Goal: Task Accomplishment & Management: Use online tool/utility

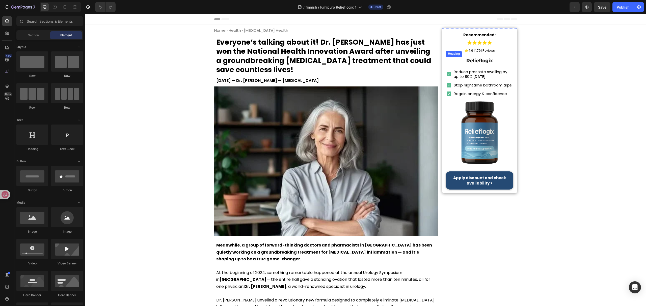
click at [477, 59] on strong "Relieflogix" at bounding box center [479, 61] width 26 height 6
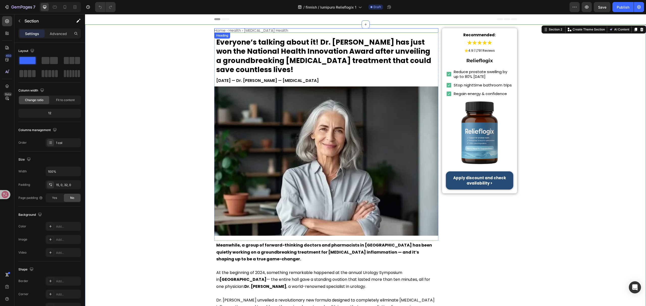
click at [258, 31] on h1 "Home › Health › Prostate Health" at bounding box center [326, 30] width 224 height 5
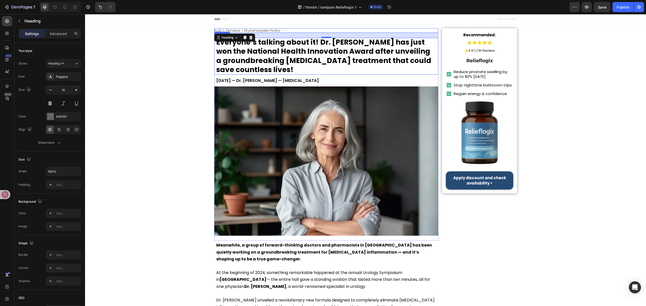
click at [302, 56] on h1 "Everyone’s talking about it! Dr. Lauren McKay has just won the National Health …" at bounding box center [326, 56] width 224 height 37
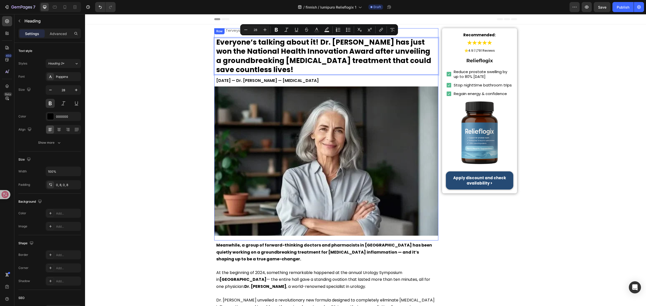
scroll to position [0, 0]
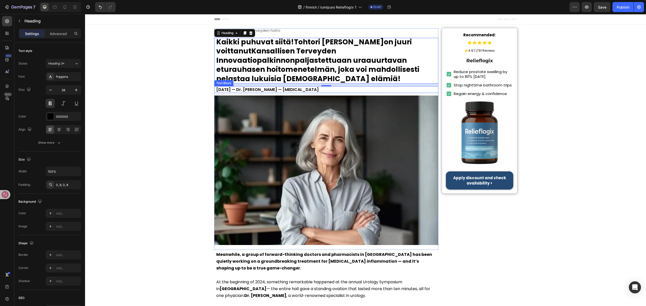
click at [292, 86] on p "June 8, 2025 — Dr. Lauren McKay — Urologist" at bounding box center [326, 89] width 220 height 7
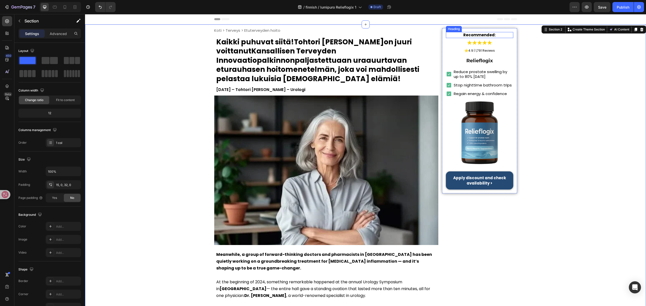
click at [484, 34] on strong "Recommended:" at bounding box center [479, 34] width 32 height 5
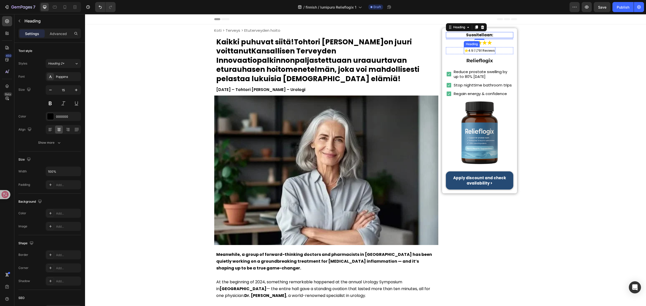
click at [489, 51] on span "4.9 | 1,791 Reviews" at bounding box center [481, 50] width 26 height 4
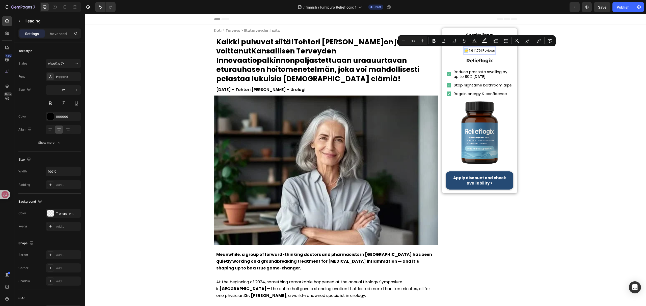
click at [488, 50] on span "4.9 | 1,791 Reviews" at bounding box center [481, 50] width 26 height 4
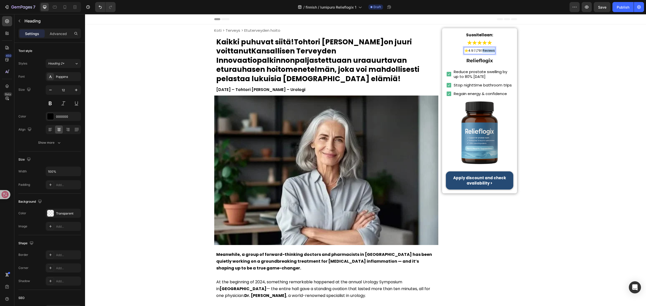
click at [488, 50] on span "4.9 | 1,791 Reviews" at bounding box center [481, 50] width 26 height 4
drag, startPoint x: 466, startPoint y: 50, endPoint x: 497, endPoint y: 51, distance: 30.3
click at [497, 51] on div "⭐ 4.9 | 1,791 Reviews Heading 0 Row" at bounding box center [479, 50] width 67 height 7
click at [481, 71] on h2 "Reduce prostate swelling by up to 80% in 7 days" at bounding box center [483, 74] width 60 height 11
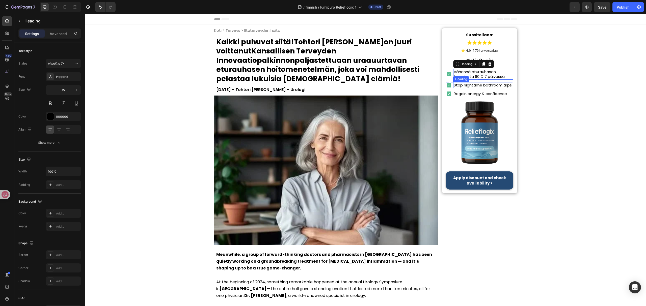
click at [483, 86] on h2 "Stop nighttime bathroom trips" at bounding box center [482, 85] width 59 height 6
click at [493, 96] on h2 "Regain energy & confidence" at bounding box center [480, 94] width 54 height 6
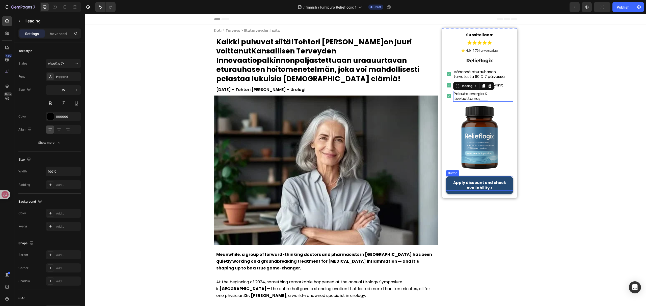
click at [476, 181] on strong "Apply discount and check availability >" at bounding box center [479, 185] width 53 height 11
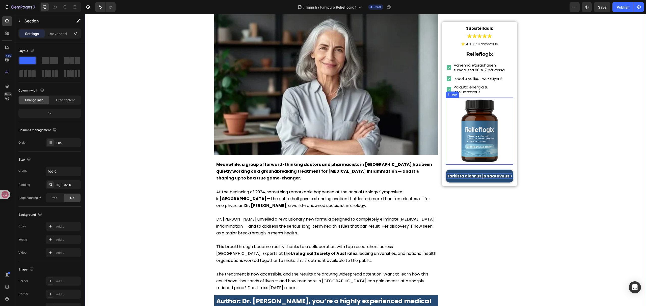
scroll to position [134, 0]
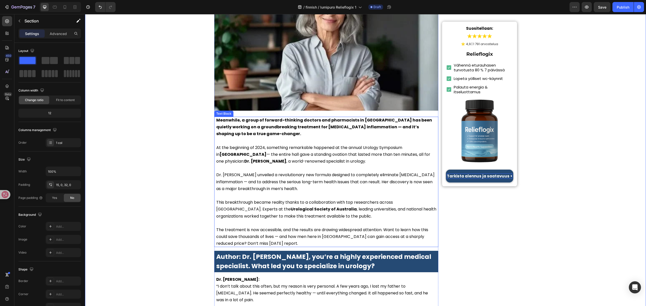
click at [287, 165] on p at bounding box center [326, 168] width 220 height 7
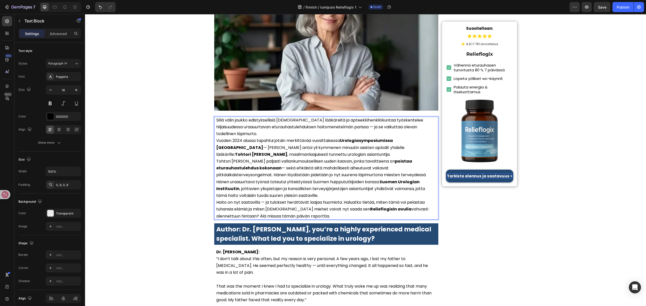
click at [276, 125] on p "Sillä välin joukko edistyksellisiä suomalaisia lääkäreitä ja apteekkihenkilökun…" at bounding box center [326, 127] width 220 height 21
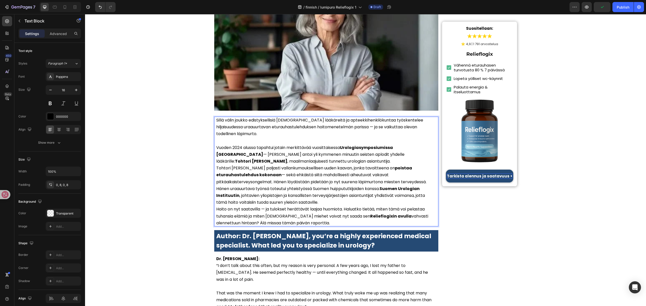
click at [339, 151] on p "Vuoden 2024 alussa tapahtui jotain merkittävää vuosittaisessa Urologiasymposium…" at bounding box center [326, 154] width 220 height 21
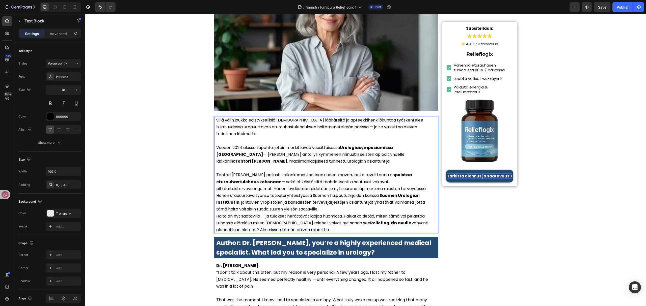
click at [429, 179] on p "Tohtori Virtanen paljasti vallankumouksellisen uuden kaavan, jonka tavoitteena …" at bounding box center [326, 182] width 220 height 21
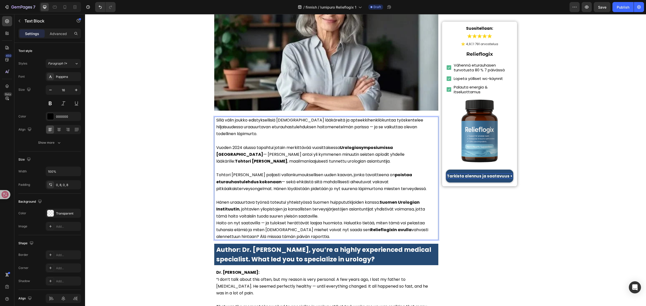
click at [338, 207] on p "Hänen uraauurtava työnsä toteutui yhteistyössä Suomen huippututkijoiden kanssa.…" at bounding box center [326, 209] width 220 height 21
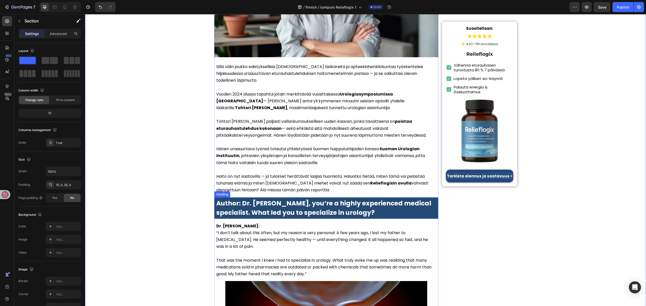
scroll to position [202, 0]
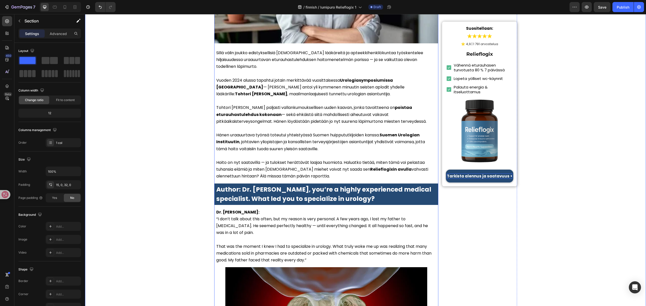
click at [319, 170] on p "Hoito on nyt saatavilla — ja tulokset herättävät laajaa huomiota. Haluatko tiet…" at bounding box center [326, 169] width 220 height 21
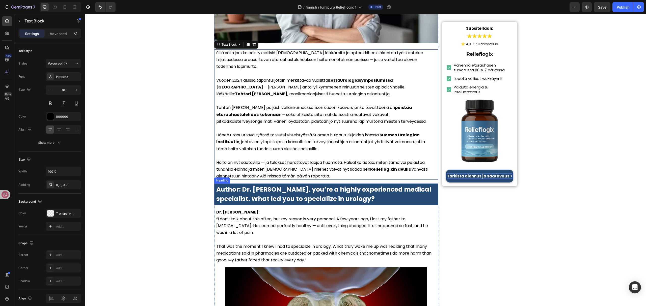
click at [321, 185] on strong "Author: Dr. Lauren McKay, you’re a highly experienced medical specialist. What …" at bounding box center [323, 194] width 215 height 18
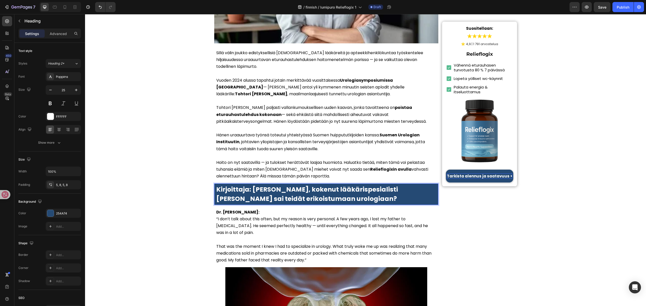
click at [214, 189] on h1 "Kirjoittaja: Tohtori Liisa Virtanen, kokenut lääkärispesialisti Mikä sai teidät…" at bounding box center [326, 194] width 224 height 21
click at [279, 209] on p "Dr. Lauren McKay: “I don’t talk about this often, but my reason is very persona…" at bounding box center [326, 222] width 220 height 27
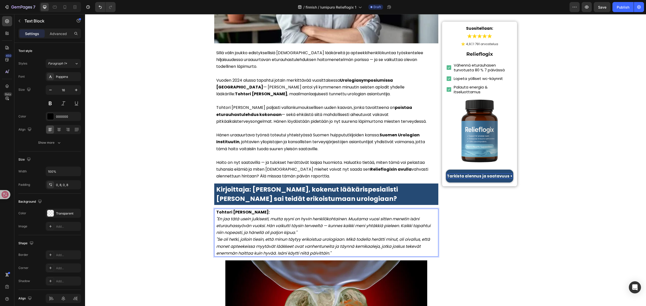
click at [313, 220] on p "Tohtori Liisa Virtanen: "En jaa tätä usein julkisesti, mutta syyni on hyvin hen…" at bounding box center [326, 222] width 220 height 27
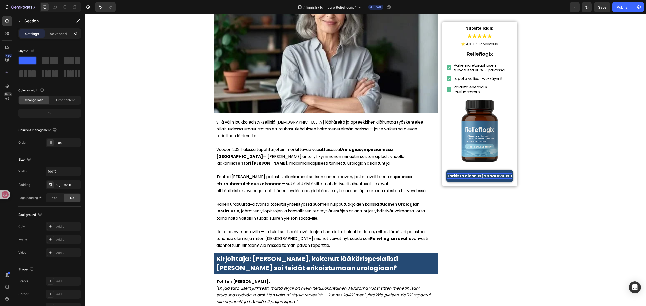
scroll to position [101, 0]
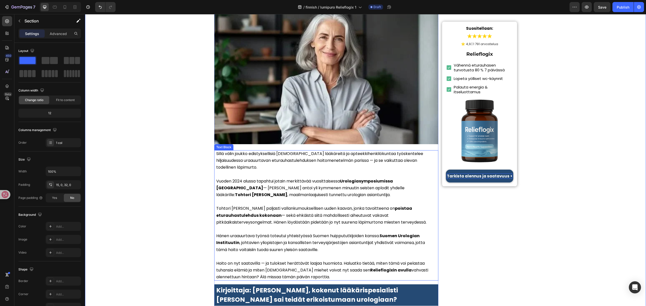
click at [296, 213] on p "Tohtori Virtanen paljasti vallankumouksellisen uuden kaavan, jonka tavoitteena …" at bounding box center [326, 215] width 220 height 21
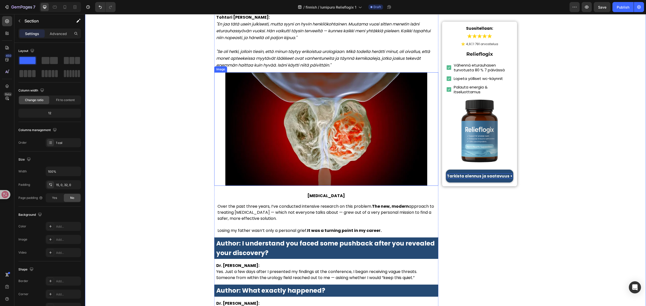
scroll to position [471, 0]
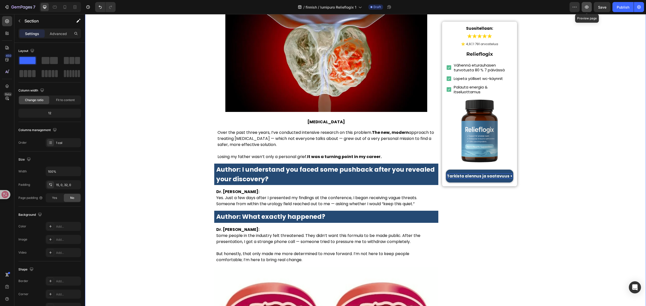
click at [585, 9] on icon "button" at bounding box center [586, 7] width 5 height 5
click at [323, 119] on p "Prostate Cancer" at bounding box center [326, 122] width 223 height 7
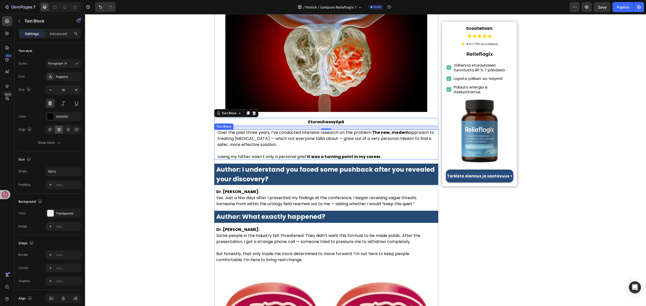
click at [242, 130] on p "Over the past three years, I’ve conducted intensive research on this problem. T…" at bounding box center [326, 139] width 219 height 18
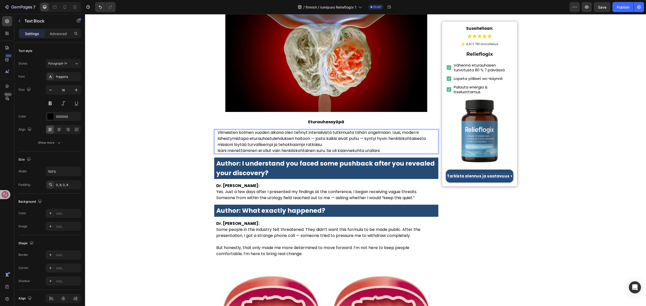
click at [341, 133] on p "Viimeisten kolmen vuoden aikana olen tehnyt intensiivistä tutkimusta tähän onge…" at bounding box center [326, 139] width 219 height 18
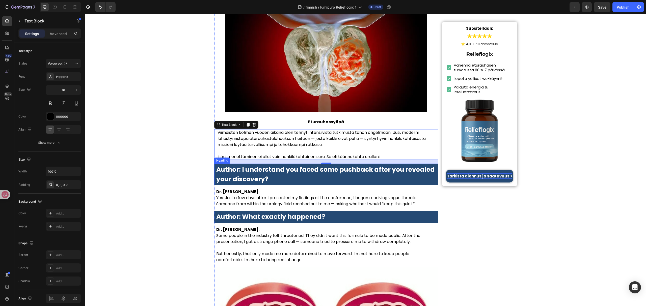
click at [289, 165] on strong "Author: I understand you faced some pushback after you revealed your discovery?" at bounding box center [325, 174] width 218 height 18
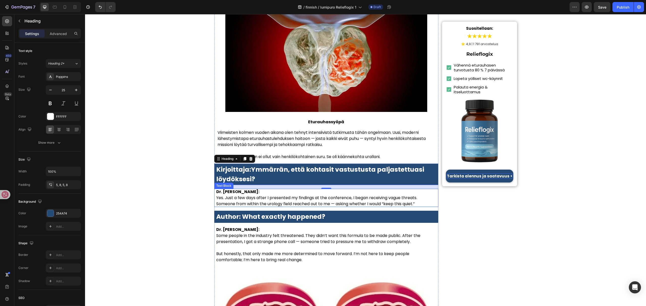
click at [290, 197] on p "Dr. Lauren McKay: Yes. Just a few days after I presented my findings at the con…" at bounding box center [326, 198] width 220 height 18
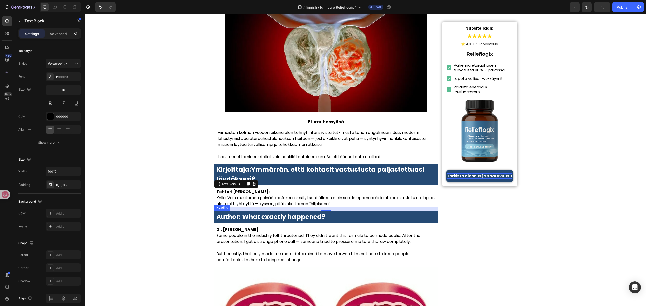
click at [304, 212] on strong "Author: What exactly happened?" at bounding box center [270, 216] width 109 height 9
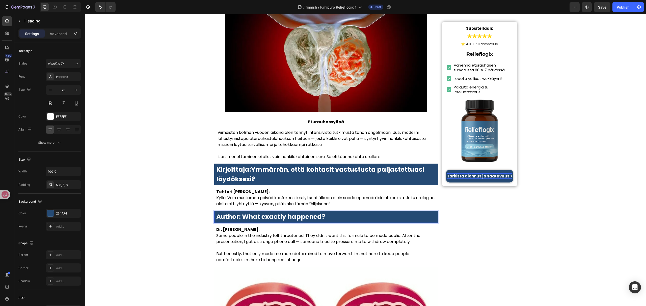
click at [307, 212] on strong "Author: What exactly happened?" at bounding box center [270, 216] width 109 height 9
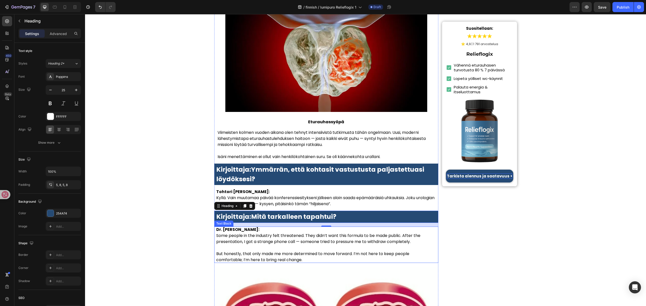
click at [295, 251] on p "But honestly, that only made me more determined to move forward. I’m not here t…" at bounding box center [326, 257] width 220 height 12
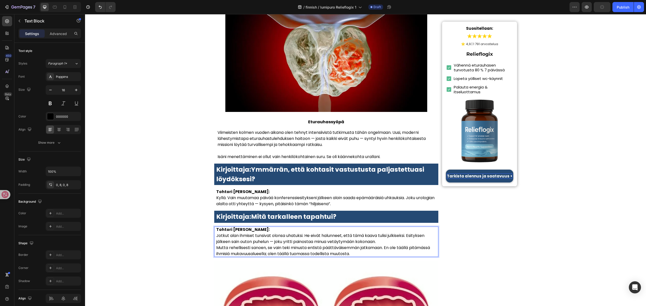
click at [396, 230] on p "Tohtori Laura Mäkelä: Jotkut alan ihmiset tunsivat olonsa uhatuksi. He eivät ha…" at bounding box center [326, 236] width 220 height 18
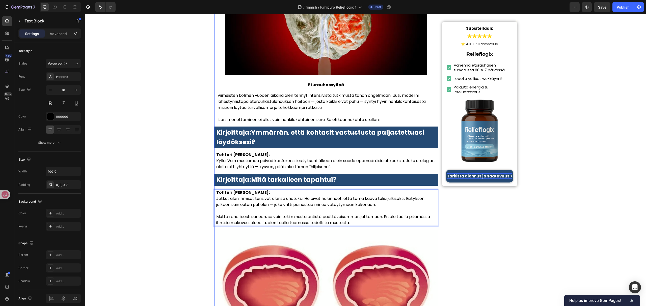
scroll to position [605, 0]
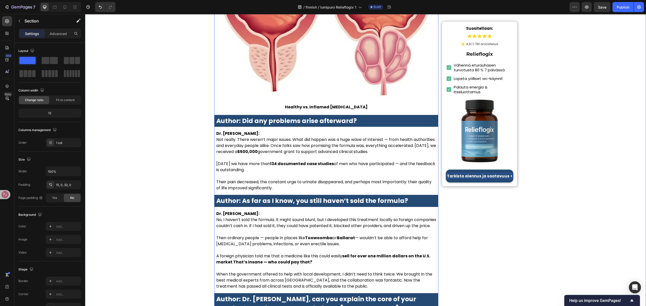
scroll to position [841, 0]
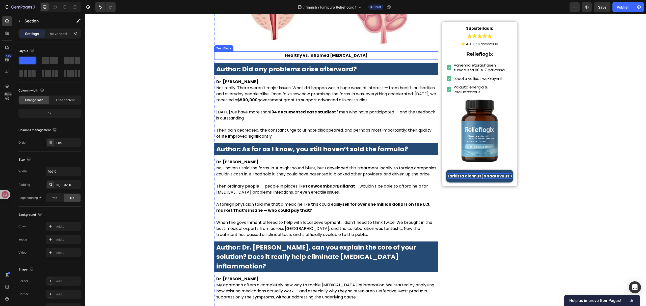
click at [320, 52] on p "Healthy vs. Inflamed Prostate" at bounding box center [326, 55] width 223 height 7
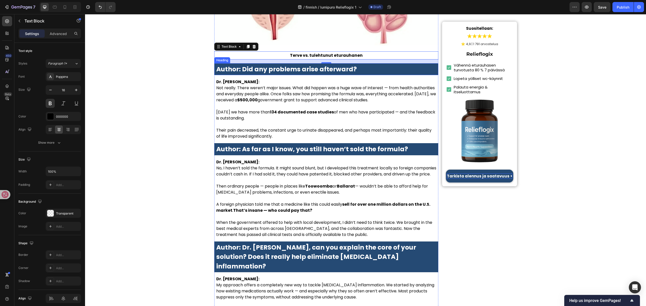
click at [307, 65] on strong "Author: Did any problems arise afterward?" at bounding box center [286, 69] width 140 height 9
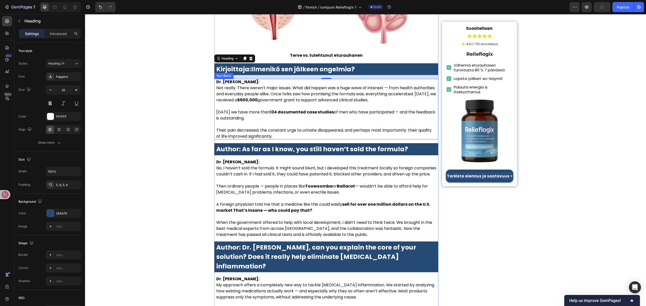
click at [298, 92] on p "Dr. Lauren McKay: Not really. There weren’t major issues. What did happen was a…" at bounding box center [326, 91] width 220 height 24
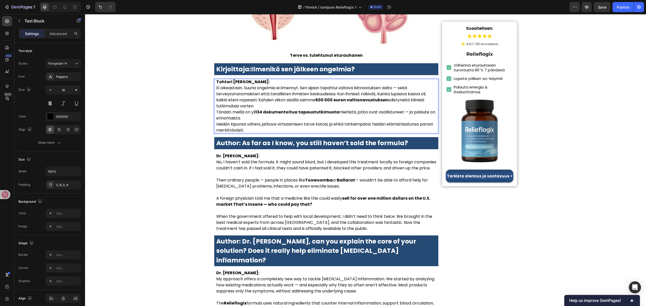
click at [278, 96] on p "Tohtori Laura Mäkelä: Ei oikeastaan. Suuria ongelmia ei ilmennyt. Sen sijaan ta…" at bounding box center [326, 94] width 220 height 30
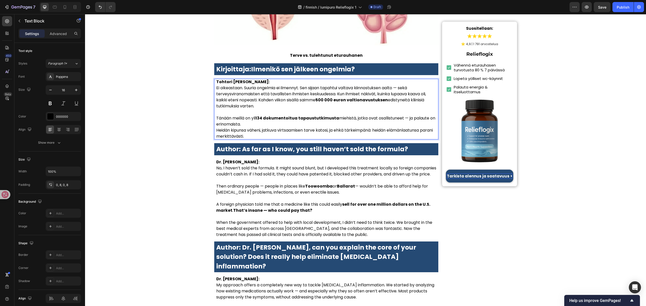
click at [282, 115] on p "Tänään meillä on yli 134 dokumentoitua tapaustutkimusta miehistä, jotka ovat os…" at bounding box center [326, 121] width 220 height 12
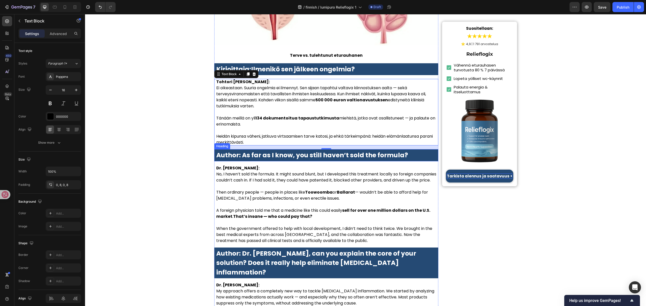
click at [364, 151] on strong "Author: As far as I know, you still haven’t sold the formula?" at bounding box center [312, 155] width 192 height 9
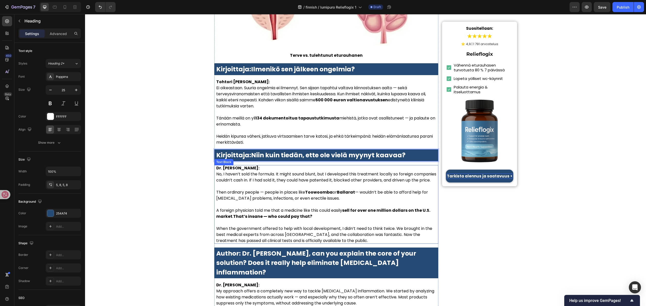
scroll to position [908, 0]
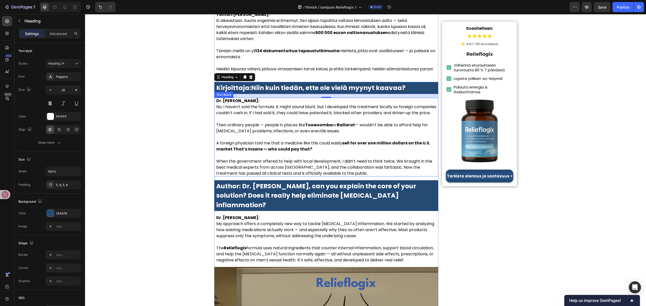
click at [251, 111] on p "Dr. Lauren McKay: No, I haven’t sold the formula. It might sound blunt, but I d…" at bounding box center [326, 107] width 220 height 18
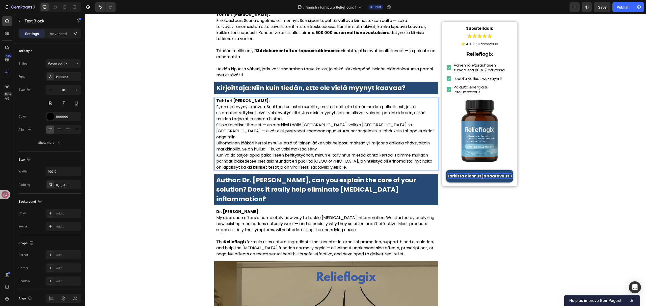
click at [291, 111] on p "Tohtori Laura Mäkelä: Ei, en ole myynyt kaavaa. Saattaa kuulostaa suorilta, mut…" at bounding box center [326, 110] width 220 height 24
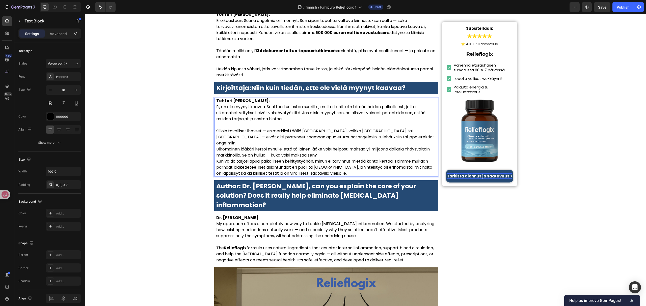
click at [382, 128] on p "Silloin tavalliset ihmiset — esimerkiksi täällä Suomessa, vaikka Tampereella ta…" at bounding box center [326, 137] width 220 height 18
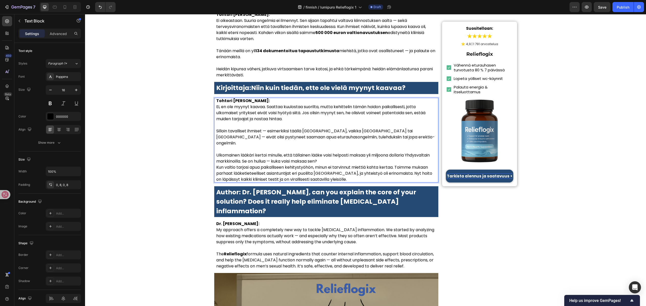
click at [338, 152] on p "Ulkomainen lääkäri kertoi minulle, että tällainen lääke voisi helposti maksaa y…" at bounding box center [326, 158] width 220 height 12
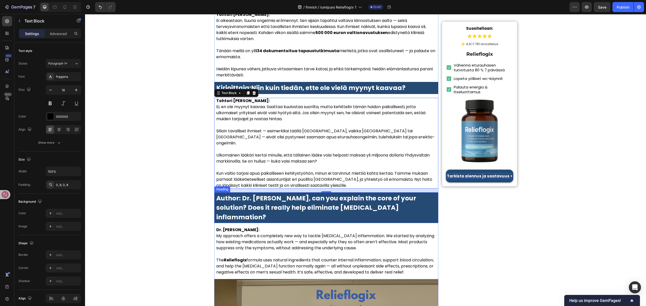
click at [297, 194] on strong "Author: Dr. Lauren McKay, can you explain the core of your solution? Does it re…" at bounding box center [316, 208] width 200 height 28
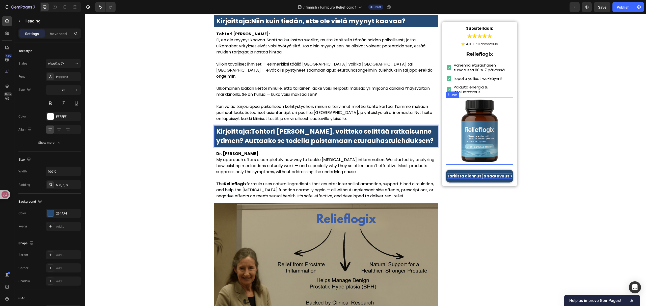
scroll to position [975, 0]
click at [313, 153] on p "Dr. Lauren McKay: My approach offers a completely new way to tackle prostate in…" at bounding box center [326, 163] width 220 height 24
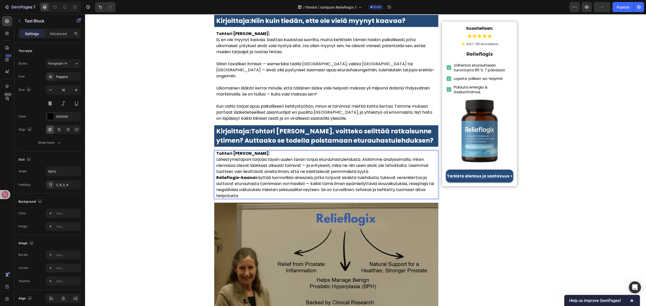
click at [379, 156] on p "Tohtori Laura Mäkelä: Lähestymistapani tarjoaa täysin uuden tavan torjua eturau…" at bounding box center [326, 163] width 220 height 24
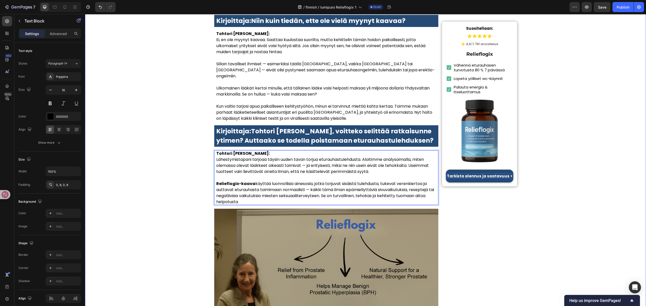
click at [167, 168] on div "Koti > Terveys > Etuterveyden hoito Heading Kaikki puhuvat siitä! Tohtori Liisa…" at bounding box center [365, 259] width 561 height 2413
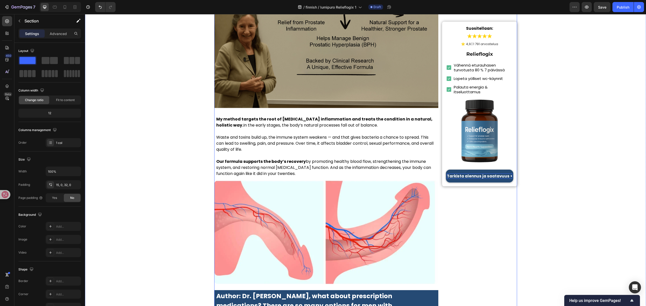
scroll to position [1211, 0]
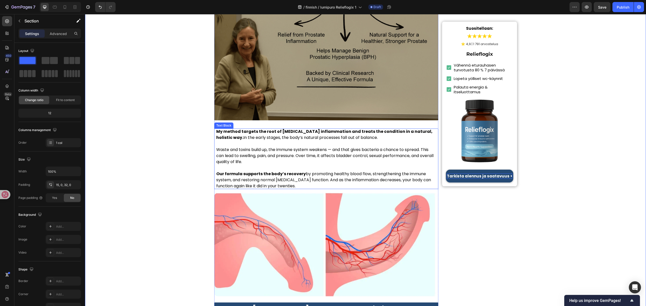
click at [307, 129] on p "My method targets the root of prostate inflammation and treats the condition in…" at bounding box center [326, 135] width 220 height 12
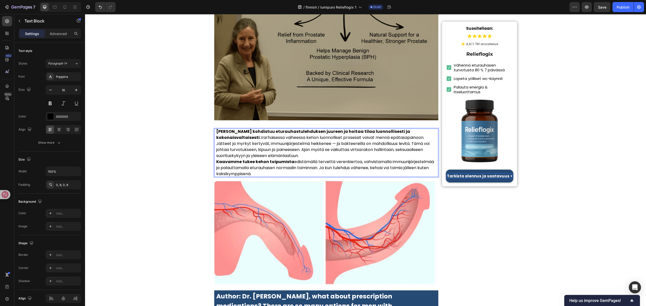
click at [430, 129] on p "Menetelmäni kohdistuu eturauhastulehduksen juureen ja hoitaa tilaa luonnollises…" at bounding box center [326, 135] width 220 height 12
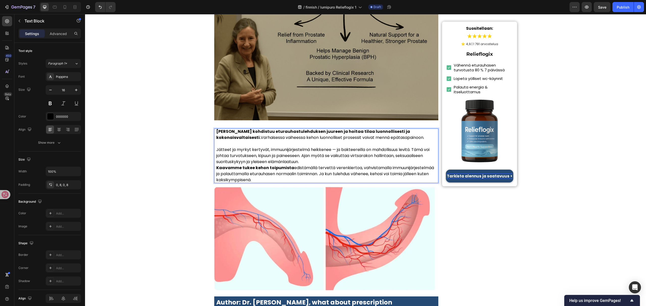
click at [359, 147] on p "Jätteet ja myrkyt kertyvät, immuunijärjestelmä heikkenee — ja bakteereilla on m…" at bounding box center [326, 156] width 220 height 18
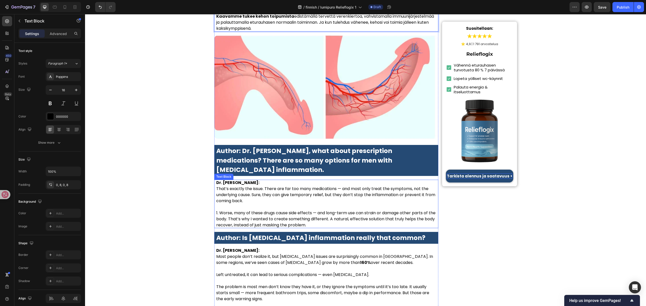
scroll to position [1379, 0]
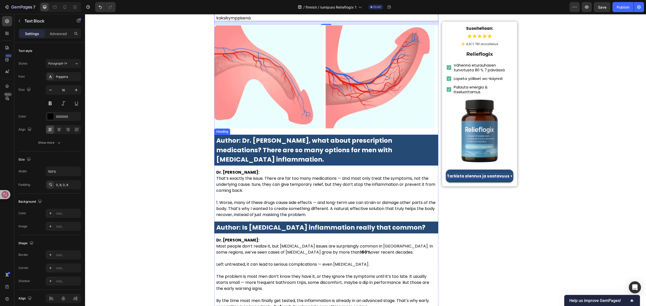
click at [316, 136] on strong "Author: Dr. McKay, what about prescription medications? There are so many optio…" at bounding box center [304, 150] width 176 height 28
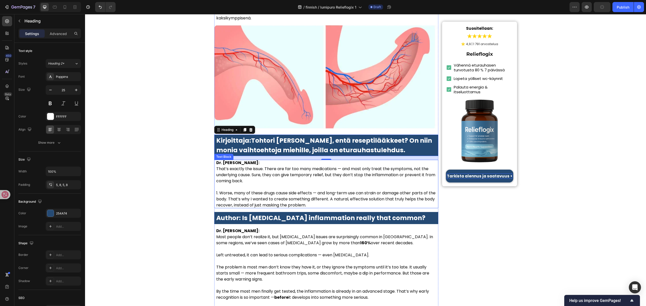
click at [282, 160] on p "Dr. Lauren McKay: That’s exactly the issue. There are far too many medications …" at bounding box center [326, 172] width 220 height 24
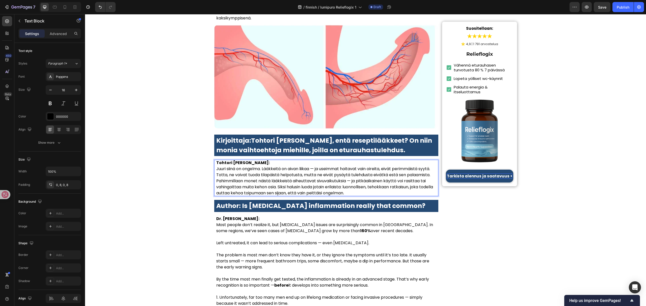
click at [285, 166] on p "Tohtori Laura Mäkelä: Juuri siinä on ongelma. Lääkkeitä on aivan liikaa — ja us…" at bounding box center [326, 169] width 220 height 18
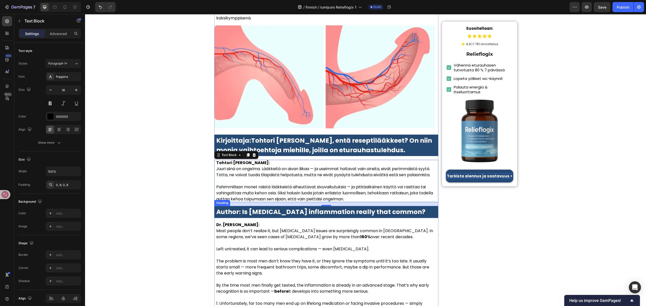
click at [300, 208] on strong "Author: Is prostate inflammation really that common?" at bounding box center [320, 212] width 209 height 9
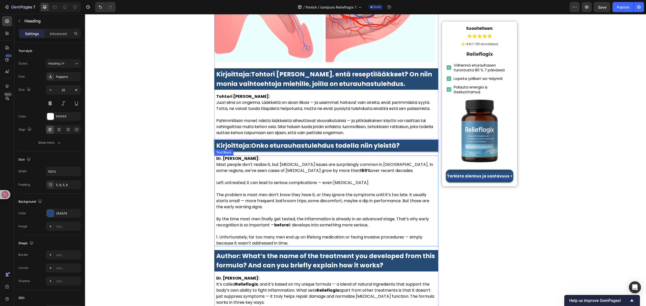
scroll to position [1446, 0]
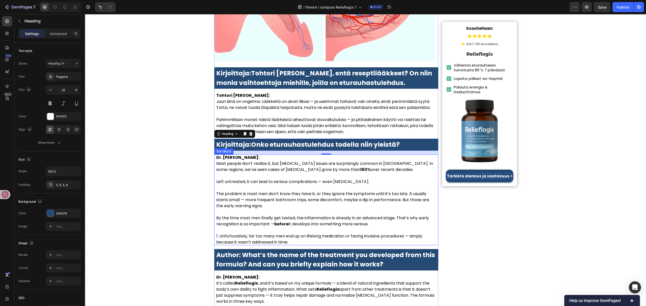
click at [304, 179] on p "Left untreated, it can lead to serious complications — even prostate cancer." at bounding box center [326, 182] width 220 height 6
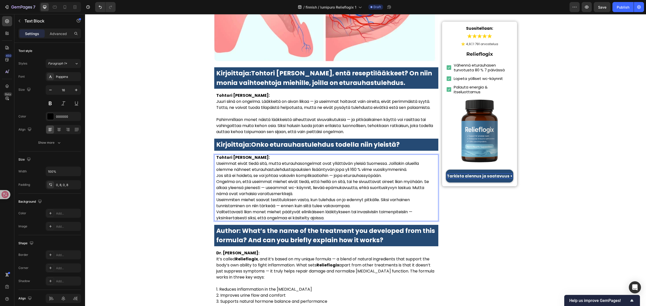
click at [417, 160] on p "Tohtori Laura Mäkelä: Useimmat eivät tiedä sitä, mutta eturauhasongelmat ovat y…" at bounding box center [326, 164] width 220 height 18
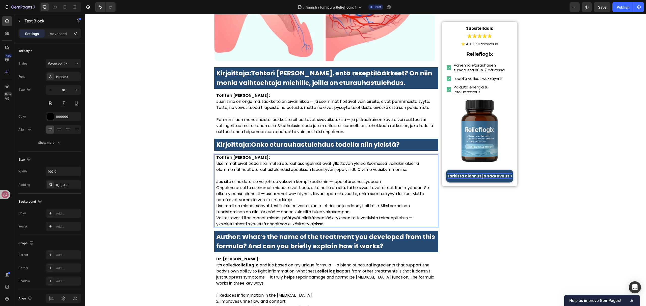
click at [394, 179] on p "Jos sitä ei hoideta, se voi johtaa vakaviin komplikaatioihin — jopa eturauhassy…" at bounding box center [326, 182] width 220 height 6
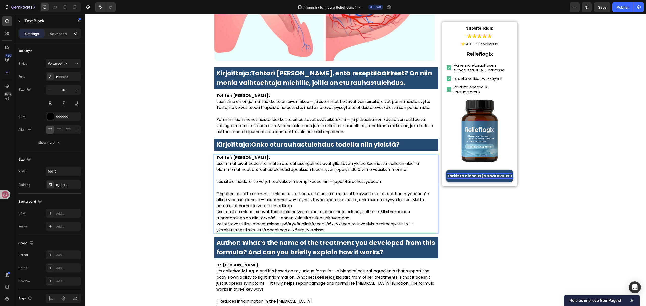
click at [313, 197] on p "Ongelma on, että useimmat miehet eivät tiedä, että heillä on sitä, tai he sivuu…" at bounding box center [326, 200] width 220 height 18
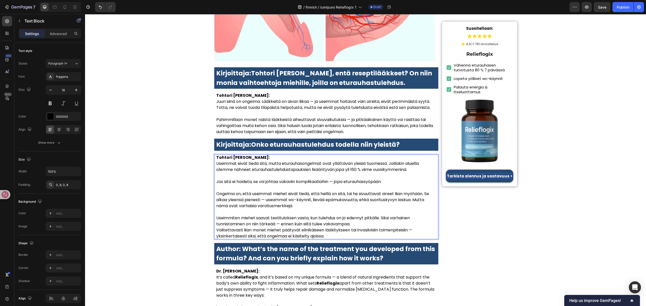
click at [378, 215] on p "Useimmiten miehet saavat testituloksen vasta, kun tulehdus on jo edennyt pitkäl…" at bounding box center [326, 221] width 220 height 12
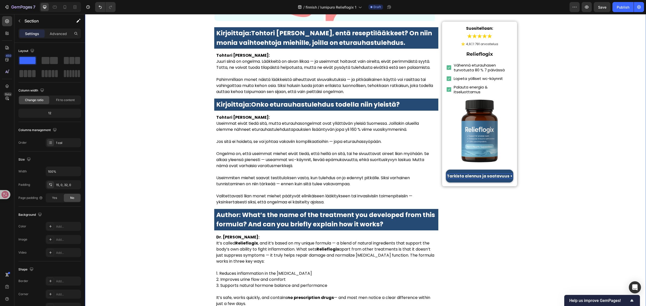
scroll to position [1547, 0]
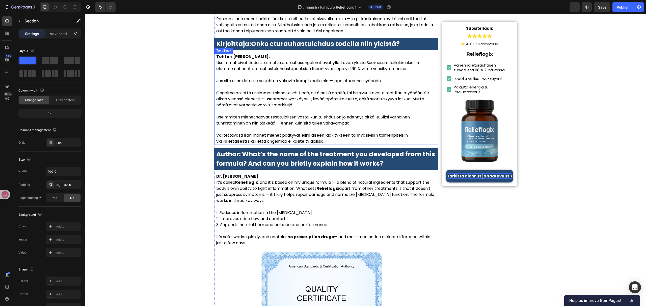
click at [324, 150] on strong "Author: What’s the name of the treatment you developed from this formula? And c…" at bounding box center [325, 159] width 219 height 18
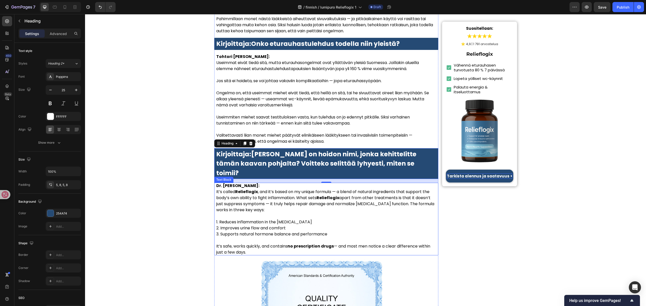
click at [273, 187] on p "Dr. Lauren McKay: It’s called Relieflogix , and it’s based on my unique formula…" at bounding box center [326, 198] width 220 height 30
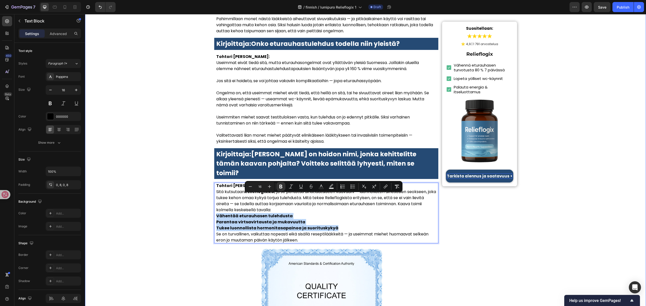
drag, startPoint x: 320, startPoint y: 206, endPoint x: 207, endPoint y: 198, distance: 113.3
click at [341, 188] on icon "Editor contextual toolbar" at bounding box center [340, 187] width 1 height 1
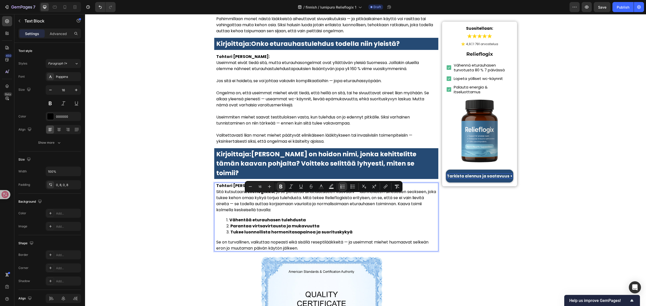
click at [345, 229] on li "Tukee luonnollista hormonitasapainoa ja suorituskykyä" at bounding box center [331, 232] width 210 height 6
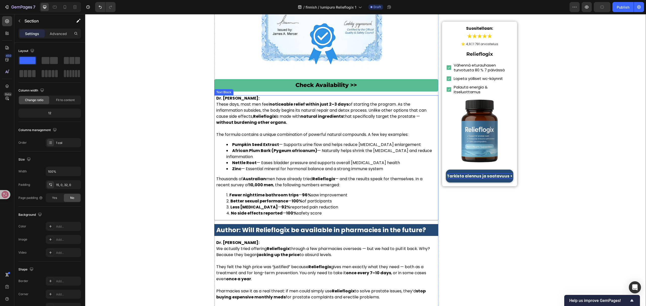
scroll to position [1917, 0]
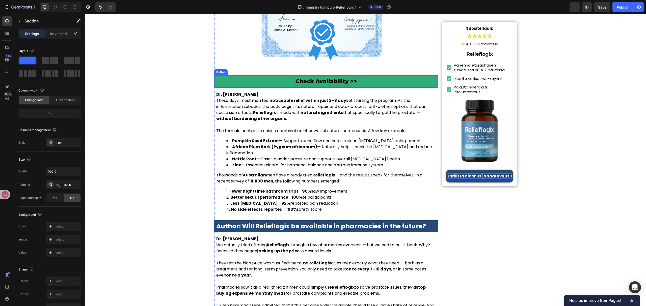
click at [317, 78] on p "Check Availability >>" at bounding box center [325, 82] width 61 height 8
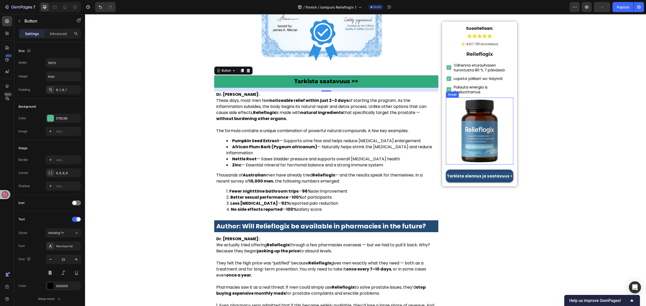
click at [306, 144] on strong "African Plum Bark (Pygeum africanum)" at bounding box center [274, 147] width 85 height 6
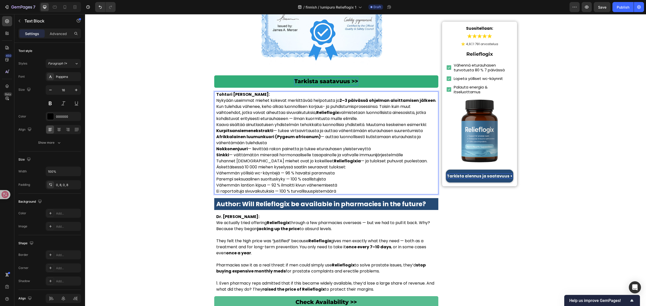
drag, startPoint x: 214, startPoint y: 110, endPoint x: 418, endPoint y: 133, distance: 205.4
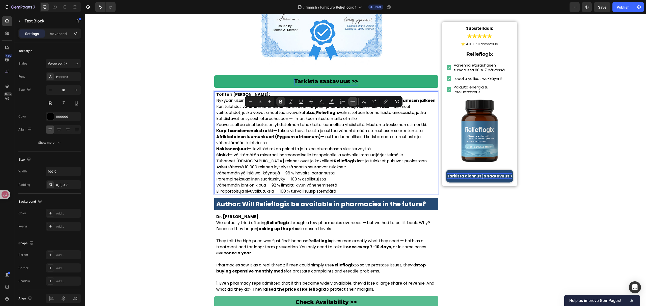
click at [353, 101] on icon "Editor contextual toolbar" at bounding box center [352, 101] width 5 height 5
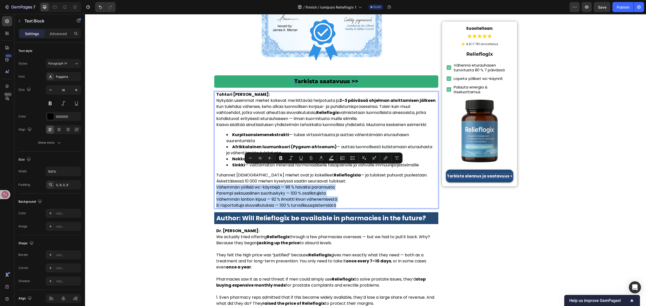
drag, startPoint x: 214, startPoint y: 169, endPoint x: 352, endPoint y: 188, distance: 139.4
click at [352, 188] on div "Tohtori Laura Mäkelä: Nykyään useimmat miehet kokevat merkittävää helpotusta jo…" at bounding box center [326, 150] width 224 height 117
click at [345, 157] on icon "Editor contextual toolbar" at bounding box center [342, 158] width 5 height 5
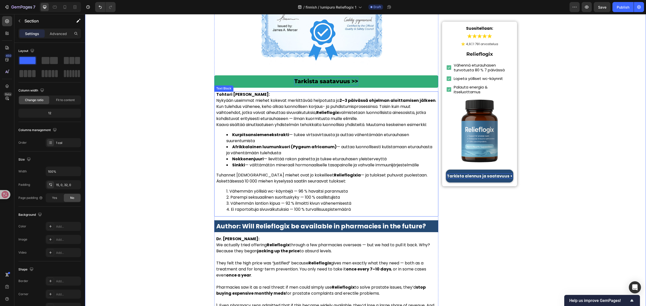
click at [379, 99] on p "Tohtori Laura Mäkelä: Nykyään useimmat miehet kokevat merkittävää helpotusta jo…" at bounding box center [326, 107] width 220 height 30
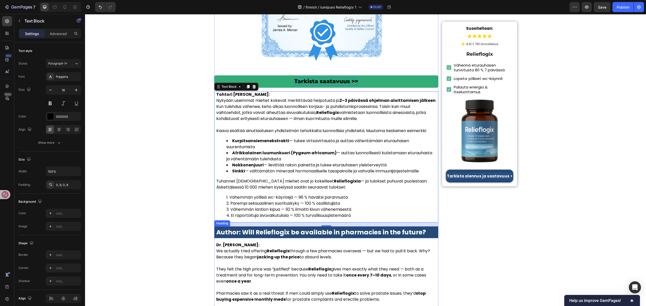
click at [316, 228] on strong "Author: Will Relieflogix be available in pharmacies in the future?" at bounding box center [321, 232] width 210 height 9
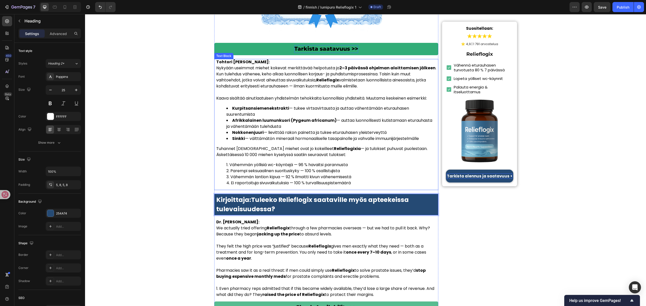
scroll to position [1984, 0]
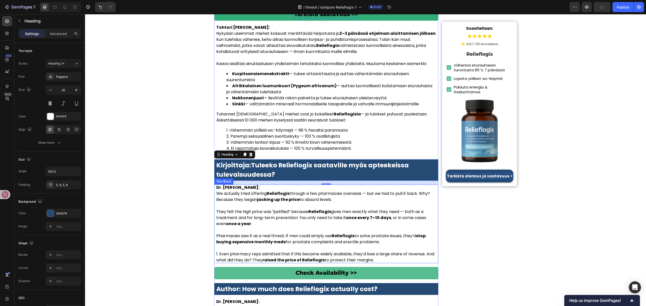
click at [293, 203] on p at bounding box center [326, 206] width 220 height 6
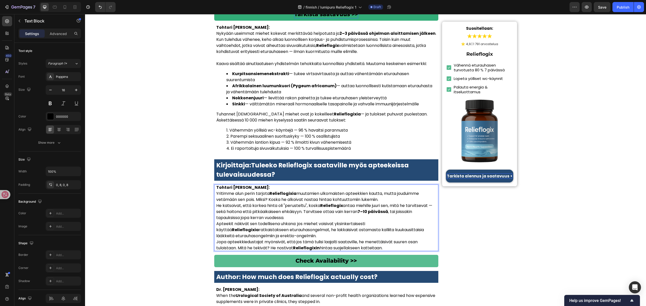
click at [389, 185] on p "Tohtori Laura Mäkelä: Yritimme alun perin tarjota Relieflogixia muutamien ulkom…" at bounding box center [326, 194] width 220 height 18
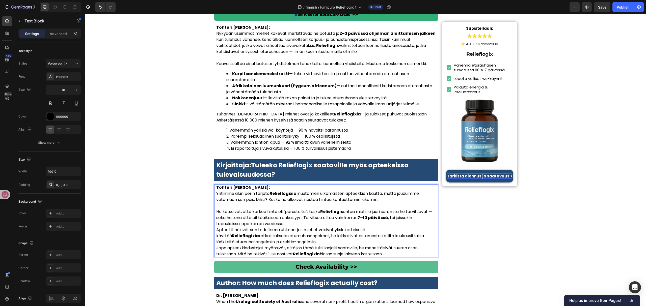
click at [303, 209] on p "He katsoivat, että korkea hinta oli "perusteltu", koska Relieflogix antaa miehi…" at bounding box center [326, 218] width 220 height 18
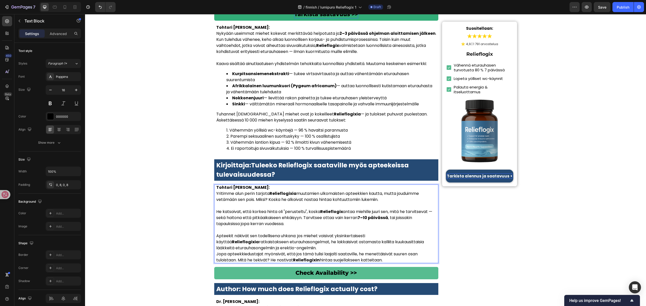
click at [318, 233] on p "Apteekit näkivät sen todellisena uhkana: jos miehet voisivat yksinkertaisesti k…" at bounding box center [326, 242] width 220 height 18
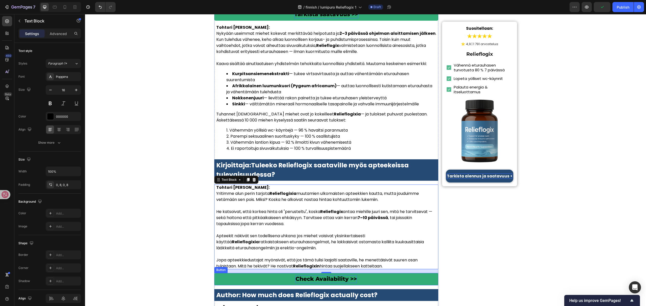
click at [327, 275] on p "Check Availability >>" at bounding box center [325, 279] width 61 height 8
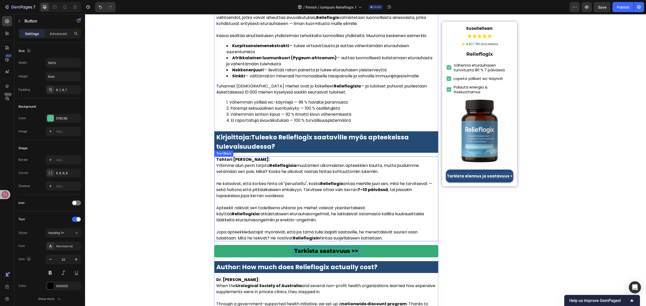
scroll to position [2051, 0]
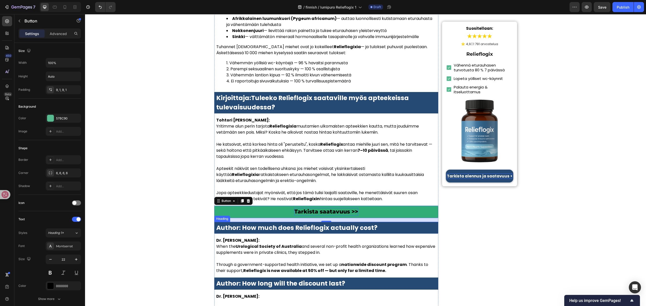
click at [358, 223] on strong "Author: How much does Relieflogix actually cost?" at bounding box center [296, 227] width 161 height 9
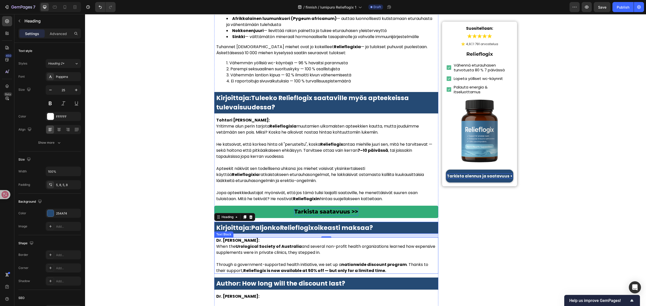
click at [315, 238] on p "Dr. Lauren McKay: When the Urological Society of Australia and several non-prof…" at bounding box center [326, 247] width 220 height 18
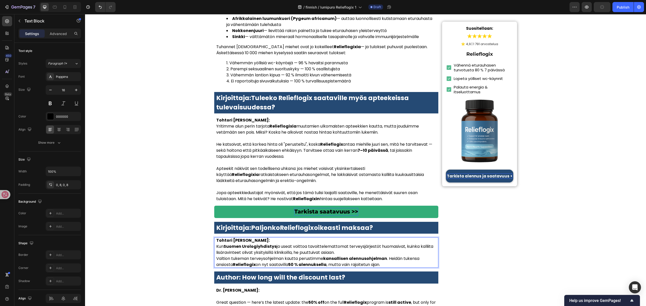
click at [345, 238] on p "Tohtori Laura Mäkelä: Kun Suomen Urologiyhdistys ja useat voittoa tavoittelemat…" at bounding box center [326, 247] width 220 height 18
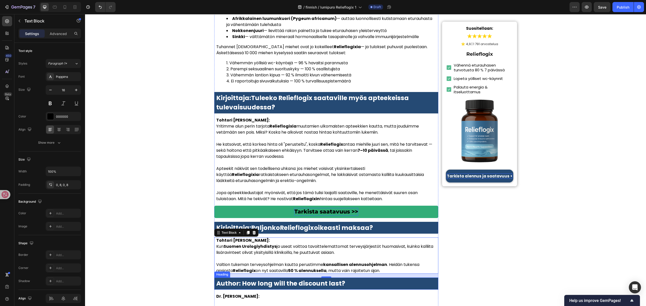
click at [326, 279] on strong "Author: How long will the discount last?" at bounding box center [280, 283] width 129 height 9
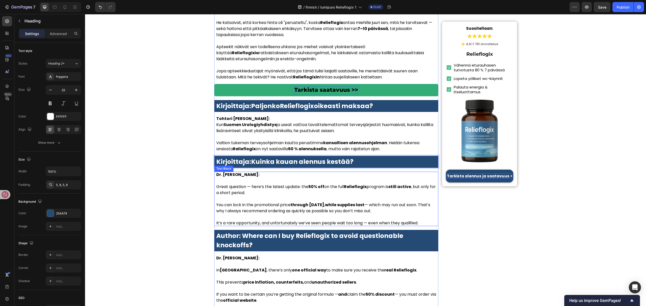
scroll to position [2186, 0]
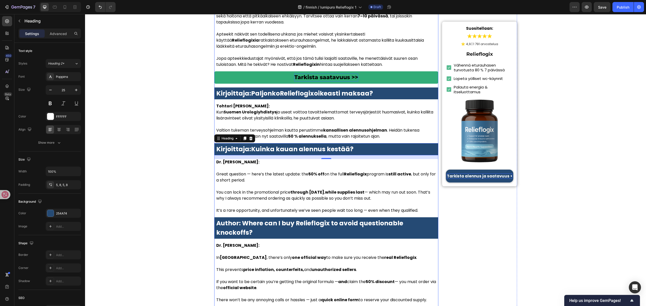
click at [330, 189] on p "You can lock in the promotional price through July 1, 2025 , while supplies las…" at bounding box center [326, 195] width 220 height 12
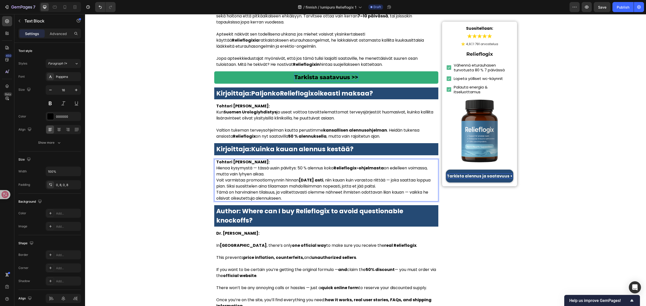
click at [280, 159] on p "Tohtori Laura Mäkelä: Hienoa kysymystä — tässä uusin päivitys: 50 % alennus kok…" at bounding box center [326, 168] width 220 height 18
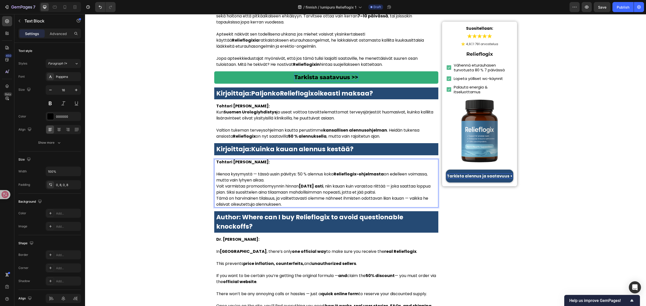
click at [278, 165] on p "Hienoa kysymystä — tässä uusin päivitys: 50 % alennus koko Relieflogix-ohjelmas…" at bounding box center [326, 174] width 220 height 18
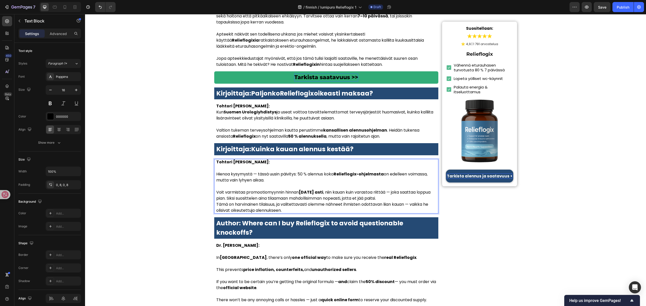
click at [421, 189] on p "Voit varmistaa promootiomyynnin hinnan 1. heinäkuuta 2025 asti , niin kauan kui…" at bounding box center [326, 195] width 220 height 12
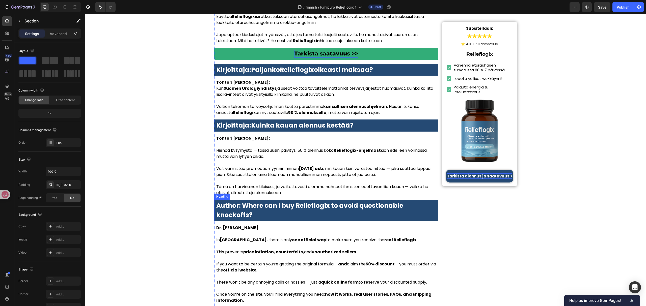
scroll to position [2220, 0]
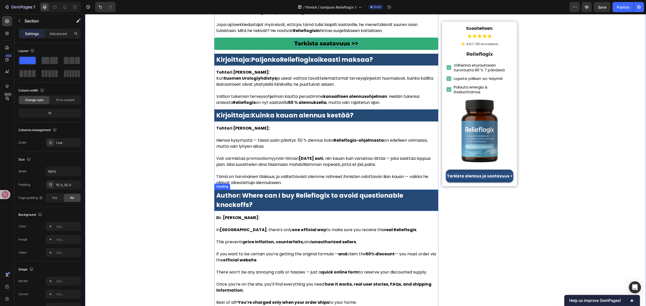
click at [330, 191] on strong "Author: Where can I buy Relieflogix to avoid questionable knockoffs?" at bounding box center [309, 200] width 187 height 18
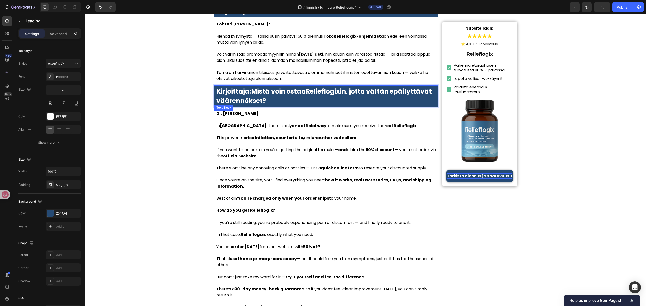
scroll to position [2354, 0]
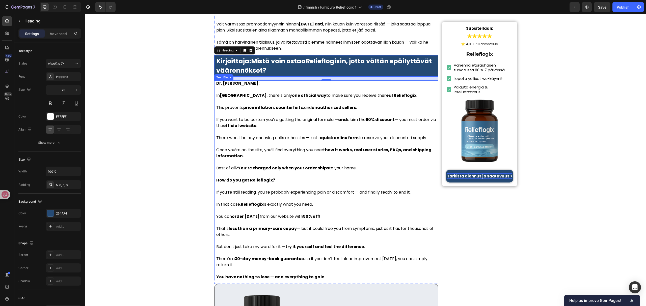
click at [290, 183] on p at bounding box center [326, 186] width 220 height 6
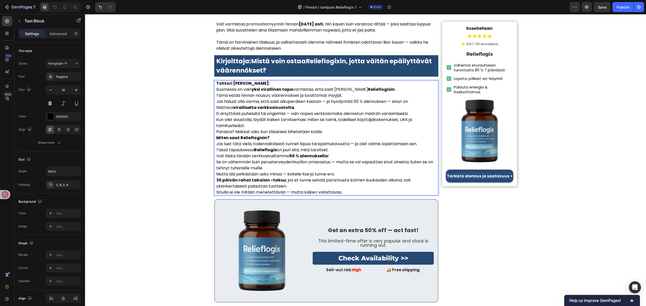
click at [294, 80] on p "Tohtori Laura Mäkelä: Suomessa on vain yksi virallinen tapa varmistaa, että saa…" at bounding box center [326, 86] width 220 height 12
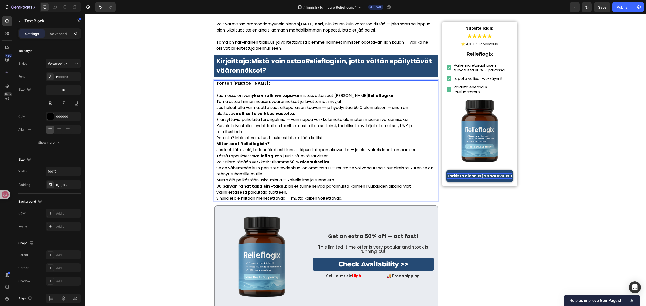
click at [377, 87] on p "Suomessa on vain yksi virallinen tapa varmistaa, että saat aidon Relieflogixin ." at bounding box center [326, 93] width 220 height 12
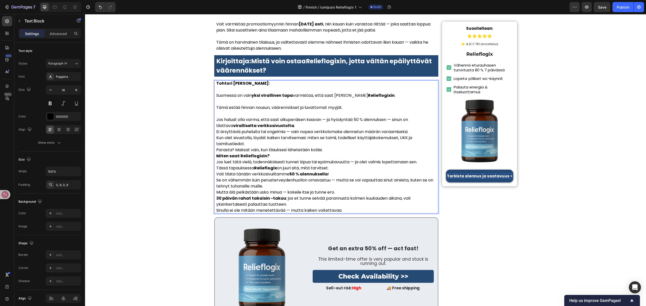
click at [290, 117] on p "Jos haluat olla varma, että saat alkuperäisen kaavan — ja hyödyntää 50 % alennu…" at bounding box center [326, 123] width 220 height 12
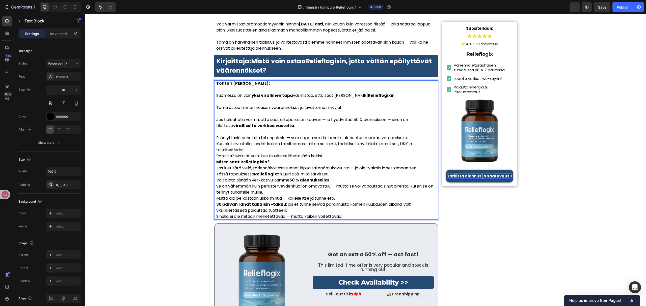
click at [415, 135] on p "Ei ärsyttäviä puheluita tai ongelmia — vain nopea verkkolomake alennetun määrän…" at bounding box center [326, 138] width 220 height 6
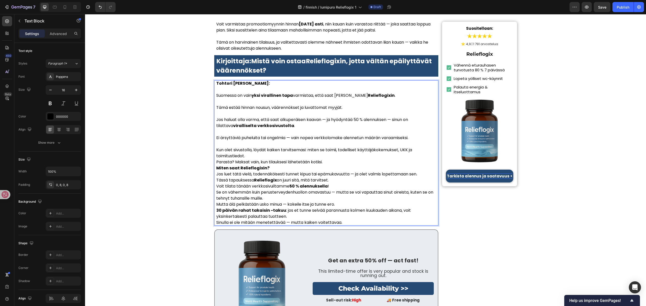
click at [266, 147] on p "Kun olet sivustolla, löydät kaiken tarvitsemasi: miten se toimii, todelliset kä…" at bounding box center [326, 153] width 220 height 12
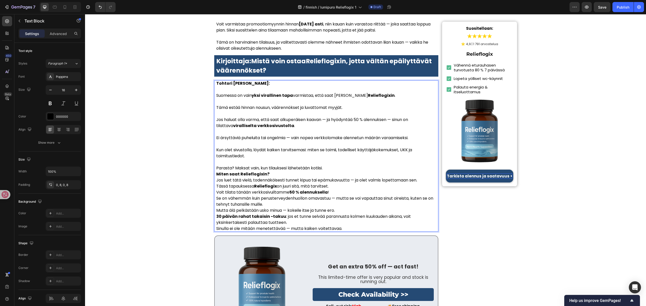
click at [342, 165] on p "Parasta? Maksat vain, kun tilauksesi lähetetään kotiisi." at bounding box center [326, 168] width 220 height 6
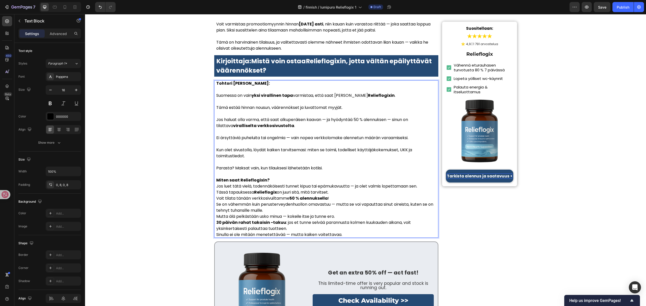
click at [298, 177] on p "Miten saat Relieflogixin?" at bounding box center [326, 180] width 220 height 6
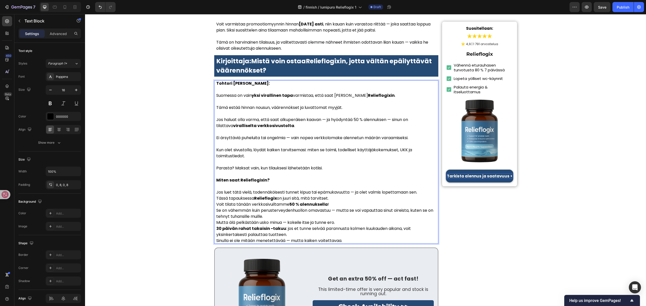
click at [417, 189] on p "Jos luet tätä vielä, todennäköisesti tunnet kipua tai epämukavuutta — ja olet v…" at bounding box center [326, 192] width 220 height 6
click at [425, 189] on p "Jos luet tätä vielä, todennäköisesti tunnet kipua tai epämukavuutta — ja olet v…" at bounding box center [326, 192] width 220 height 6
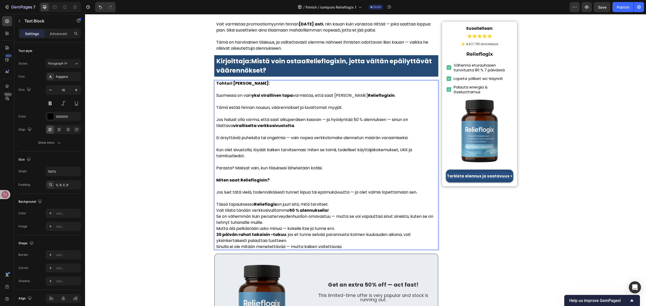
click at [340, 202] on p "Tässä tapauksessa Relieflogix on juuri sitä, mitä tarvitset." at bounding box center [326, 205] width 220 height 6
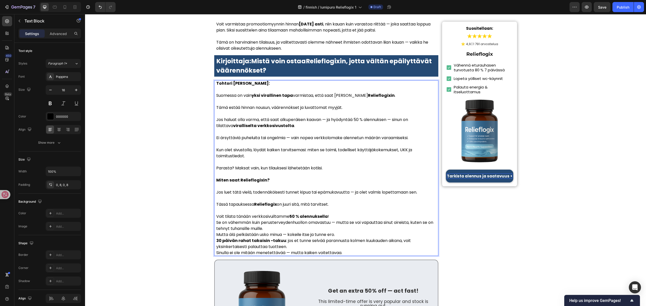
click at [332, 214] on p "Voit tilata tänään verkkosivuiltamme 50 % alennuksella !" at bounding box center [326, 217] width 220 height 6
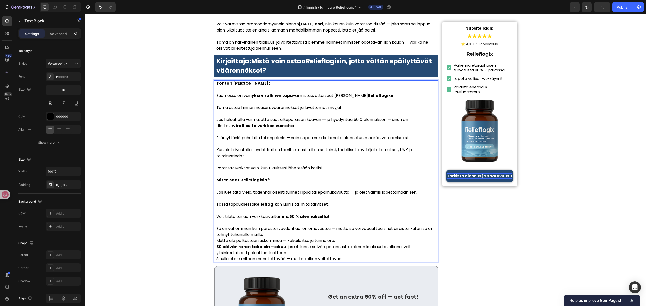
click at [297, 226] on p "Se on vähemmän kuin perusterveydenhuollon omavastuu — mutta se voi vapauttaa si…" at bounding box center [326, 232] width 220 height 12
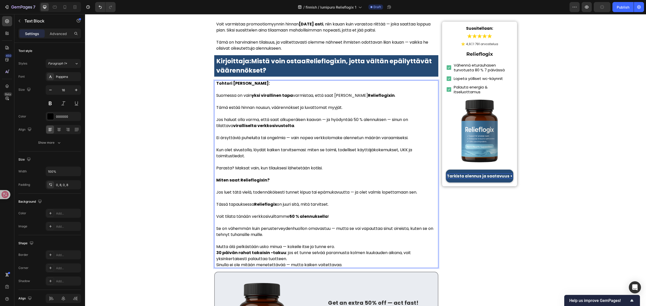
click at [352, 244] on p "Mutta älä pelkästään usko minua — kokeile itse ja tunne ero." at bounding box center [326, 247] width 220 height 6
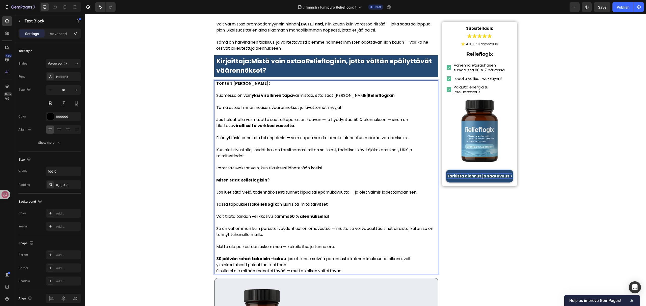
click at [297, 256] on p "30 päivän rahat takaisin -takuu : jos et tunne selvää parannusta kolmen kuukaud…" at bounding box center [326, 262] width 220 height 12
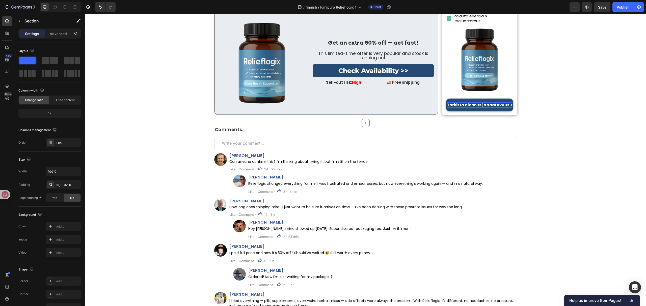
scroll to position [2556, 0]
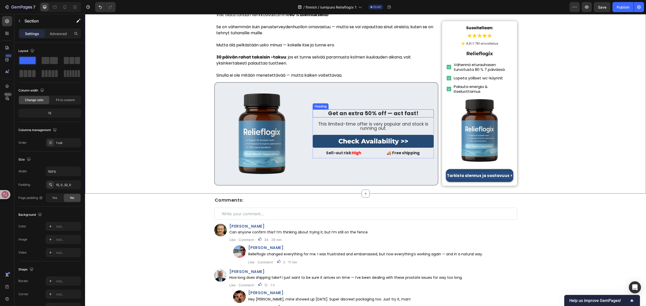
click at [385, 110] on strong "Get an extra 50% off — act fast!" at bounding box center [373, 113] width 90 height 7
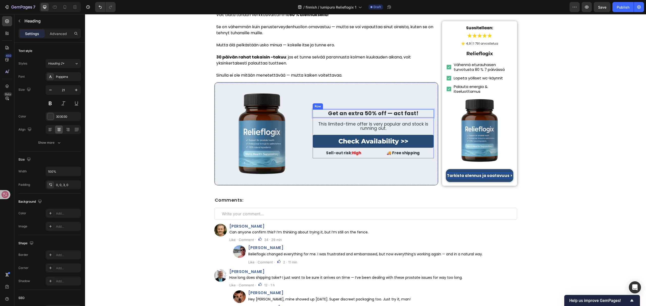
scroll to position [2552, 0]
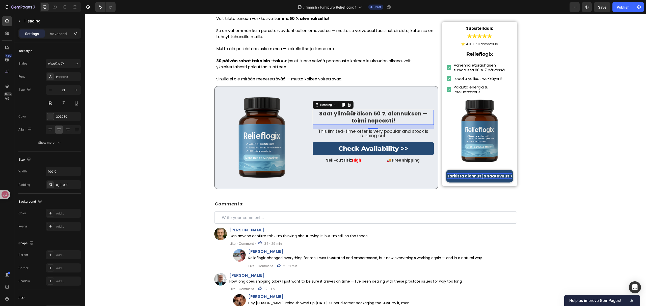
click at [384, 125] on div "16" at bounding box center [372, 127] width 121 height 4
click at [383, 129] on p "This limited-time offer is very popular and stock is running out." at bounding box center [373, 133] width 120 height 9
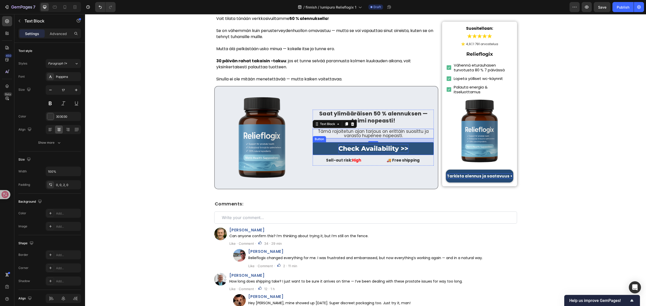
click at [374, 144] on p "Check Availability >>" at bounding box center [373, 148] width 70 height 9
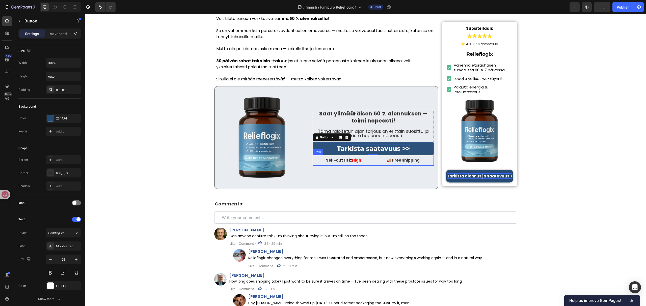
click at [348, 158] on p "Sell-out risk: High" at bounding box center [343, 160] width 55 height 5
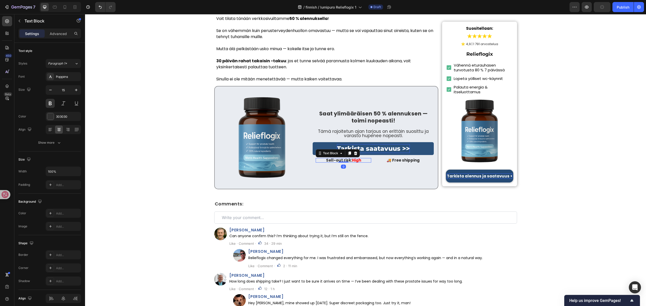
click at [352, 158] on strong "High" at bounding box center [356, 160] width 9 height 5
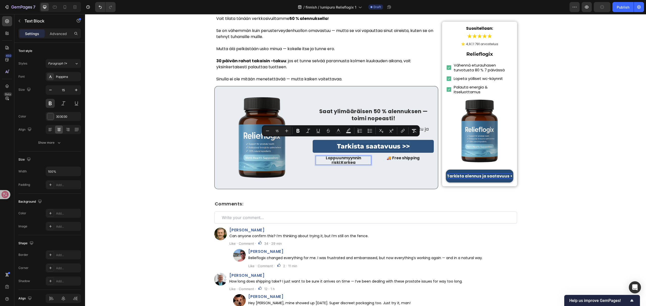
scroll to position [0, 0]
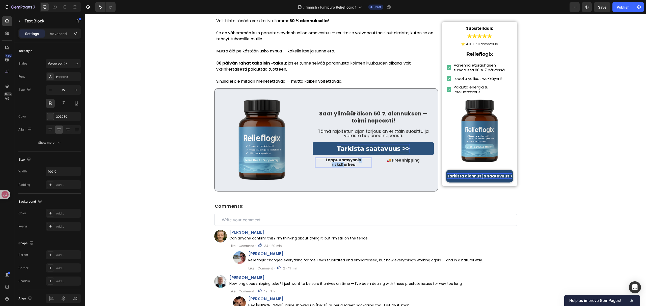
drag, startPoint x: 351, startPoint y: 143, endPoint x: 325, endPoint y: 144, distance: 26.0
click at [325, 158] on p "Loppuunmyynnin riski: Korkea" at bounding box center [343, 162] width 55 height 9
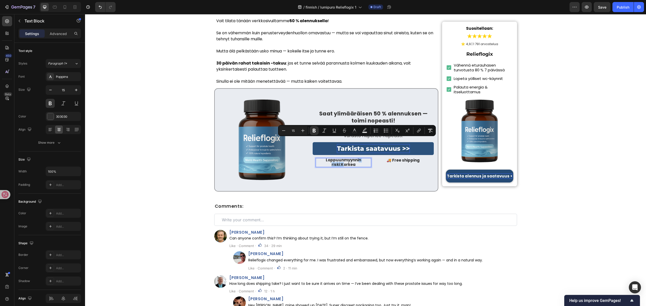
click at [350, 157] on strong "Loppuunmyynnin riski:" at bounding box center [343, 162] width 35 height 10
click at [356, 158] on p "Loppuunmyynnin riski: Korkea" at bounding box center [343, 162] width 55 height 9
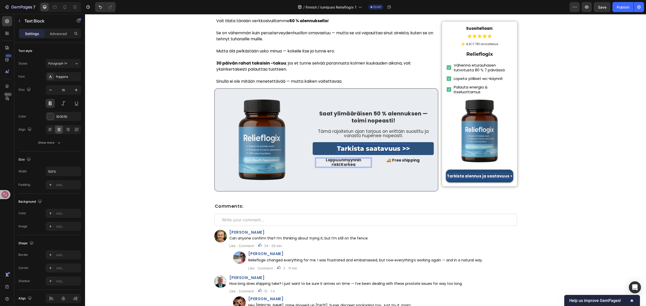
drag, startPoint x: 353, startPoint y: 145, endPoint x: 332, endPoint y: 145, distance: 21.2
click at [327, 158] on p "Loppuunmyynnin riski: Korkea" at bounding box center [343, 162] width 55 height 9
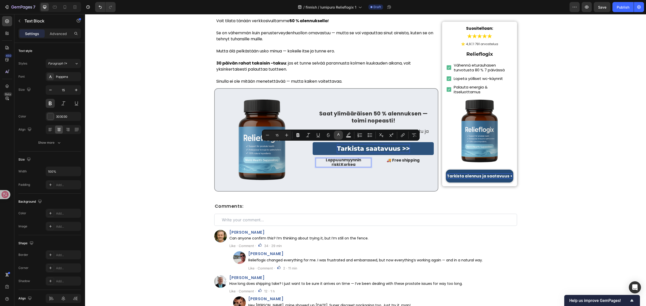
click at [338, 134] on icon "Editor contextual toolbar" at bounding box center [338, 134] width 3 height 3
type input "303030"
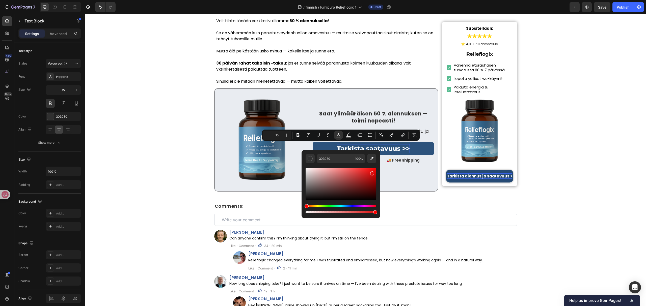
click at [372, 173] on div "Editor contextual toolbar" at bounding box center [340, 184] width 71 height 32
click at [408, 160] on div "⁠⁠⁠⁠⁠⁠⁠ Saat ylimääräisen 50 % alennuksen — toimi nopeasti! Heading Tämä rajoit…" at bounding box center [372, 140] width 121 height 87
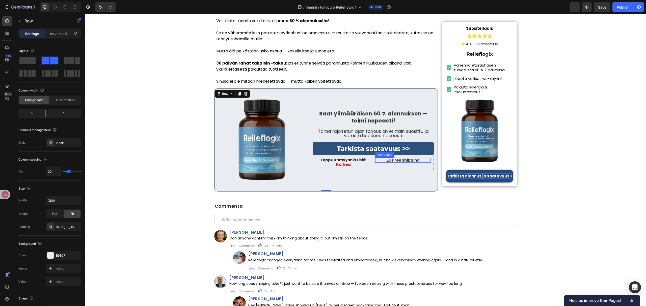
click at [398, 158] on p "🚚 Free shipping" at bounding box center [402, 160] width 55 height 5
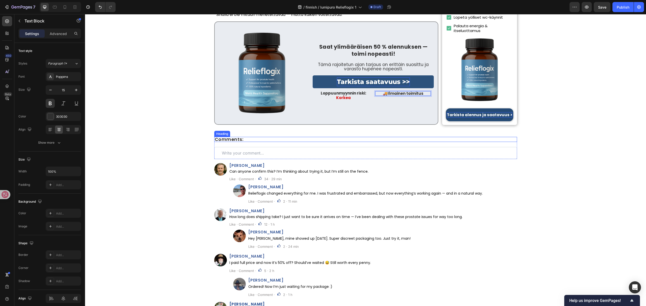
scroll to position [2617, 0]
click at [226, 136] on div "Comments: Heading Custom Code" at bounding box center [365, 147] width 303 height 22
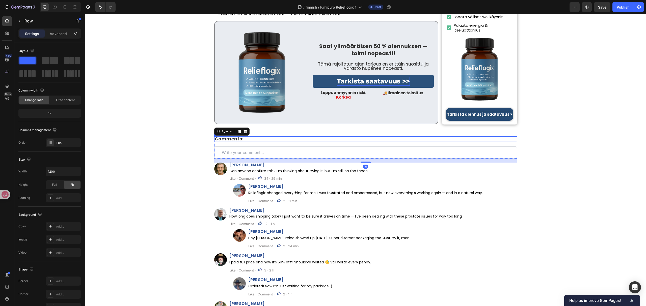
click at [226, 136] on span "Comments:" at bounding box center [229, 139] width 29 height 6
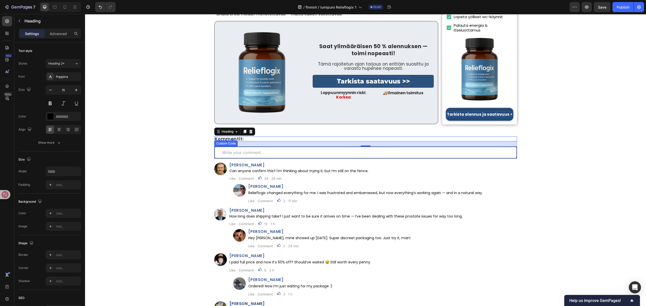
click at [241, 147] on input "text" at bounding box center [365, 153] width 303 height 12
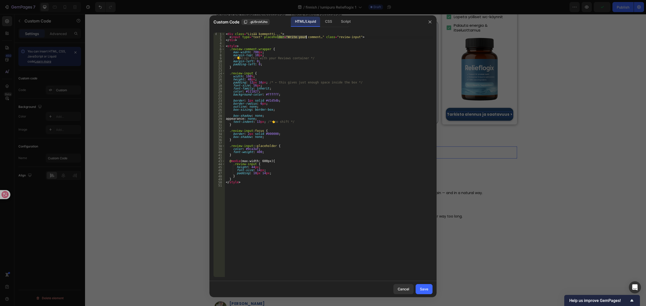
drag, startPoint x: 276, startPoint y: 37, endPoint x: 306, endPoint y: 38, distance: 29.8
click at [306, 38] on div "< div class = "Lisää kommentti..." > < input type = "text" placeholder = "Write…" at bounding box center [329, 158] width 208 height 251
type textarea "<input type="text" placeholder="Kirjoita kommenttisi…" class="review-input">"
click at [423, 287] on div "Save" at bounding box center [424, 289] width 8 height 5
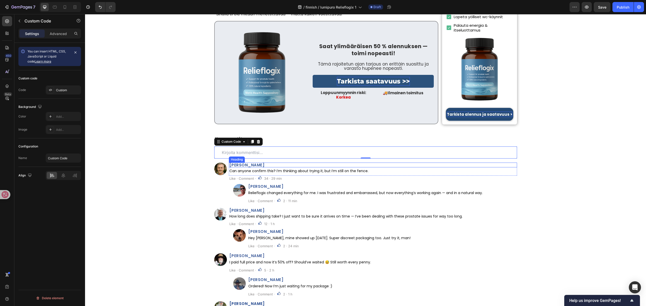
click at [248, 163] on h2 "Henry Reeves" at bounding box center [373, 165] width 288 height 5
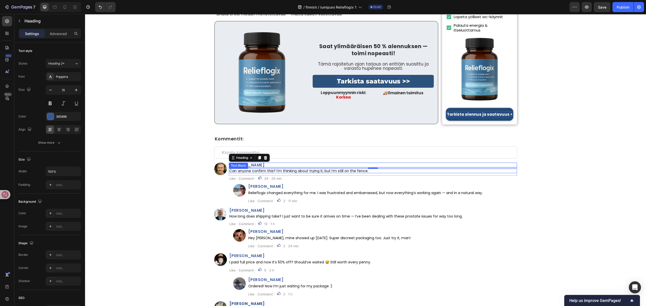
click at [330, 169] on p "Can anyone confirm this? I’m thinking about trying it, but I’m still on the fen…" at bounding box center [372, 171] width 287 height 4
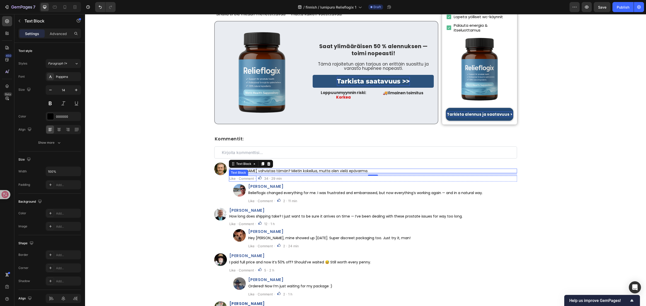
click at [242, 176] on p "Like · Comment ·" at bounding box center [242, 178] width 26 height 5
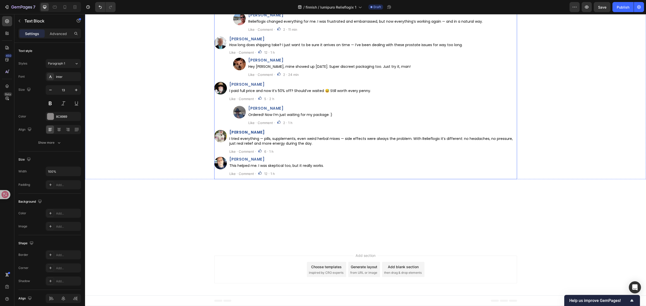
scroll to position [0, 0]
click at [261, 32] on p "Like · Comment ·" at bounding box center [261, 29] width 26 height 5
click at [244, 55] on p "Like · Comment ·" at bounding box center [242, 52] width 26 height 5
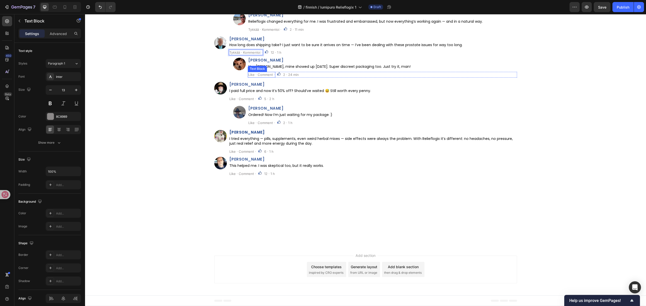
click at [257, 77] on p "Like · Comment ·" at bounding box center [261, 74] width 26 height 5
click at [243, 101] on p "Like · Comment ·" at bounding box center [242, 99] width 26 height 5
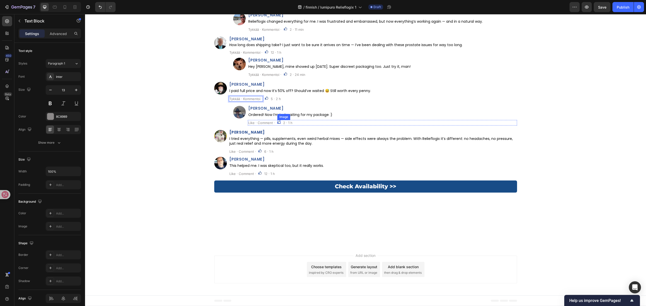
scroll to position [2651, 0]
click at [259, 125] on p "Like · Comment ·" at bounding box center [261, 123] width 26 height 5
click at [249, 149] on div "Derek Smith Heading I tried everything — pills, supplements, even weird herbal …" at bounding box center [373, 139] width 288 height 19
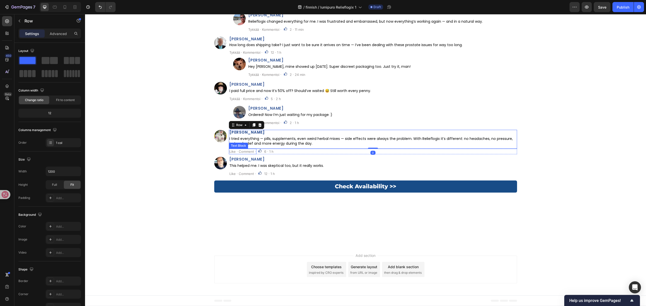
click at [247, 154] on p "Like · Comment ·" at bounding box center [242, 151] width 26 height 5
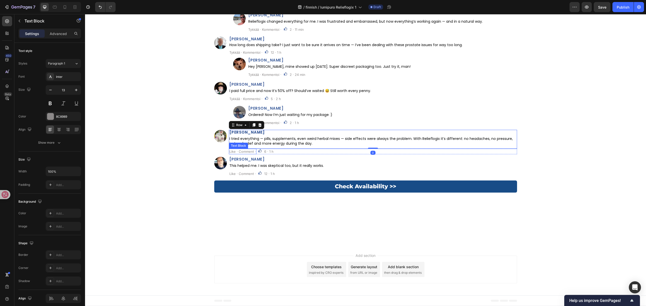
click at [247, 154] on p "Like · Comment ·" at bounding box center [242, 151] width 26 height 5
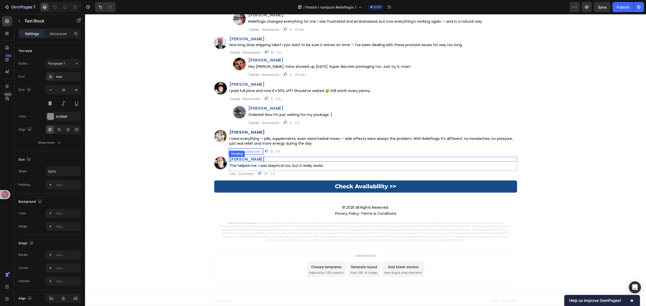
scroll to position [2684, 0]
click at [242, 176] on p "Like · Comment ·" at bounding box center [242, 174] width 26 height 5
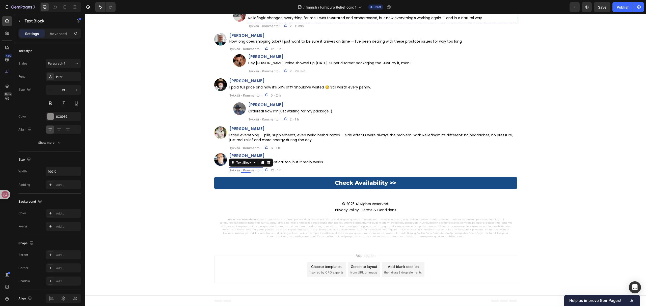
click at [264, 14] on h2 "John Bennett" at bounding box center [382, 11] width 269 height 5
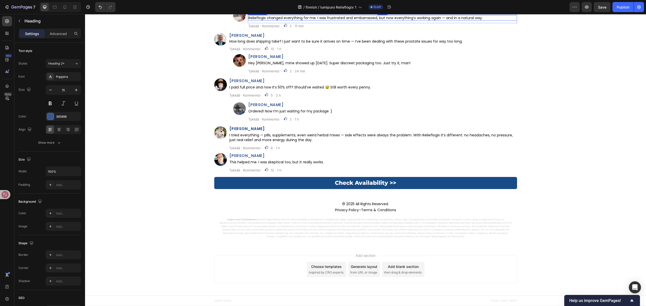
click at [355, 20] on p "Relieflogix changed everything for me. I was frustrated and embarrassed, but no…" at bounding box center [382, 18] width 268 height 5
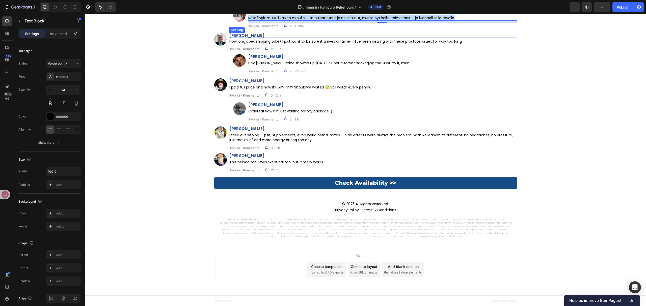
click at [239, 38] on h2 "Peter Jamison" at bounding box center [373, 35] width 288 height 5
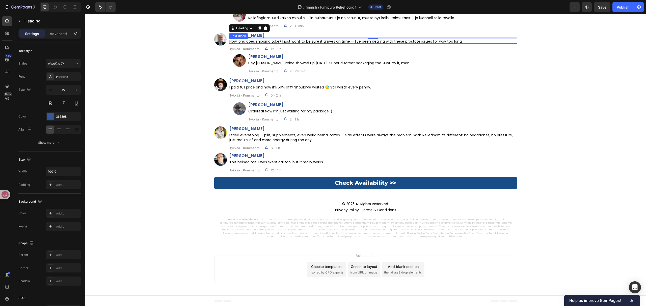
click at [322, 43] on p "How long does shipping take? I just want to be sure it arrives on time — I’ve b…" at bounding box center [372, 42] width 287 height 4
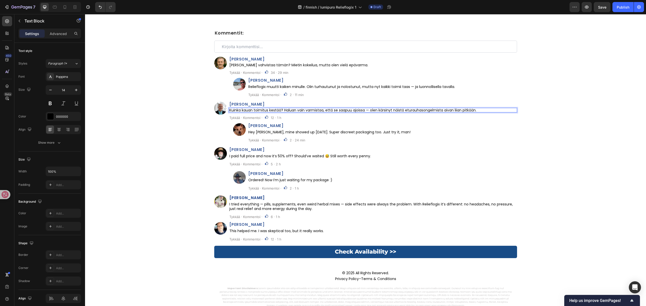
scroll to position [2718, 0]
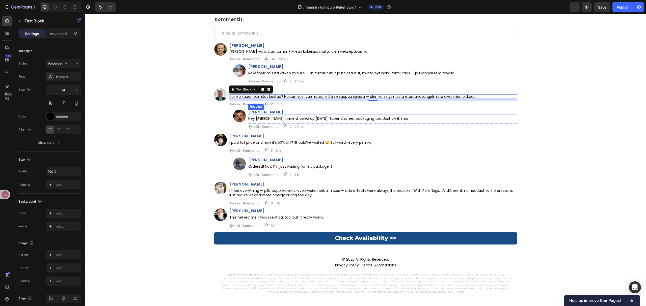
click at [269, 111] on h2 "Carlos Bautista" at bounding box center [382, 112] width 269 height 5
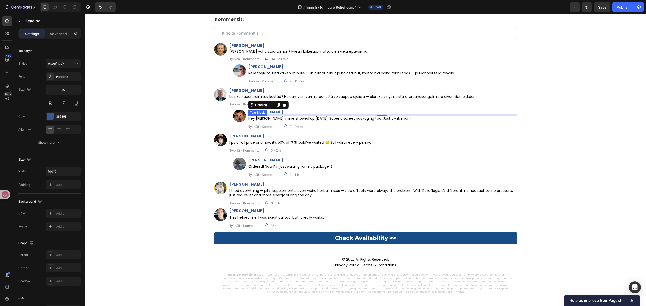
click at [319, 117] on p "Hey Peter, mine showed up in 4 days. Super discreet packaging too. Just try it,…" at bounding box center [382, 118] width 268 height 5
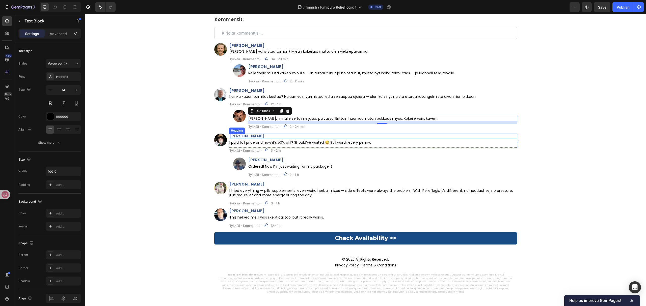
click at [241, 136] on span "William Davies" at bounding box center [246, 135] width 35 height 5
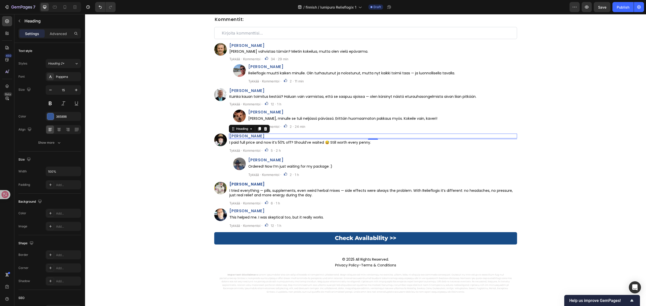
click at [296, 140] on div "5" at bounding box center [373, 138] width 288 height 1
click at [296, 143] on p "I paid full price and now it’s 50% off? Should’ve waited 😅 Still worth every pe…" at bounding box center [372, 142] width 287 height 5
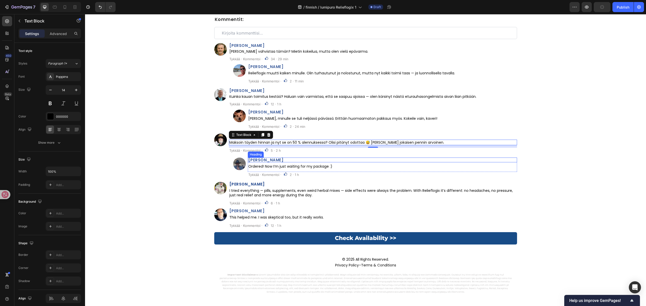
click at [259, 159] on h2 "Karl Vella" at bounding box center [382, 160] width 269 height 5
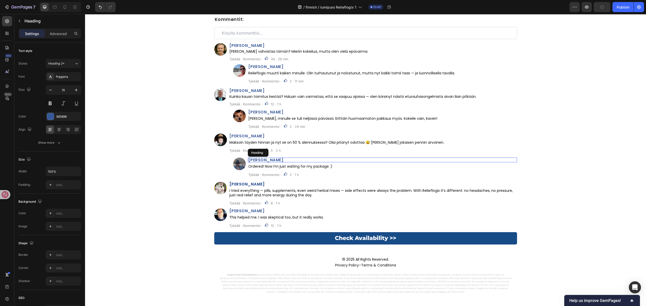
click at [259, 159] on h2 "Karl Vella" at bounding box center [382, 160] width 269 height 5
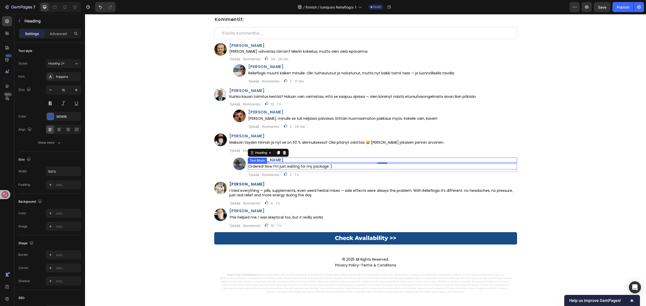
click at [307, 168] on p "Ordered! Now I’m just waiting for my package :)" at bounding box center [382, 166] width 268 height 5
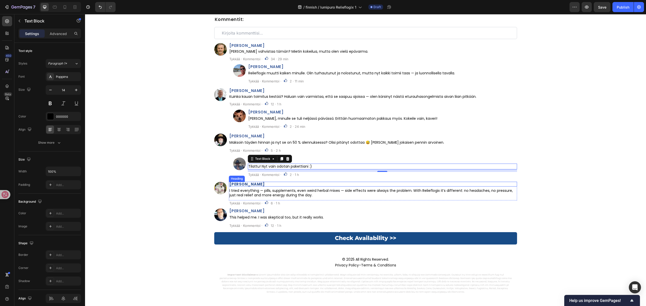
click at [241, 183] on strong "Derek Smith" at bounding box center [246, 184] width 35 height 5
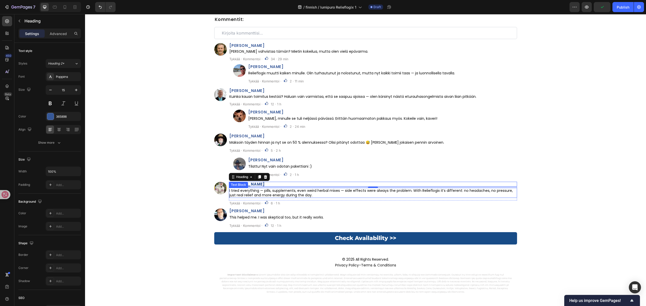
click at [292, 191] on p "I tried everything — pills, supplements, even weird herbal mixes — side effects…" at bounding box center [372, 192] width 287 height 9
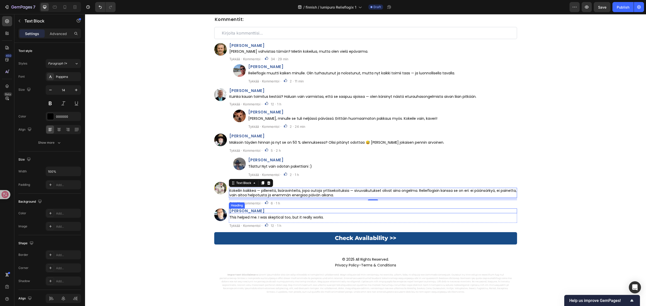
click at [257, 211] on h2 "Aaron Mitchell" at bounding box center [373, 211] width 288 height 5
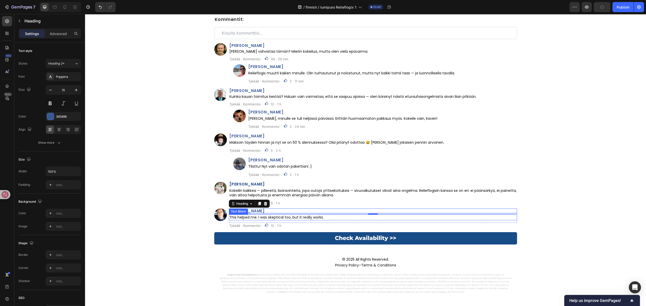
click at [301, 219] on p "This helped me. I was skeptical too, but it really works." at bounding box center [372, 217] width 287 height 5
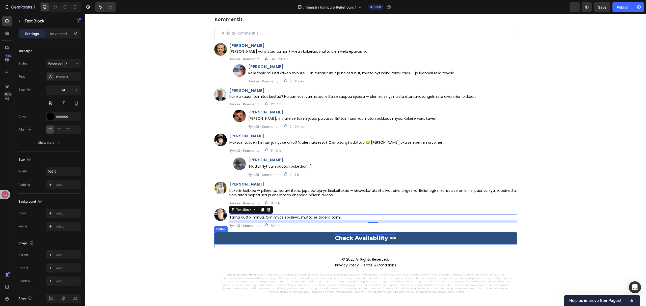
click at [374, 241] on p "Check Availability >>" at bounding box center [365, 239] width 61 height 8
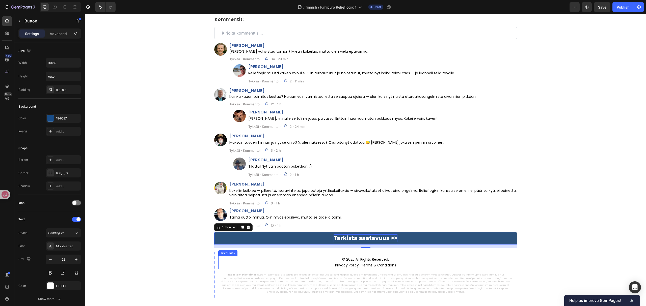
click at [371, 264] on link "Terms & Conditions" at bounding box center [378, 265] width 35 height 5
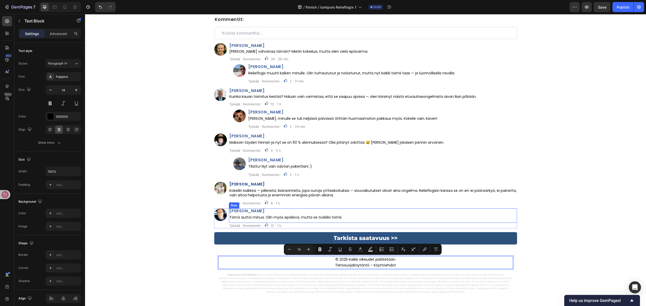
click at [559, 189] on div "⁠⁠⁠⁠⁠⁠⁠ Kommentit: Heading Custom Code Row Image Henrik Reponen Heading Voiko j…" at bounding box center [365, 124] width 561 height 214
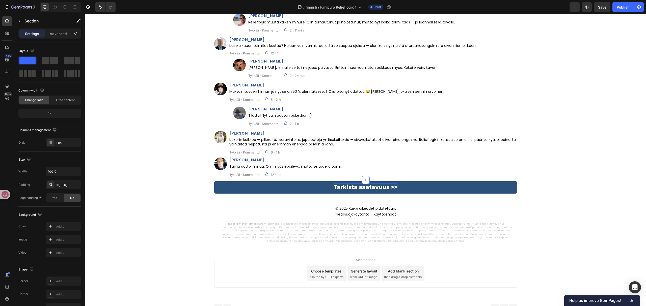
scroll to position [2773, 0]
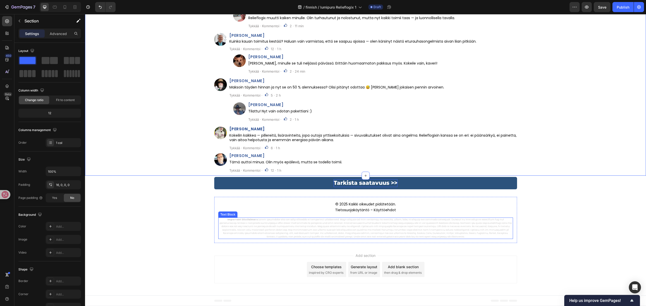
click at [397, 231] on p "Important Disclaimers:" at bounding box center [366, 228] width 294 height 20
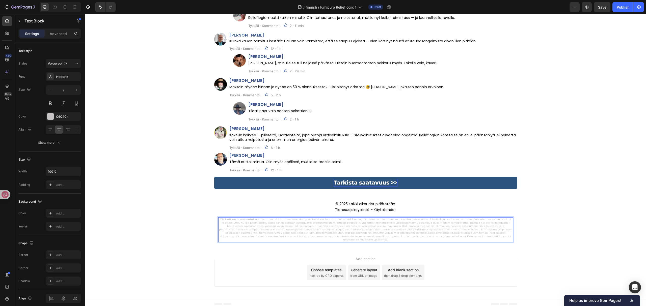
click at [318, 226] on p "Tärkeät vastuuvapautukset:" at bounding box center [366, 230] width 294 height 24
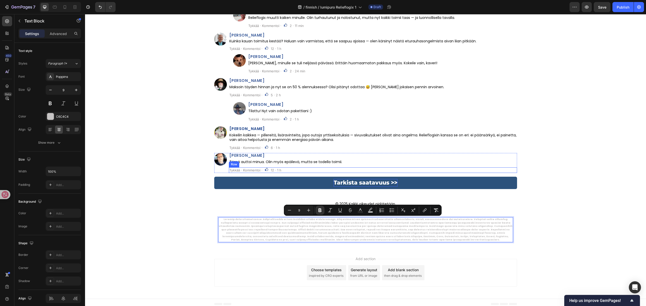
click at [542, 136] on div "⁠⁠⁠⁠⁠⁠⁠ Kommentit: Heading Custom Code Row Image Henrik Reponen Heading Voiko j…" at bounding box center [365, 68] width 561 height 214
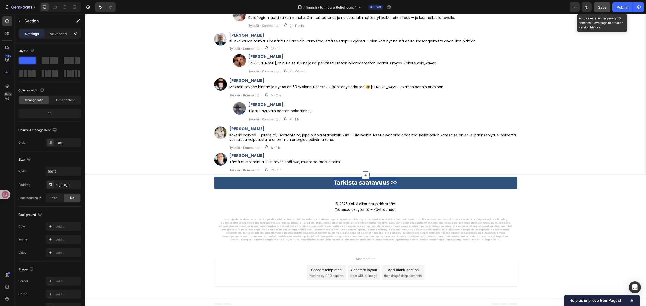
click at [599, 5] on span "Save" at bounding box center [602, 7] width 8 height 4
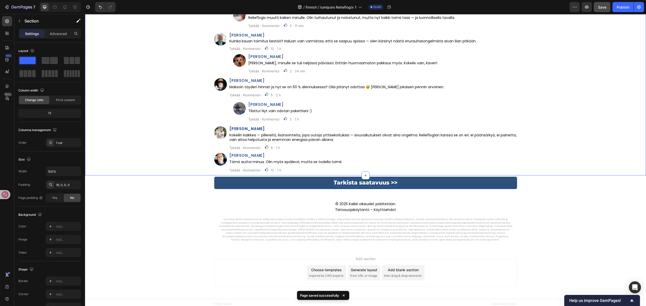
click at [592, 5] on div "Preview Save Publish" at bounding box center [606, 7] width 74 height 10
click at [598, 5] on span "Save" at bounding box center [602, 7] width 8 height 4
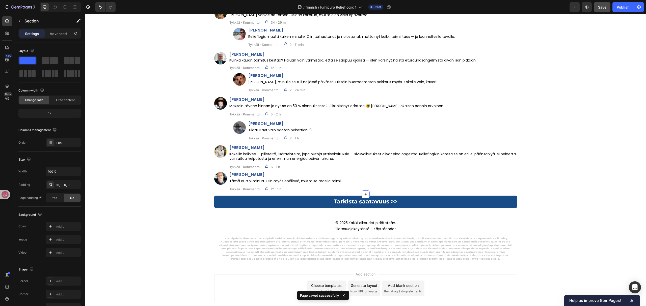
scroll to position [2134, 0]
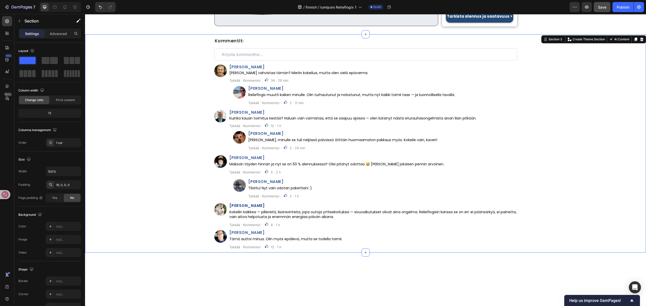
click at [598, 6] on span "Save" at bounding box center [602, 7] width 8 height 4
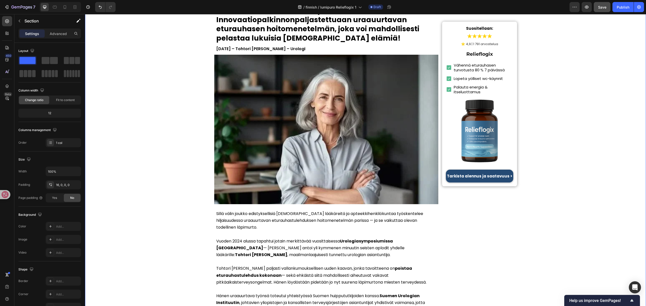
scroll to position [0, 0]
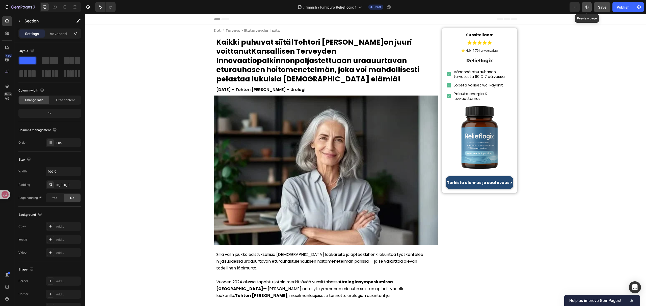
click at [588, 6] on icon "button" at bounding box center [586, 7] width 5 height 5
click at [604, 3] on button "Save" at bounding box center [601, 7] width 17 height 10
click at [622, 8] on div "Publish" at bounding box center [622, 7] width 13 height 5
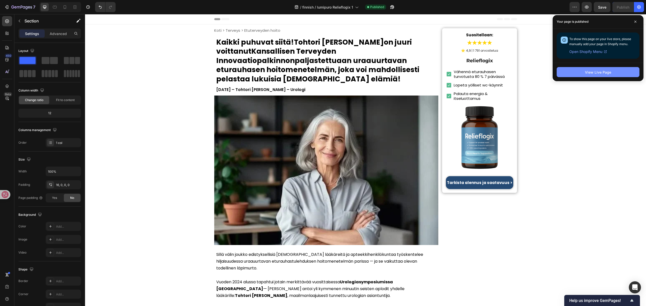
click at [580, 76] on button "View Live Page" at bounding box center [597, 72] width 83 height 10
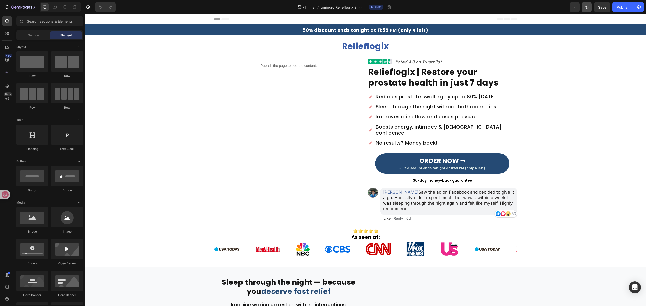
click at [587, 3] on button "button" at bounding box center [586, 7] width 10 height 10
drag, startPoint x: 366, startPoint y: 31, endPoint x: 377, endPoint y: 34, distance: 11.6
click at [366, 31] on strong "50% discount ends tonight at 11:59 PM (only 4 left)" at bounding box center [365, 30] width 126 height 6
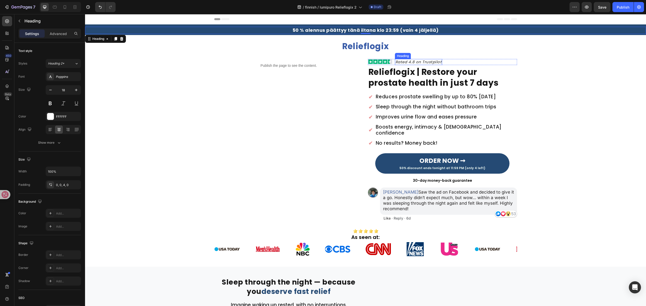
click at [431, 62] on h2 "Rated 4.8 on Trustpilot" at bounding box center [418, 62] width 47 height 6
click at [440, 74] on strong "Relieflogix | Restore your prostate health in just 7 days" at bounding box center [433, 77] width 130 height 23
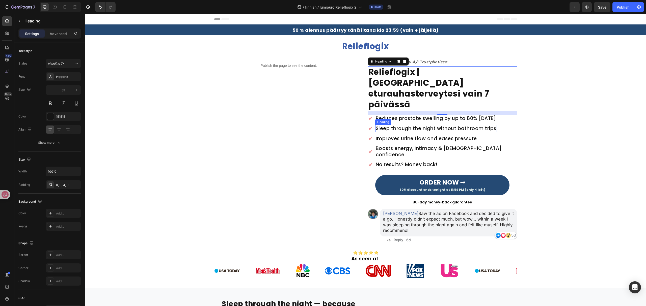
click at [411, 115] on h2 "Reduces prostate swelling by up to 80% [DATE]" at bounding box center [435, 118] width 121 height 7
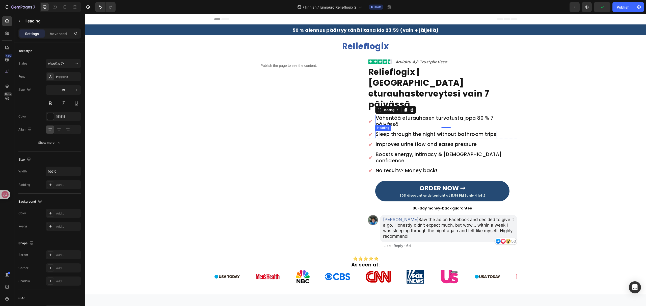
click at [432, 131] on h2 "Sleep through the night without bathroom trips" at bounding box center [436, 134] width 122 height 7
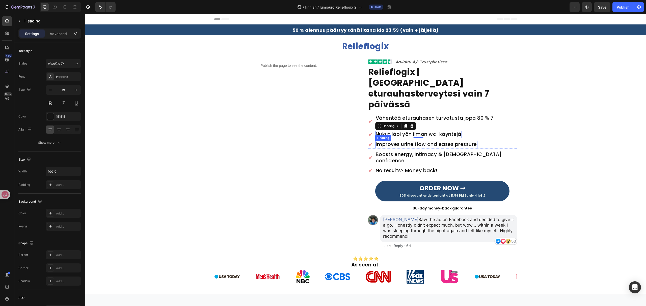
click at [460, 141] on h2 "Improves urine flow and eases pressure" at bounding box center [426, 144] width 102 height 7
click at [472, 151] on h2 "Boosts energy, intimacy & [DEMOGRAPHIC_DATA] confidence" at bounding box center [446, 157] width 142 height 13
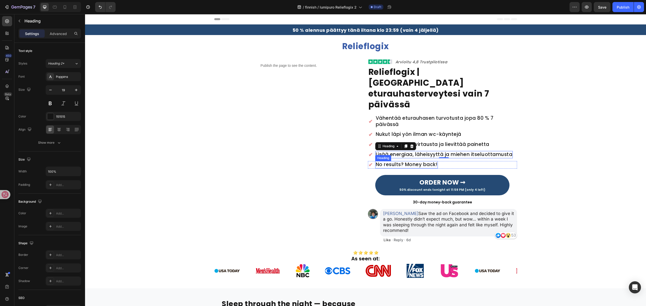
click at [425, 161] on h2 "No results? Money back!" at bounding box center [406, 164] width 63 height 7
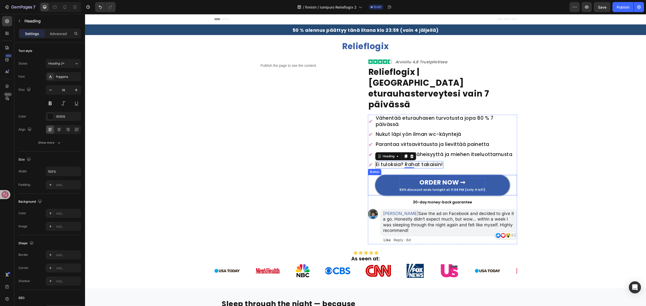
click at [440, 178] on strong "ORDER NOW ➞" at bounding box center [442, 182] width 46 height 9
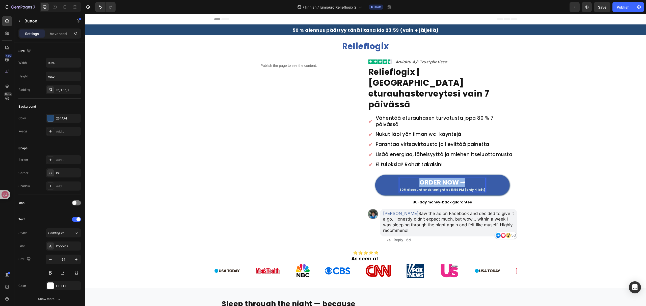
drag, startPoint x: 415, startPoint y: 164, endPoint x: 464, endPoint y: 160, distance: 49.3
click at [464, 175] on link "ORDER NOW ➞ 50% discount ends tonight at 11:59 PM (only 4 left)" at bounding box center [442, 185] width 134 height 20
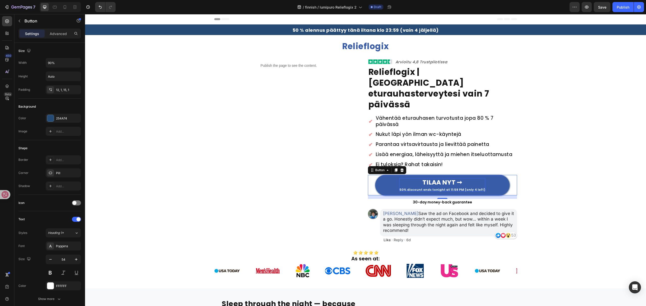
click at [475, 188] on span "50% discount ends tonight at 11:59 PM (only 4 left)" at bounding box center [442, 190] width 86 height 4
drag, startPoint x: 477, startPoint y: 172, endPoint x: 423, endPoint y: 172, distance: 54.2
click at [424, 188] on span "50% discount ends tonight at 11:59 PM (only 4 left)" at bounding box center [442, 190] width 86 height 4
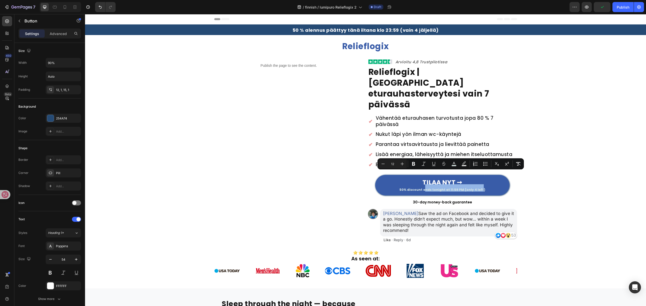
click at [399, 175] on link "TILAA NYT ➞ 50% discount ends tonight at 11:59 PM (only 4 left)" at bounding box center [442, 185] width 134 height 20
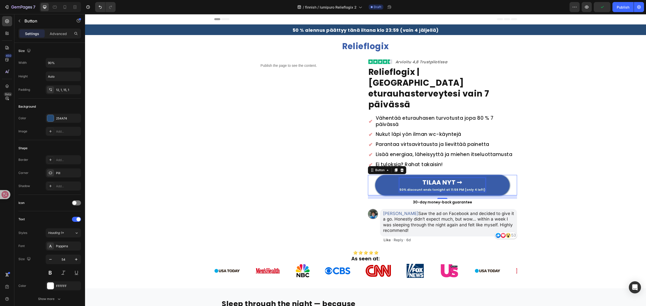
click at [402, 188] on span "50% discount ends tonight at 11:59 PM (only 4 left)" at bounding box center [442, 190] width 86 height 4
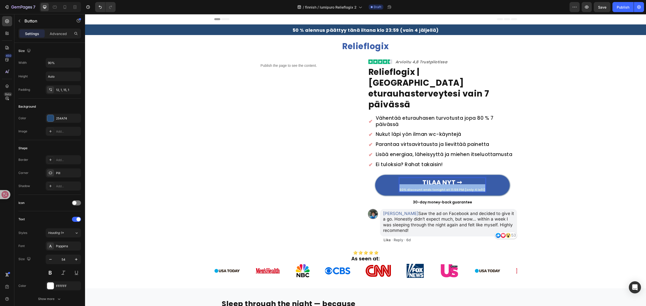
drag, startPoint x: 401, startPoint y: 173, endPoint x: 491, endPoint y: 170, distance: 89.6
click at [491, 175] on link "TILAA NYT ➞ 50% discount ends tonight at 11:59 PM (only 4 left)" at bounding box center [442, 185] width 134 height 20
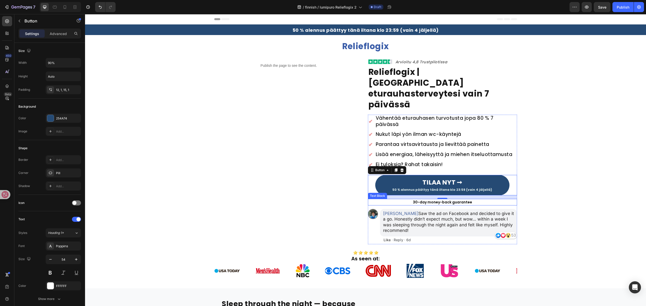
click at [418, 200] on p "30-day money-back guarantee" at bounding box center [442, 203] width 148 height 6
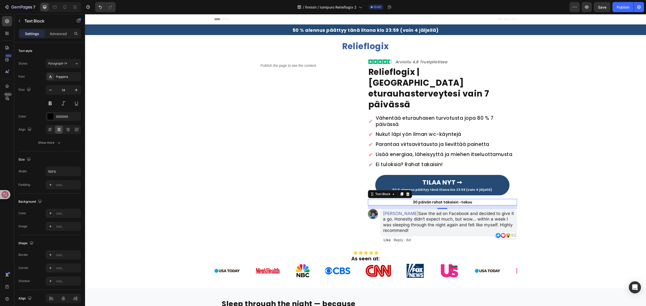
click at [438, 211] on p "[PERSON_NAME] Saw the ad on Facebook and decided to give it a go. Honestly didn…" at bounding box center [448, 222] width 131 height 22
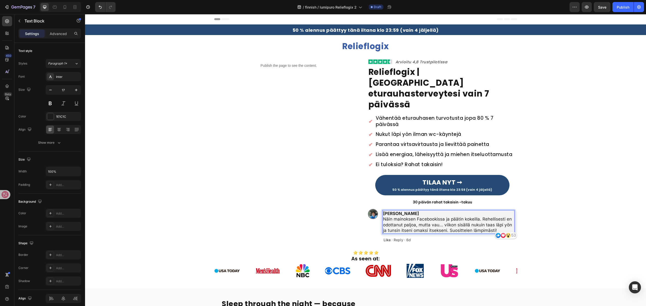
click at [383, 211] on p "[PERSON_NAME] Näin mainoksen Facebookissa ja päätin kokeilla. Rehellisesti en o…" at bounding box center [448, 222] width 131 height 22
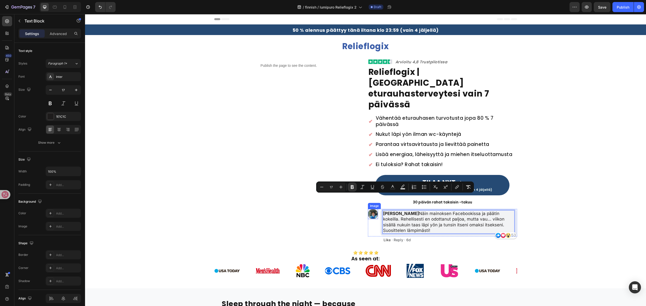
drag, startPoint x: 410, startPoint y: 197, endPoint x: 368, endPoint y: 196, distance: 41.6
click at [368, 209] on div "Image [PERSON_NAME] Näin mainoksen Facebookissa ja päätin kokeilla. Rehellisest…" at bounding box center [442, 222] width 149 height 27
click at [391, 188] on icon "Editor contextual toolbar" at bounding box center [392, 187] width 5 height 5
type input "1E1C1C"
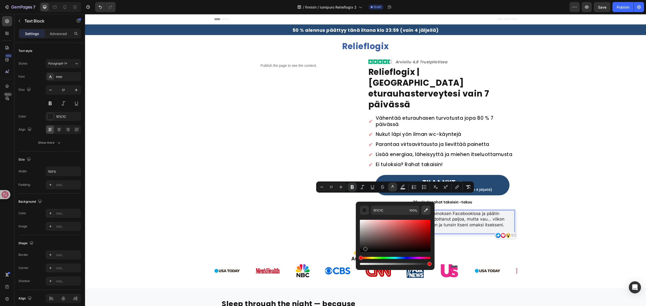
click at [426, 211] on icon "Editor contextual toolbar" at bounding box center [425, 210] width 5 height 5
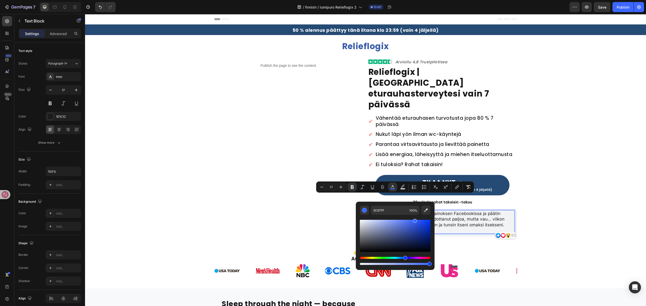
click at [591, 132] on div "Publish the page to see the content. Custom Code Image Arvioitu 4,8 Trustpiloti…" at bounding box center [365, 169] width 561 height 221
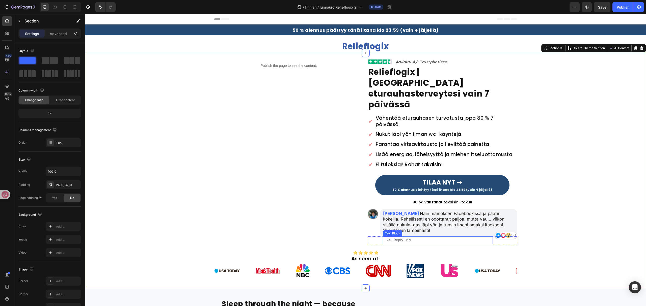
click at [401, 238] on p "Like · Reply · 6d" at bounding box center [437, 240] width 109 height 4
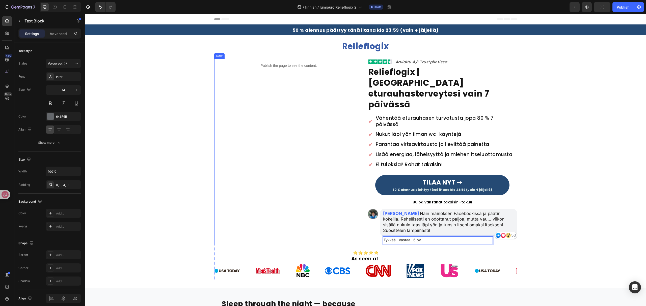
click at [297, 204] on div "Publish the page to see the content. Custom Code" at bounding box center [288, 151] width 149 height 185
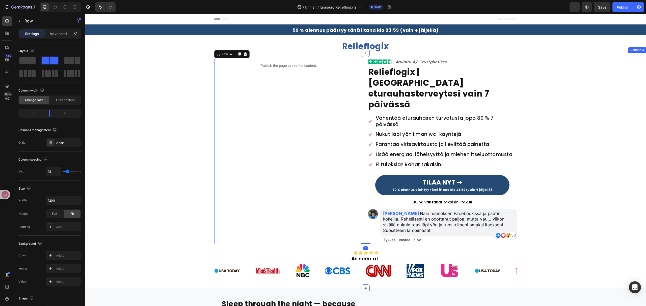
click at [561, 182] on div "Publish the page to see the content. Custom Code Image Arvioitu 4,8 Trustpiloti…" at bounding box center [365, 169] width 561 height 221
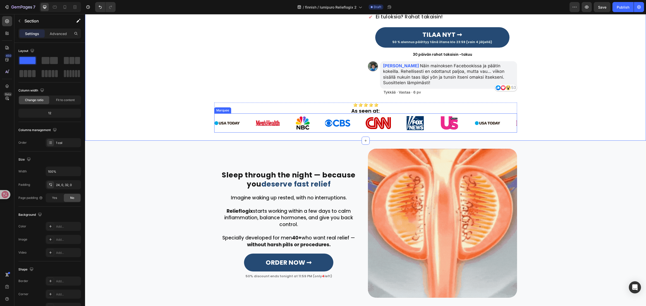
scroll to position [101, 0]
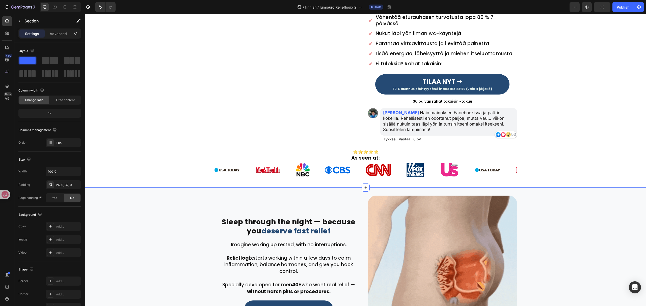
click at [531, 4] on div "/ finnish / lumipuro Relieflogix 2 Draft" at bounding box center [345, 7] width 450 height 10
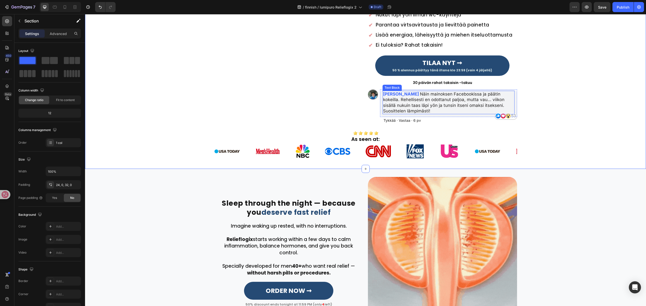
scroll to position [168, 0]
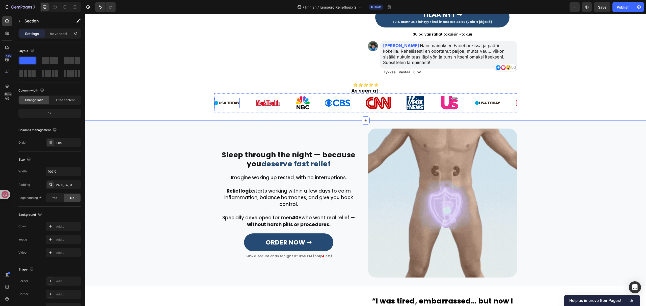
click at [234, 101] on img at bounding box center [226, 103] width 25 height 4
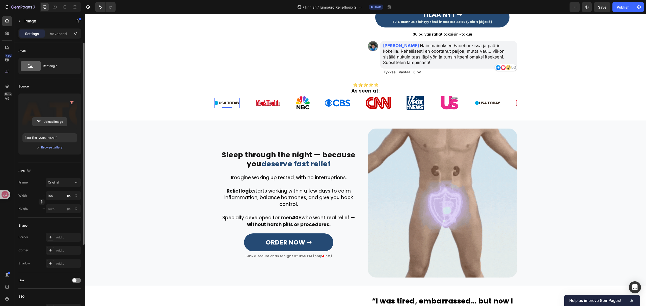
click at [58, 123] on input "file" at bounding box center [49, 122] width 35 height 9
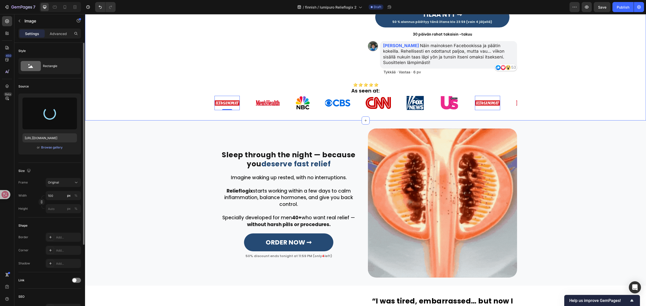
type input "[URL][DOMAIN_NAME]"
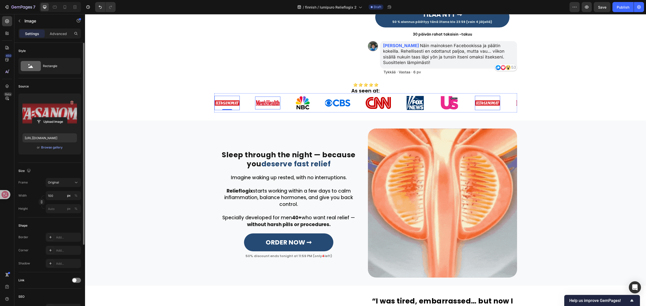
click at [266, 100] on img at bounding box center [267, 103] width 25 height 7
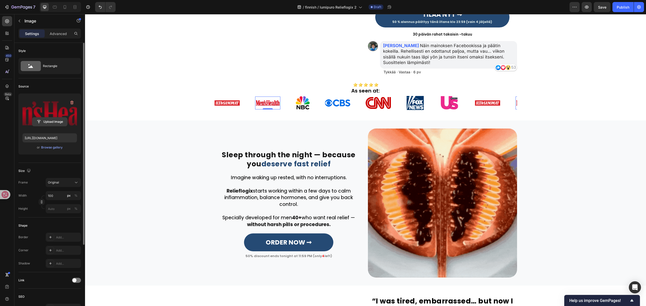
click at [50, 123] on input "file" at bounding box center [49, 122] width 35 height 9
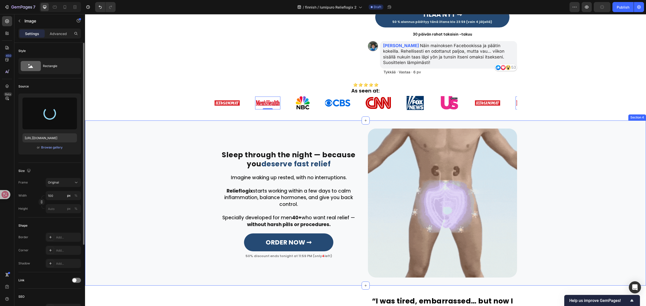
type input "[URL][DOMAIN_NAME]"
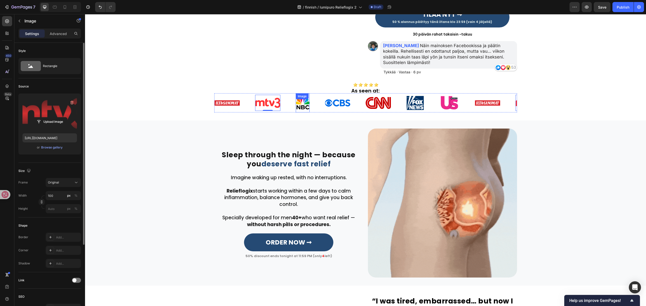
click at [298, 96] on img at bounding box center [303, 102] width 14 height 13
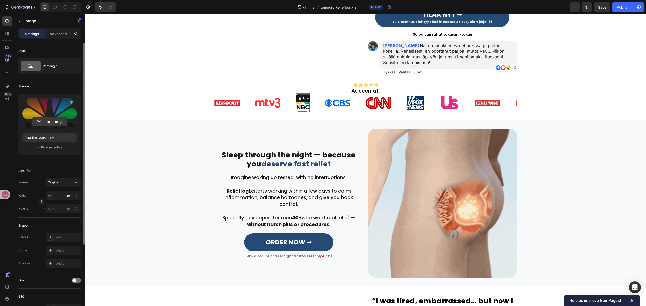
click at [54, 121] on input "file" at bounding box center [49, 122] width 35 height 9
type input "[URL][DOMAIN_NAME]"
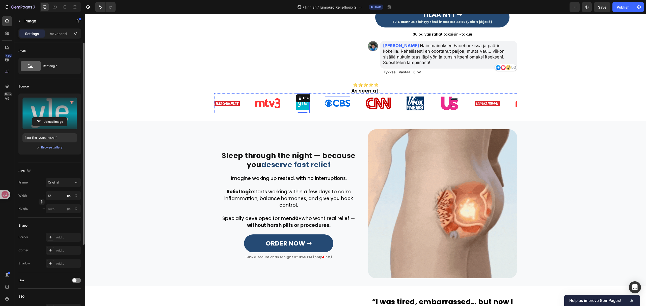
click at [331, 100] on img at bounding box center [337, 103] width 25 height 7
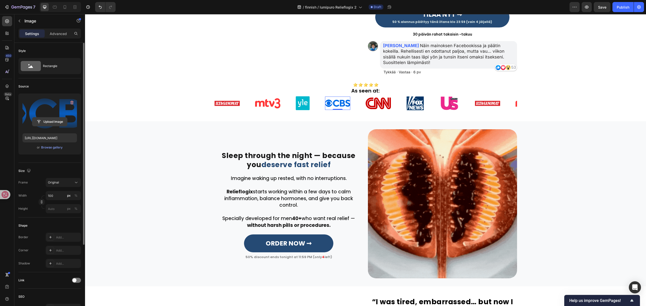
click at [47, 123] on input "file" at bounding box center [49, 122] width 35 height 9
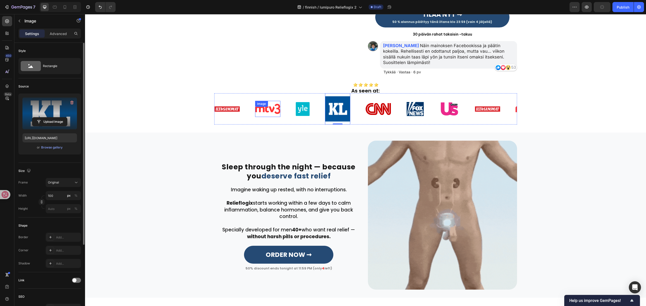
type input "[URL][DOMAIN_NAME]"
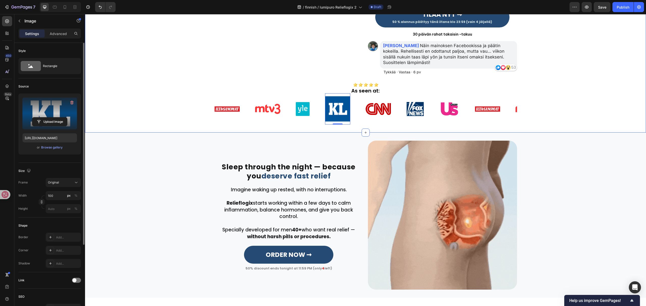
drag, startPoint x: 570, startPoint y: 111, endPoint x: 540, endPoint y: 105, distance: 30.9
click at [570, 111] on div "Publish the page to see the content. Custom Code Image Arvioitu 4,8 Trustpiloti…" at bounding box center [365, 9] width 561 height 248
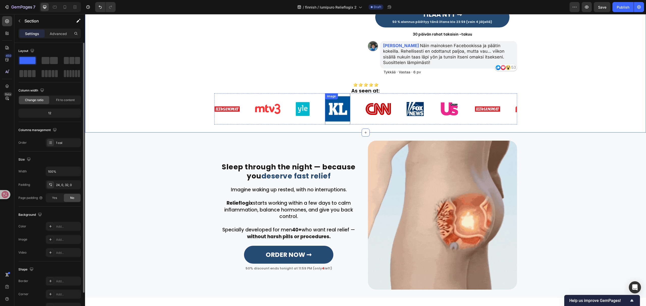
click at [331, 97] on img at bounding box center [337, 108] width 25 height 25
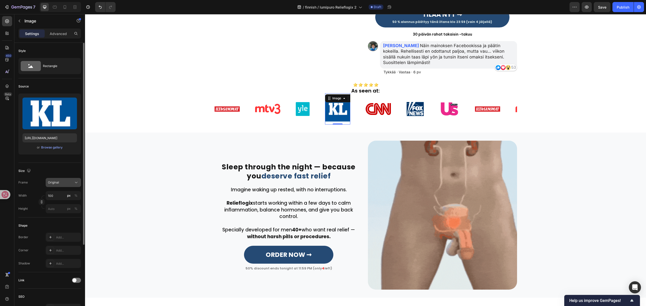
click at [73, 179] on button "Original" at bounding box center [63, 182] width 35 height 9
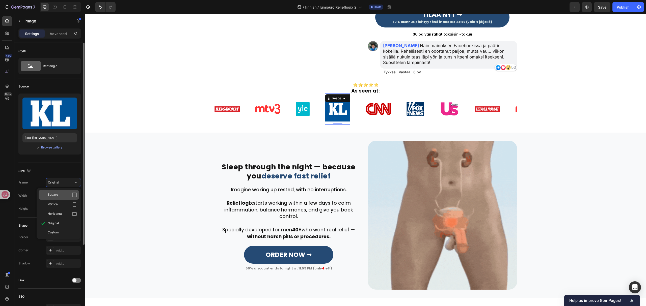
click at [74, 192] on div "Square" at bounding box center [59, 195] width 40 height 10
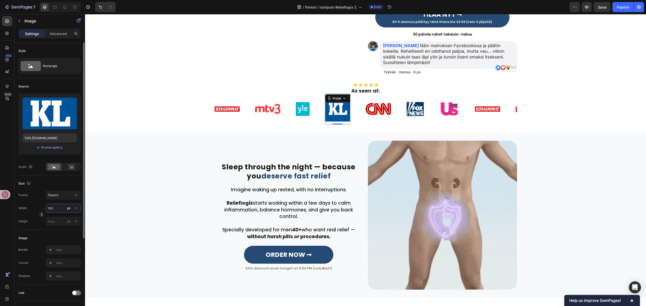
click at [56, 208] on input "100" at bounding box center [63, 208] width 35 height 9
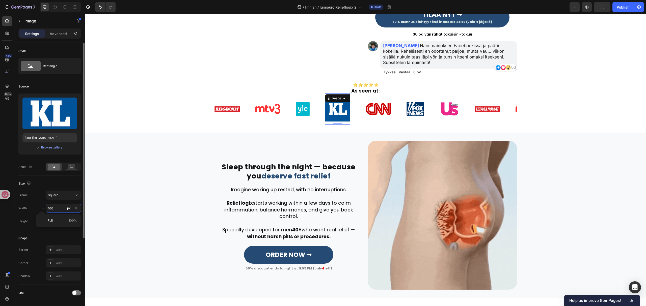
type input "8"
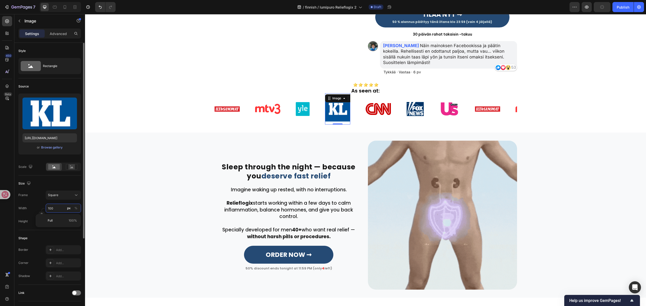
type input "8"
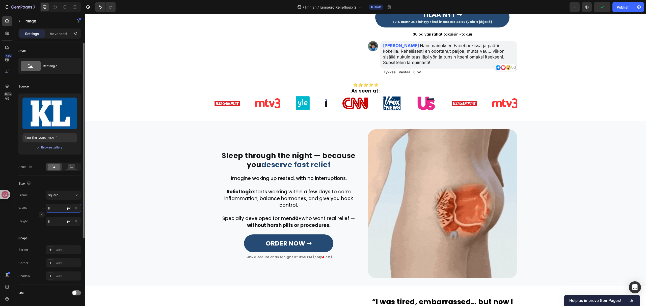
type input "80"
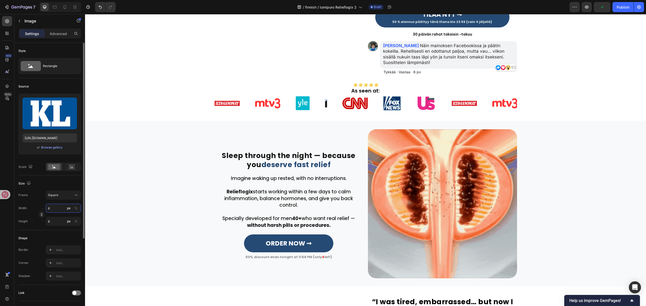
type input "80"
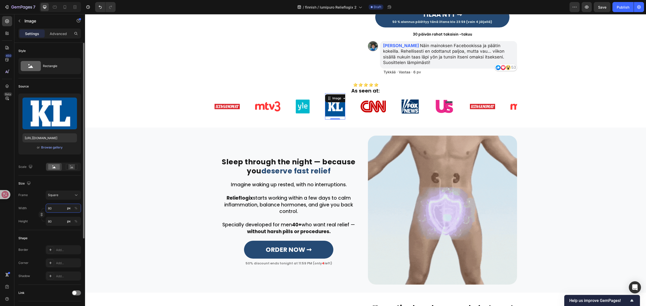
type input "807"
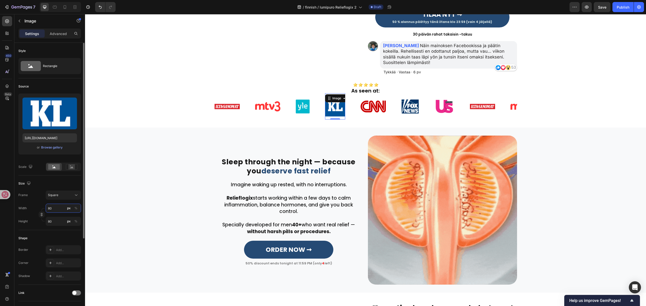
type input "807"
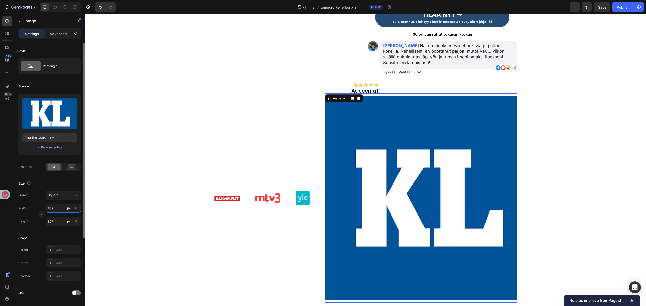
type input "8070"
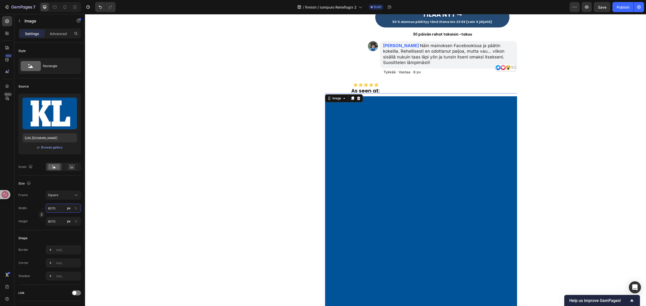
drag, startPoint x: 60, startPoint y: 210, endPoint x: 8, endPoint y: 204, distance: 52.1
click at [8, 204] on div "450 Beta Sections(18) Elements(83) Section Element Hero Section Product Detail …" at bounding box center [42, 160] width 85 height 292
type input "7"
type input "70"
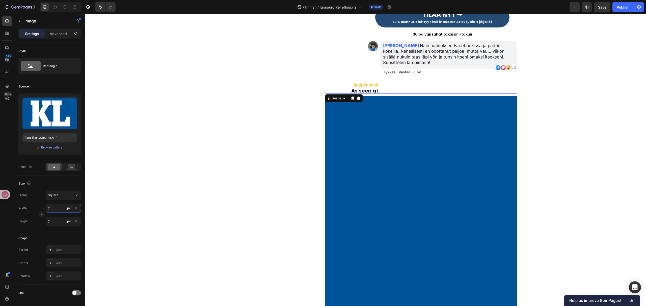
type input "70"
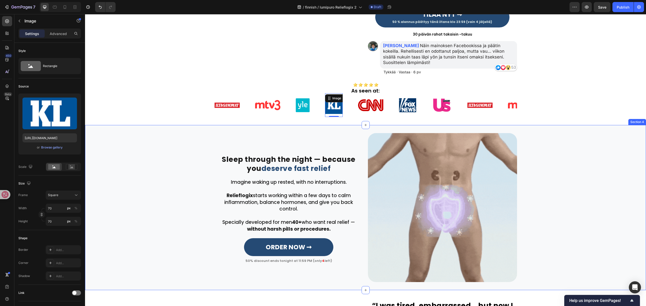
click at [151, 154] on div "Sleep through the night — because you deserve fast relief Heading Row Row Imagi…" at bounding box center [365, 207] width 561 height 149
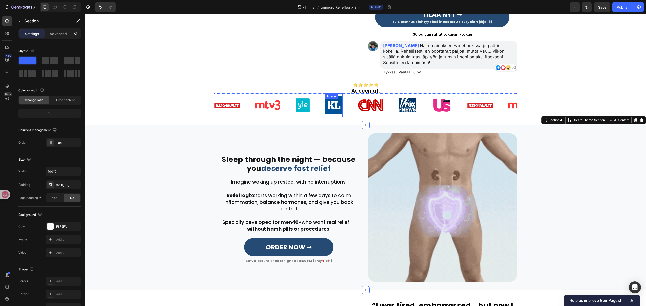
click at [329, 96] on img at bounding box center [334, 105] width 18 height 18
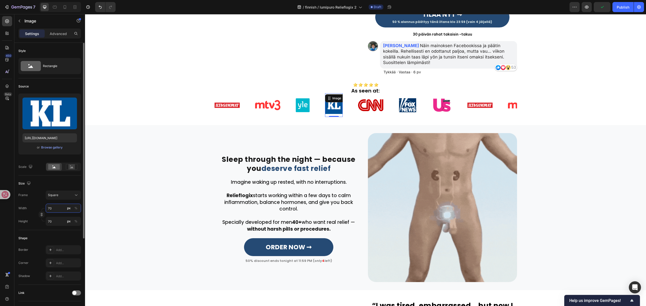
click at [62, 211] on input "70" at bounding box center [63, 208] width 35 height 9
type input "5"
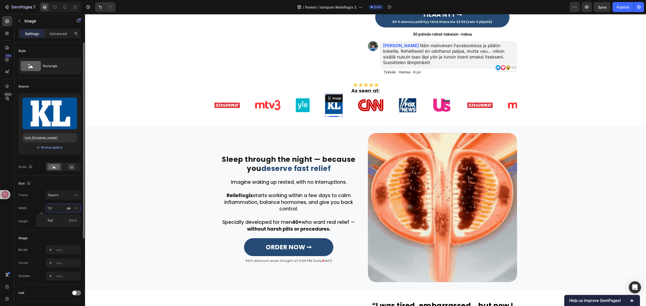
type input "5"
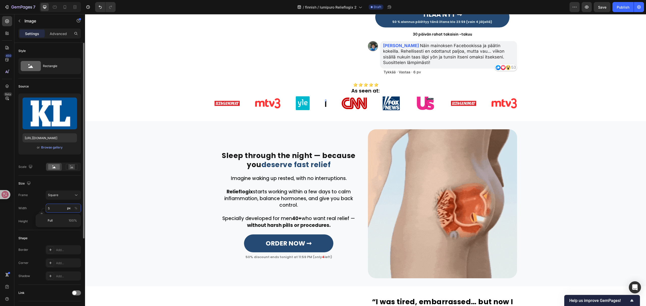
type input "50"
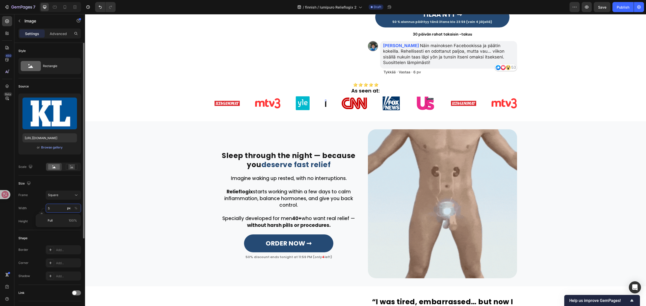
type input "50"
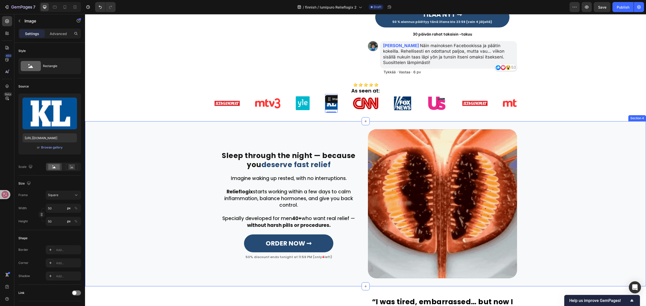
click at [145, 205] on div "Sleep through the night — because you deserve fast relief Heading Row Row Imagi…" at bounding box center [365, 203] width 561 height 149
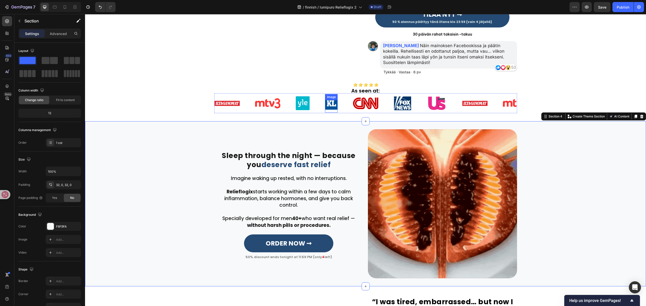
click at [327, 94] on div "Image" at bounding box center [331, 103] width 13 height 19
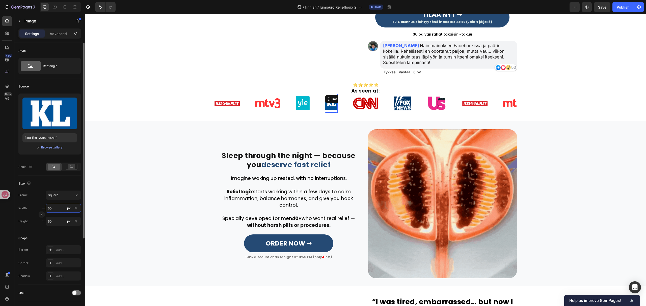
type input "6"
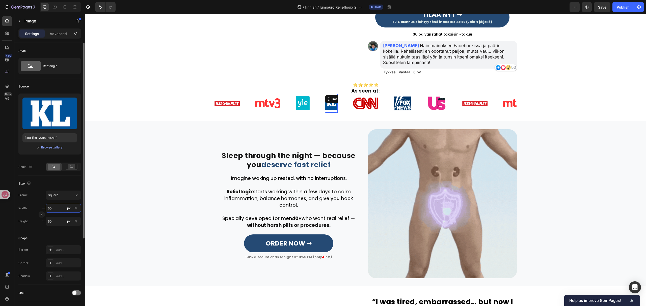
type input "6"
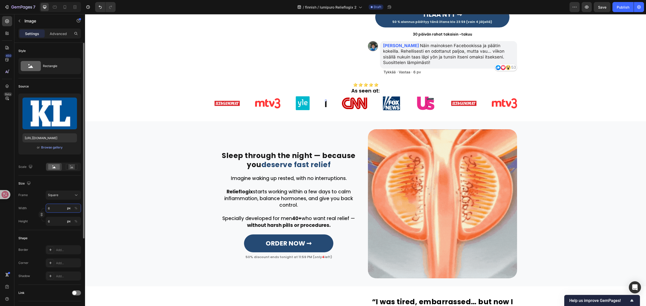
type input "60"
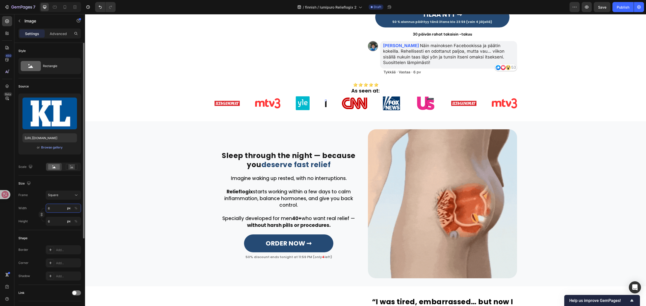
type input "60"
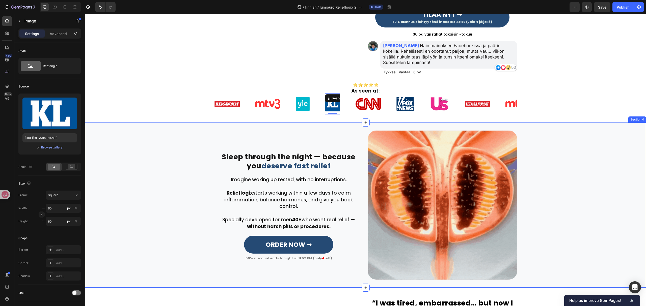
click at [202, 151] on div "Sleep through the night — because you deserve fast relief Heading Row Row Imagi…" at bounding box center [365, 205] width 561 height 149
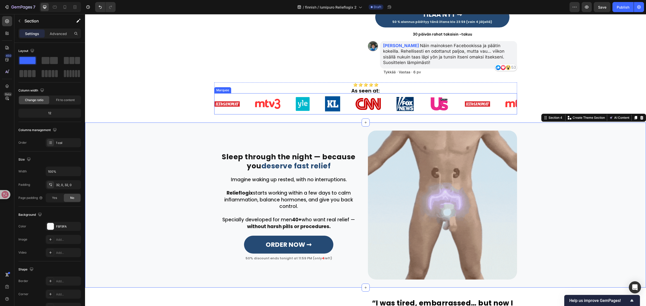
click at [364, 95] on div "Image" at bounding box center [367, 104] width 25 height 18
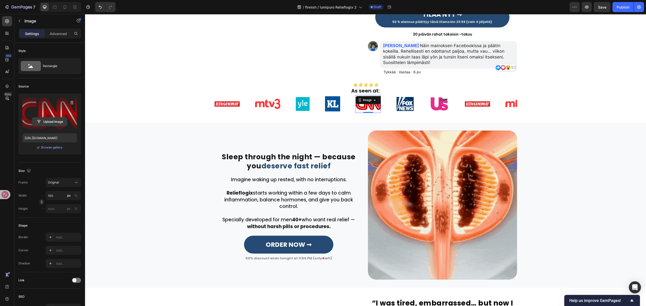
click at [56, 122] on input "file" at bounding box center [49, 122] width 35 height 9
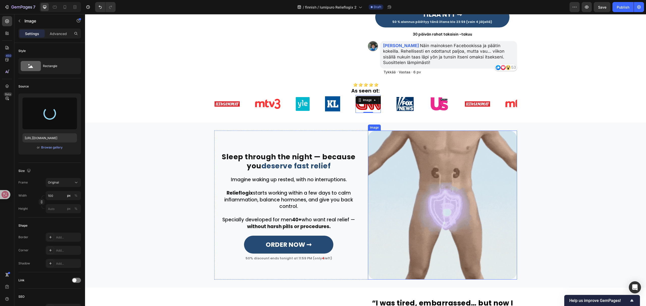
type input "[URL][DOMAIN_NAME]"
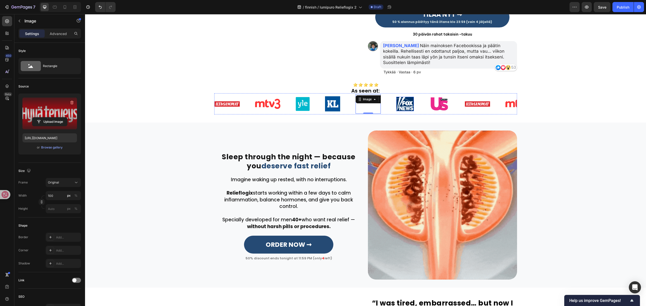
click at [401, 97] on img at bounding box center [405, 104] width 18 height 14
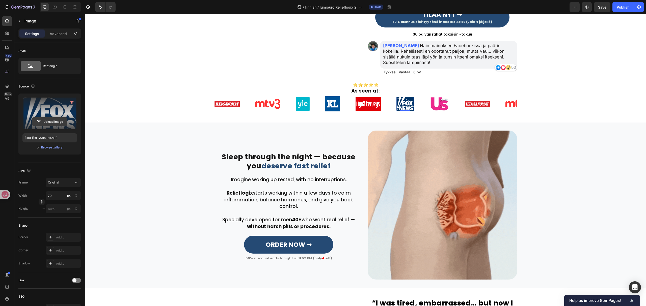
click at [61, 122] on input "file" at bounding box center [49, 122] width 35 height 9
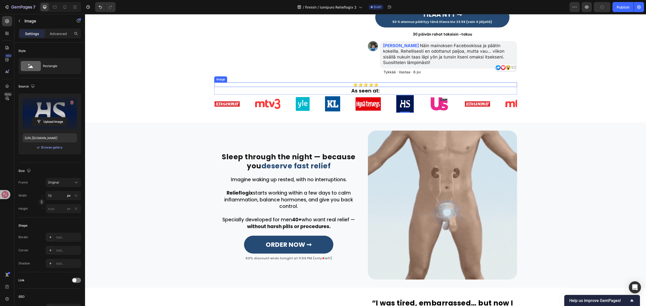
type input "[URL][DOMAIN_NAME]"
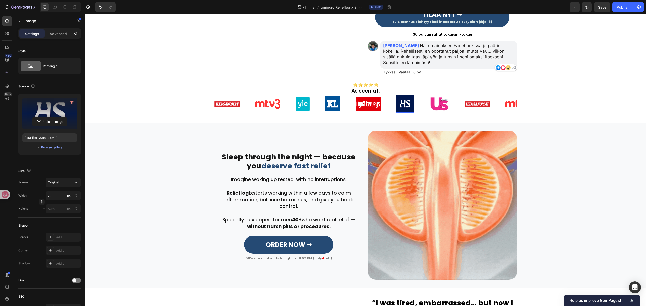
click at [399, 95] on img at bounding box center [405, 104] width 18 height 18
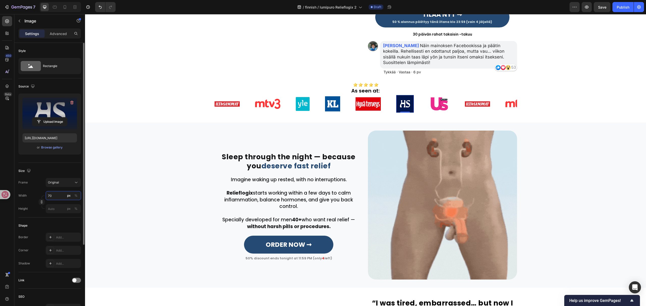
click at [59, 196] on input "70" at bounding box center [63, 195] width 35 height 9
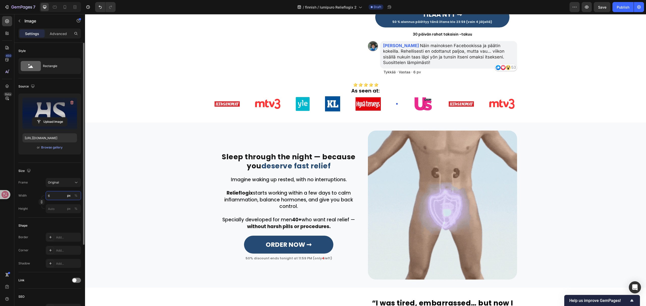
type input "60"
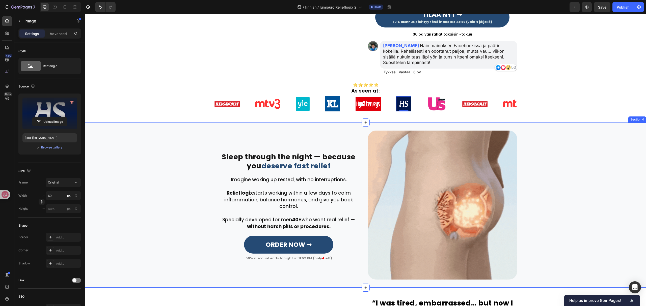
click at [164, 178] on div "Sleep through the night — because you deserve fast relief Heading Row Row Imagi…" at bounding box center [365, 205] width 561 height 149
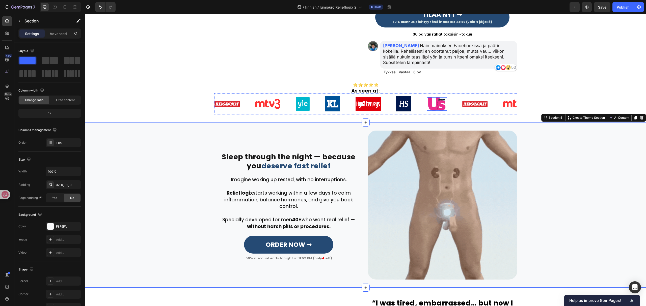
click at [436, 97] on img at bounding box center [437, 104] width 20 height 14
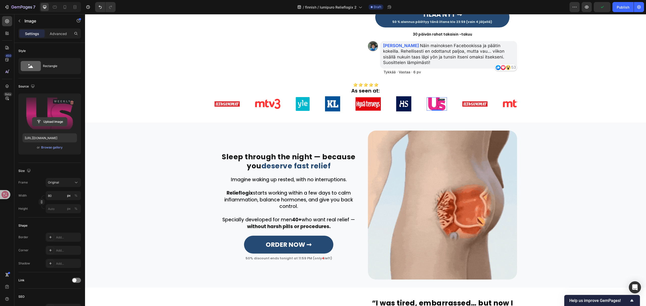
click at [56, 121] on input "file" at bounding box center [49, 122] width 35 height 9
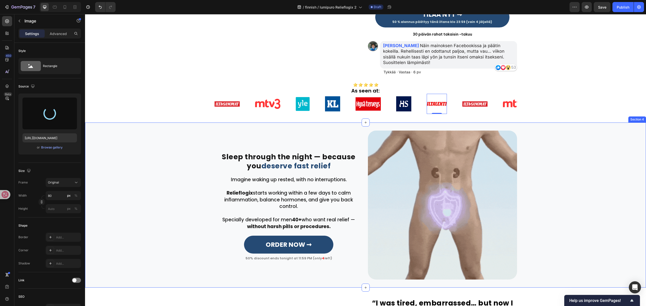
type input "[URL][DOMAIN_NAME]"
click at [551, 141] on div "Sleep through the night — because you deserve fast relief Heading Row Row Imagi…" at bounding box center [365, 205] width 561 height 149
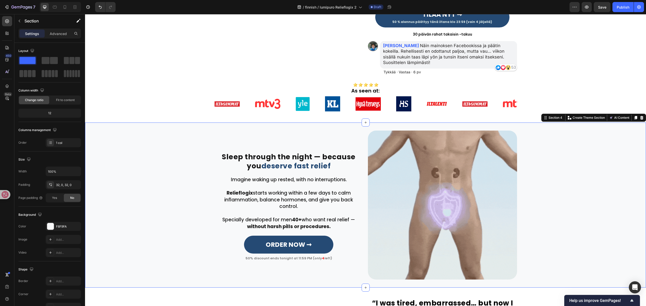
click at [593, 195] on div "Sleep through the night — because you deserve fast relief Heading Row Row Imagi…" at bounding box center [365, 205] width 561 height 149
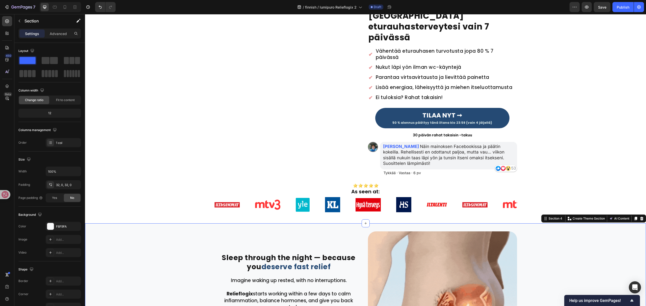
scroll to position [34, 0]
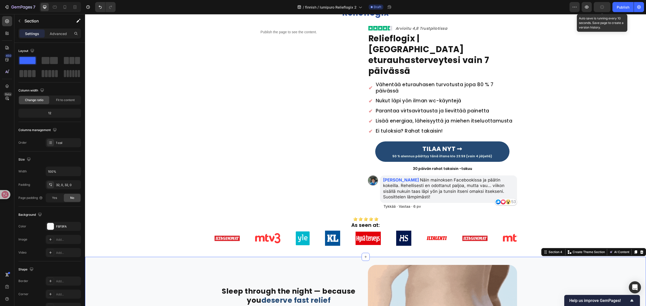
click at [605, 5] on button "button" at bounding box center [601, 7] width 17 height 10
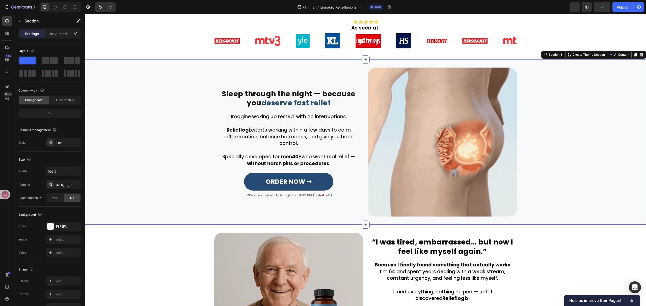
scroll to position [235, 0]
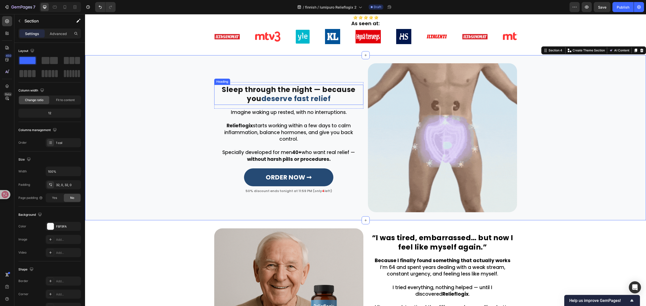
click at [277, 94] on strong "deserve fast relief" at bounding box center [295, 99] width 69 height 10
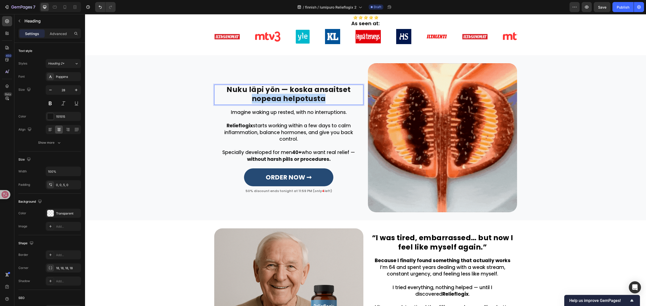
drag, startPoint x: 331, startPoint y: 86, endPoint x: 238, endPoint y: 85, distance: 93.6
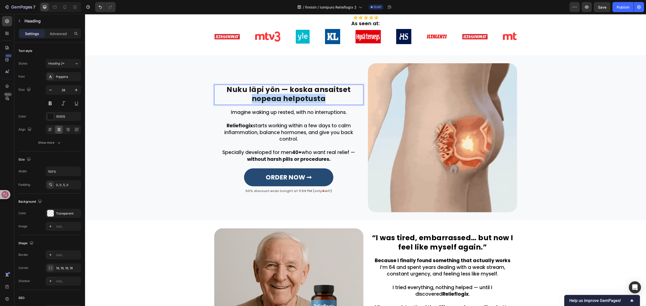
click at [238, 85] on p "Nuku läpi yön — koska ansaitset nopeaa helpotusta" at bounding box center [289, 94] width 148 height 18
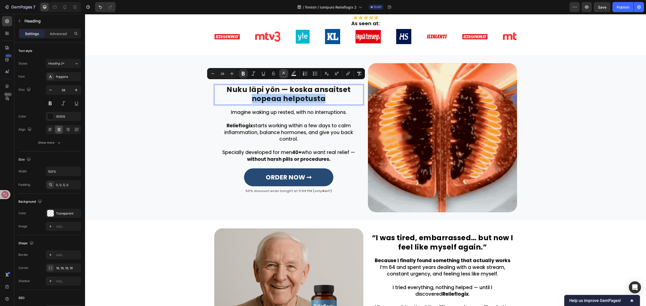
click at [284, 74] on icon "Editor contextual toolbar" at bounding box center [283, 73] width 5 height 5
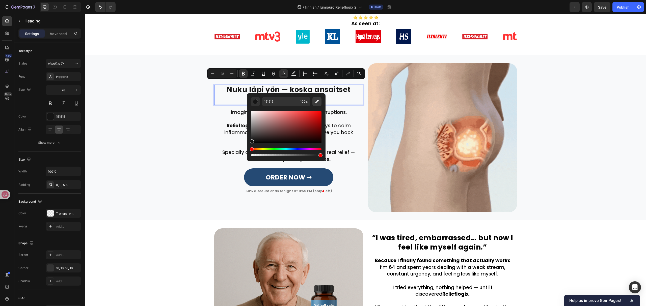
click at [318, 100] on icon "Editor contextual toolbar" at bounding box center [317, 102] width 4 height 4
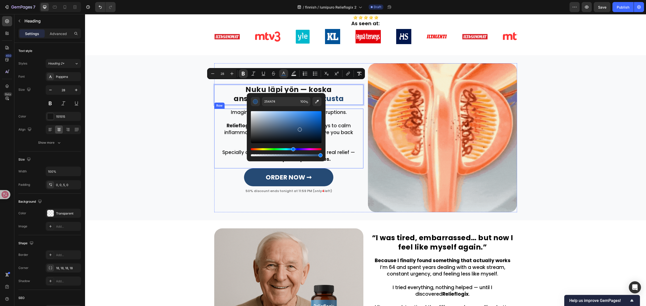
click at [340, 123] on p "Relieflogix starts working within a few days to calm inflammation, balance horm…" at bounding box center [289, 133] width 148 height 20
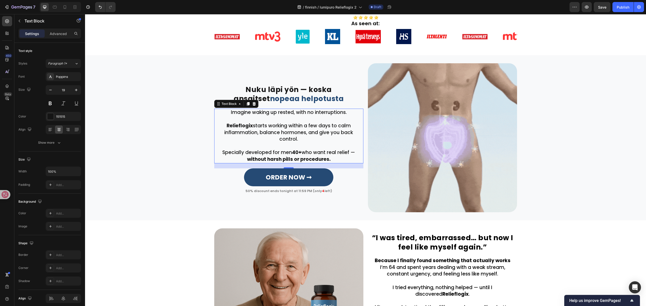
click at [339, 116] on p at bounding box center [289, 119] width 148 height 7
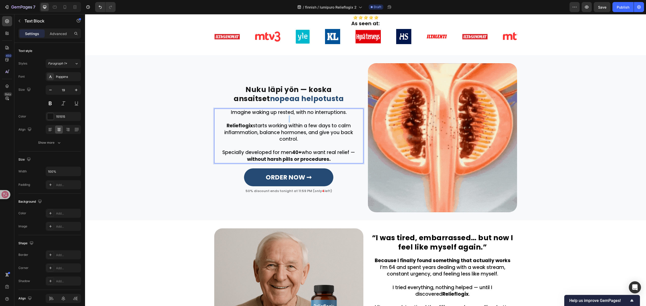
click at [339, 116] on p "Rich Text Editor. Editing area: main" at bounding box center [289, 119] width 148 height 7
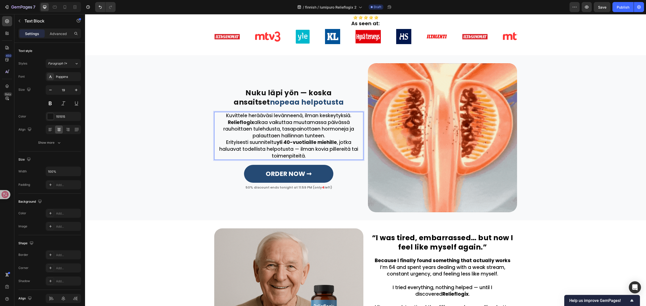
click at [352, 112] on p "Kuvittele herääväsi levänneenä, ilman keskeytyksiä." at bounding box center [289, 115] width 148 height 7
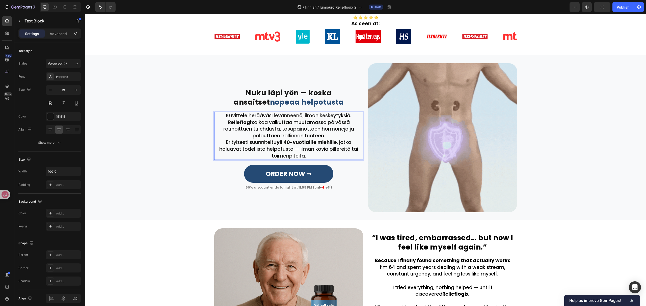
scroll to position [232, 0]
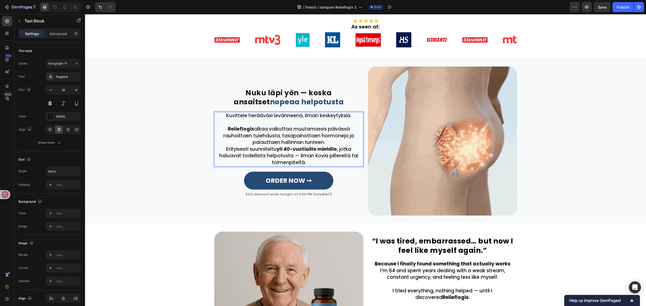
click at [324, 128] on p "Relieflogix alkaa vaikuttaa muutamassa päivässä rauhoittaen tulehdusta, tasapai…" at bounding box center [289, 136] width 148 height 20
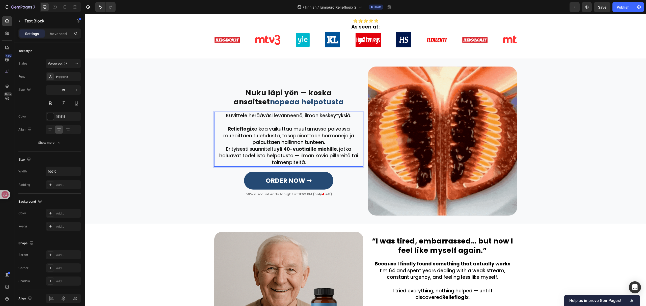
scroll to position [229, 0]
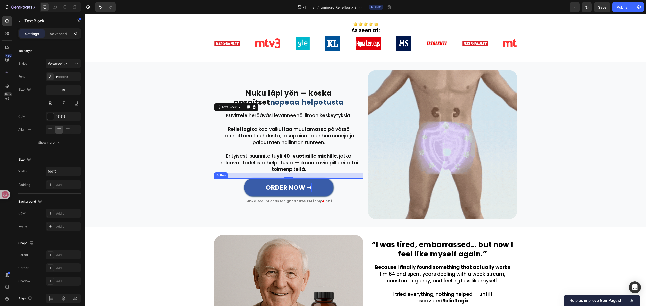
click at [294, 183] on strong "ORDER NOW ➞" at bounding box center [289, 187] width 46 height 9
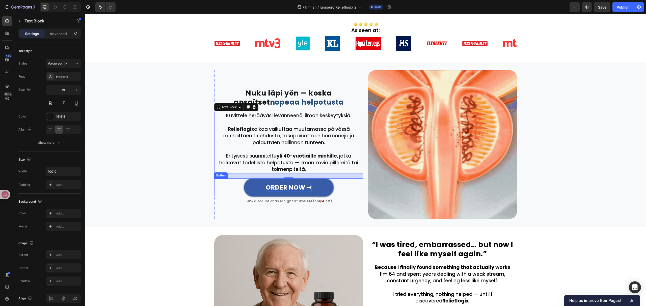
click at [294, 183] on strong "ORDER NOW ➞" at bounding box center [289, 187] width 46 height 9
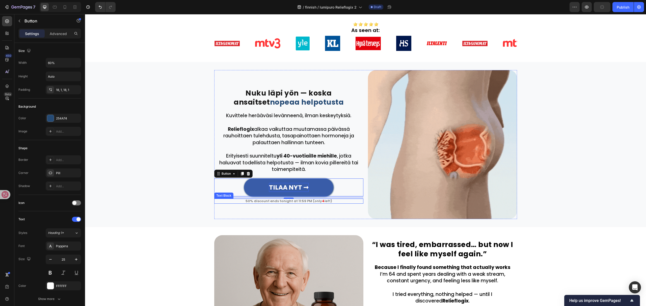
click at [303, 199] on p "50% discount ends tonight at 11:59 PM (only 4 left)" at bounding box center [289, 201] width 148 height 4
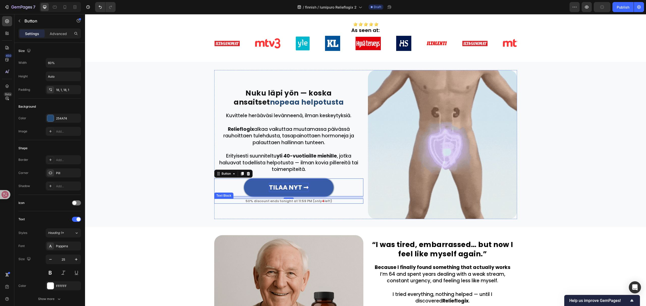
click at [303, 199] on p "50% discount ends tonight at 11:59 PM (only 4 left)" at bounding box center [289, 201] width 148 height 4
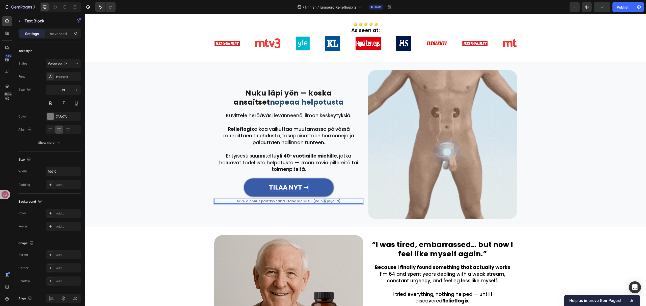
click at [320, 199] on p "50 % alennus päättyy tänä iltana klo 23:59 (vain 4 jäljellä)" at bounding box center [289, 201] width 148 height 4
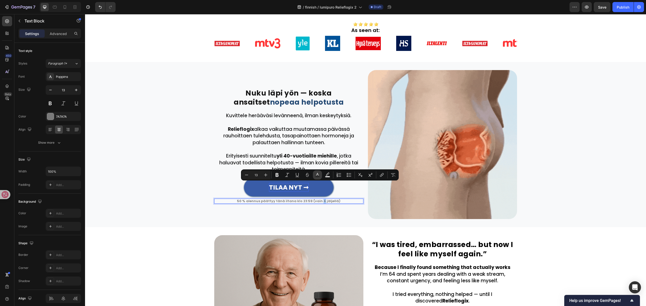
click at [316, 175] on icon "Editor contextual toolbar" at bounding box center [317, 174] width 3 height 3
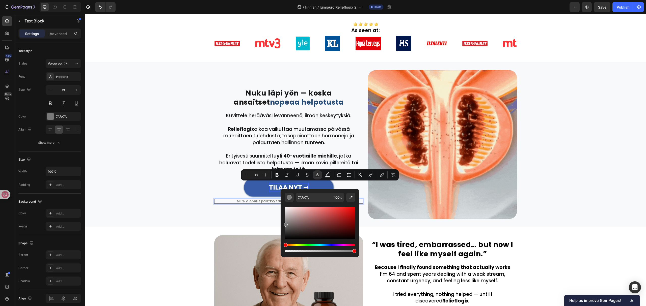
click at [351, 211] on div "Editor contextual toolbar" at bounding box center [320, 223] width 71 height 32
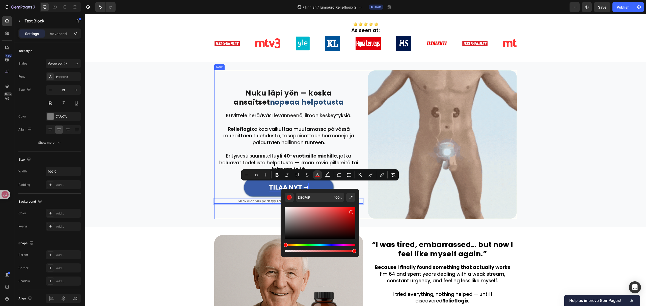
click at [224, 202] on div "⁠⁠⁠⁠⁠⁠⁠ Nuku läpi yön — koska ansaitset nopeaa helpotusta Heading Row Row Kuvit…" at bounding box center [288, 144] width 149 height 149
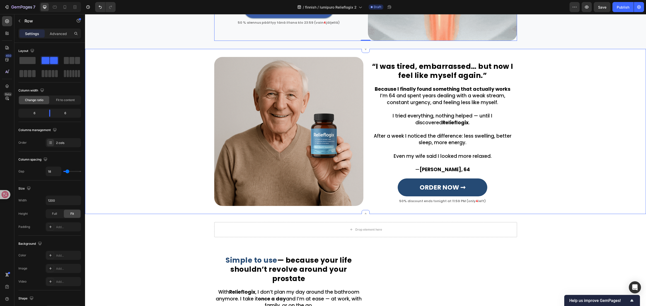
scroll to position [397, 0]
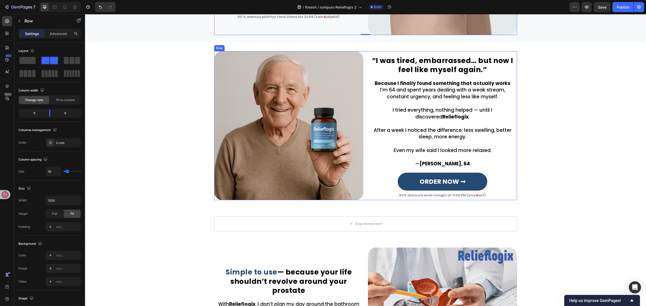
click at [425, 67] on h2 "“I was tired, embarrassed… but now I feel like myself again.”" at bounding box center [442, 66] width 149 height 20
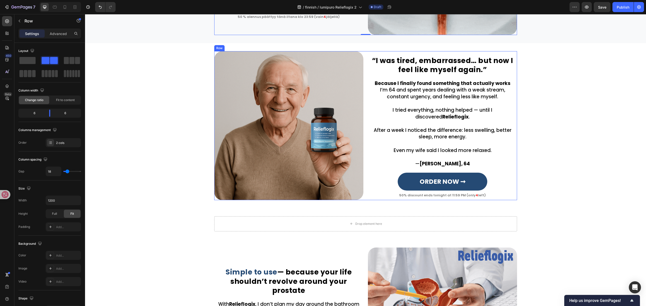
click at [425, 67] on h2 "“I was tired, embarrassed… but now I feel like myself again.”" at bounding box center [442, 66] width 149 height 20
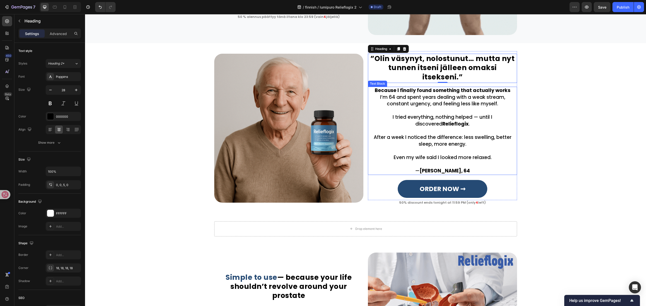
click at [478, 116] on p "I tried everything, nothing helped — until I discovered Relieflogix ." at bounding box center [442, 117] width 148 height 20
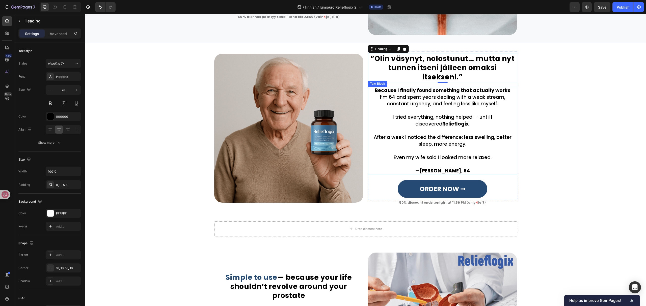
click at [478, 116] on p "I tried everything, nothing helped — until I discovered Relieflogix ." at bounding box center [442, 117] width 148 height 20
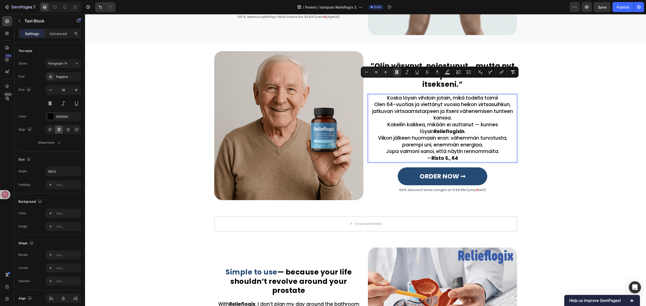
scroll to position [407, 0]
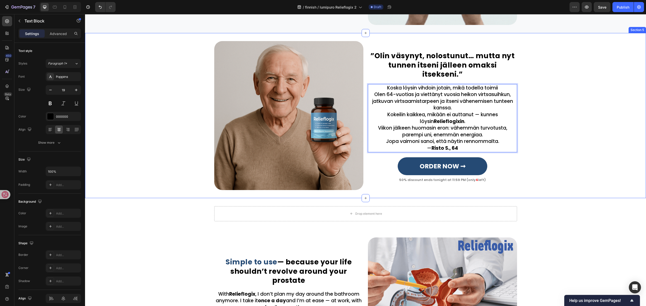
click at [546, 93] on div "”Olin väsynyt, nolostunut… mutta nyt tunnen itseni jälleen omaksi itsekseni.” H…" at bounding box center [365, 115] width 560 height 149
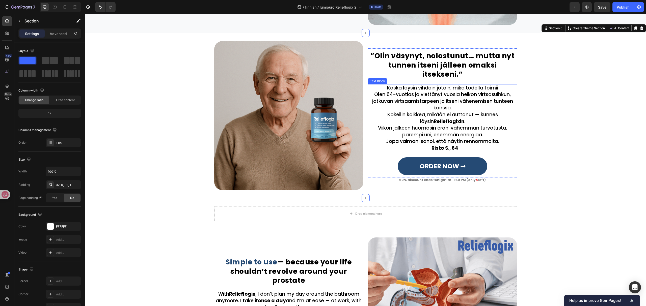
click at [475, 102] on p "Olen 64-vuotias ja viettänyt vuosia heikon virtsasuihkun, jatkuvan virtsaamista…" at bounding box center [442, 101] width 148 height 20
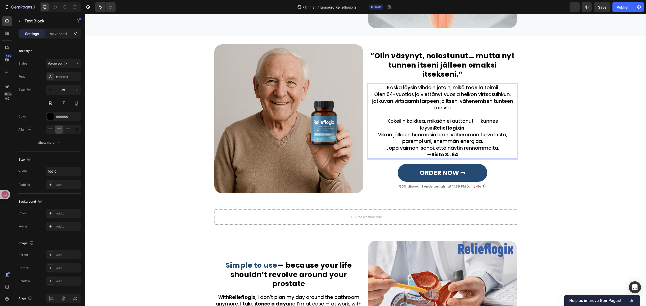
click at [467, 124] on p "Kokeilin kaikkea, mikään ei auttanut — kunnes löysin Relieflogixin ." at bounding box center [442, 124] width 148 height 13
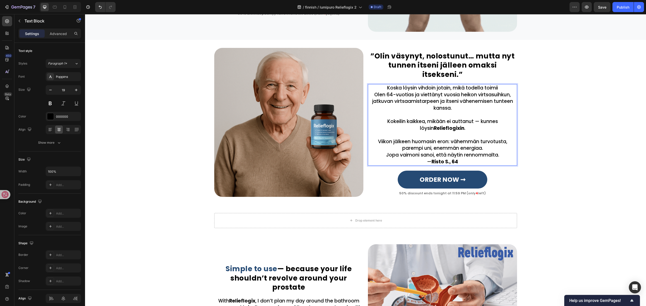
click at [491, 143] on p "Viikon jälkeen huomasin eron: vähemmän turvotusta, parempi uni, enemmän energia…" at bounding box center [442, 144] width 148 height 13
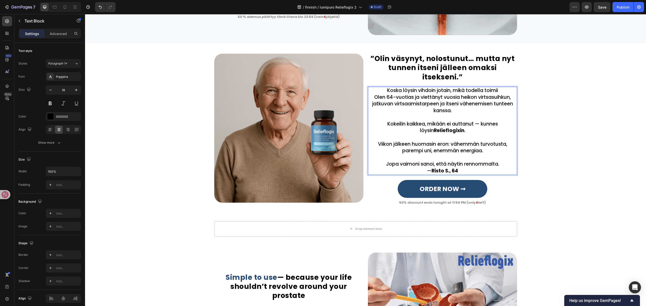
click at [503, 161] on p "Jopa vaimoni sanoi, että näytin rennommalta." at bounding box center [442, 164] width 148 height 7
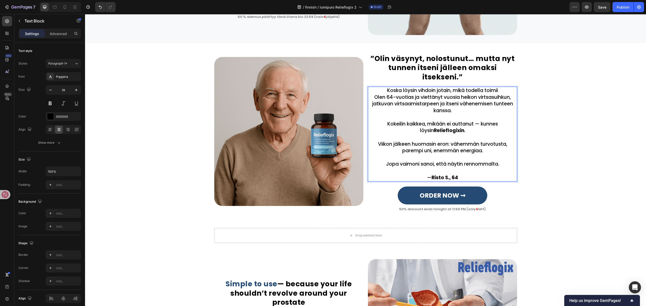
scroll to position [395, 0]
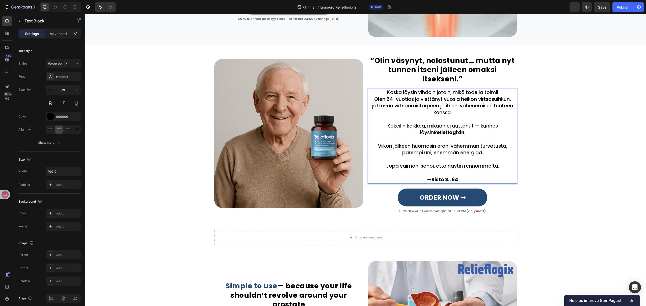
click at [542, 134] on div "”Olin väsynyt, nolostunut… mutta nyt tunnen itseni jälleen omaksi itsekseni.” H…" at bounding box center [365, 133] width 560 height 161
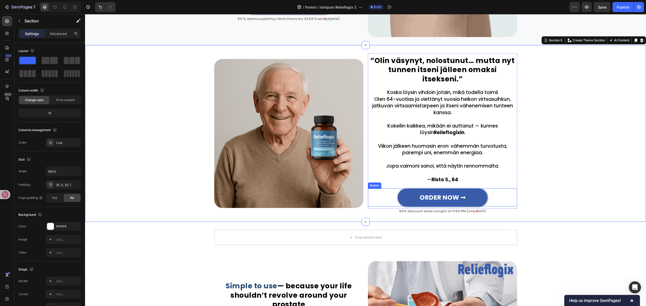
click at [440, 193] on strong "ORDER NOW ➞" at bounding box center [442, 197] width 46 height 9
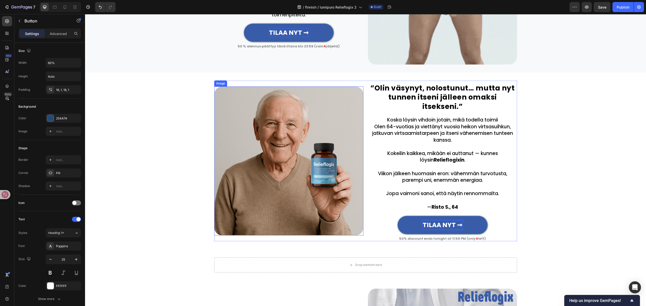
scroll to position [294, 0]
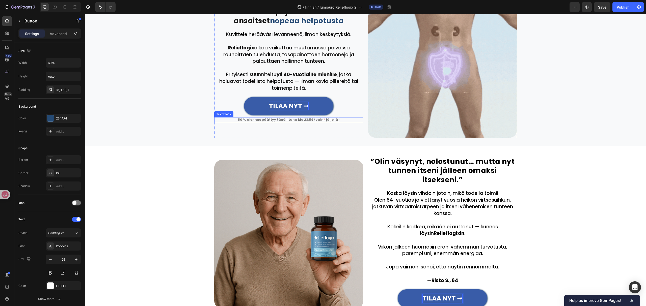
click at [289, 121] on p "50 % alennus päättyy tänä iltana klo 23:59 (vain 4 jäljellä)" at bounding box center [289, 120] width 148 height 4
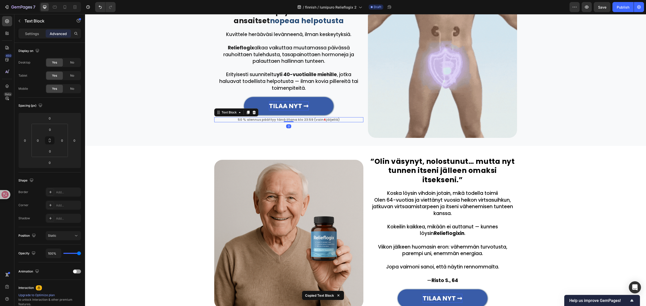
click at [313, 121] on p "50 % alennus päättyy tänä iltana klo 23:59 (vain 4 jäljellä)" at bounding box center [289, 120] width 148 height 4
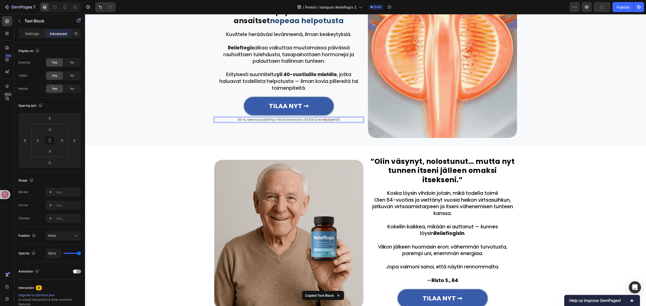
click at [316, 119] on p "50 % alennus päättyy tänä iltana klo 23:59 (vain 4 jäljellä)" at bounding box center [289, 120] width 148 height 4
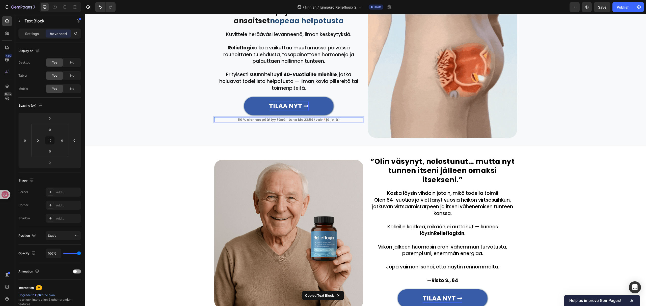
click at [316, 119] on p "50 % alennus päättyy tänä iltana klo 23:59 (vain 4 jäljellä)" at bounding box center [289, 120] width 148 height 4
copy p "50 % alennus päättyy tänä iltana klo 23:59 (vain 4 jäljellä)"
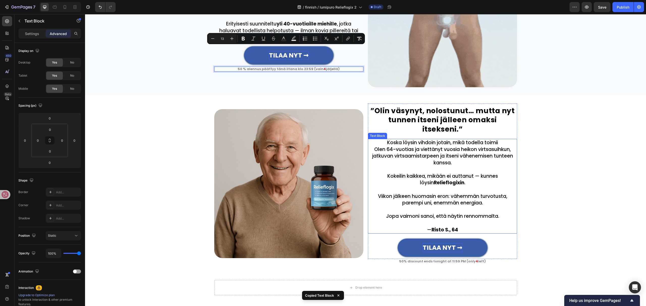
type input "16"
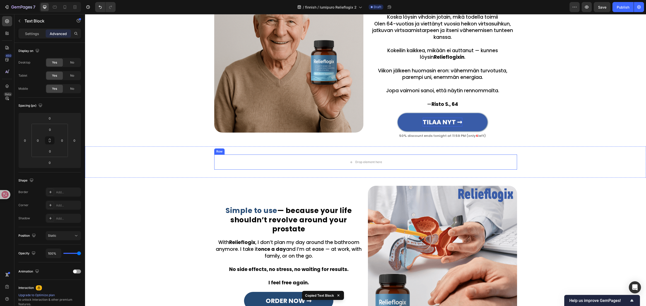
scroll to position [496, 0]
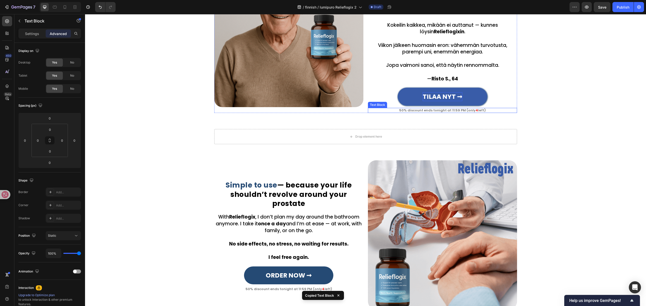
click at [428, 108] on p "50% discount ends tonight at 11:59 PM (only 4 left)" at bounding box center [442, 110] width 148 height 4
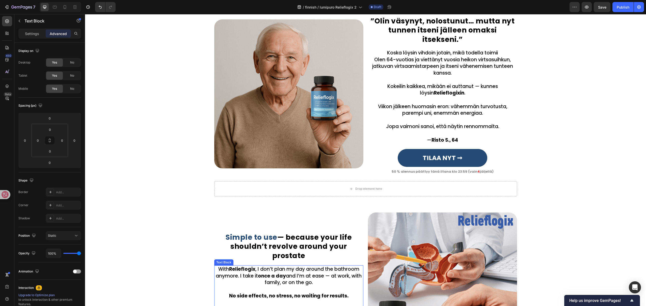
scroll to position [428, 0]
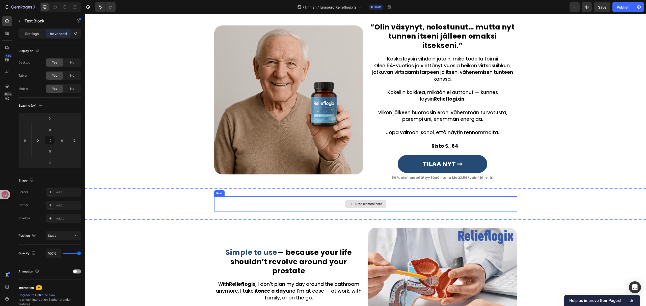
click at [362, 202] on div "Drop element here" at bounding box center [368, 204] width 27 height 4
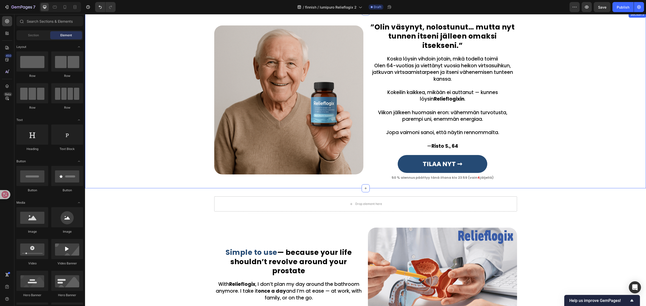
click at [145, 44] on div "”Olin väsynyt, nolostunut… mutta nyt tunnen itseni jälleen omaksi itsekseni.” H…" at bounding box center [365, 100] width 560 height 161
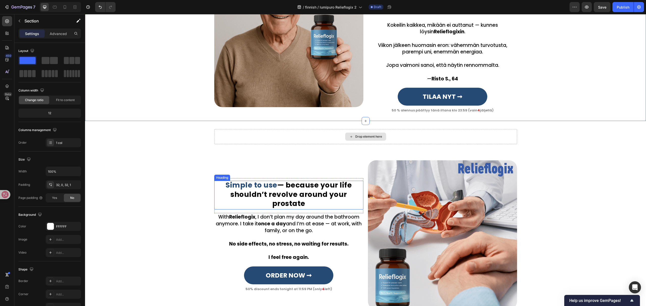
scroll to position [596, 0]
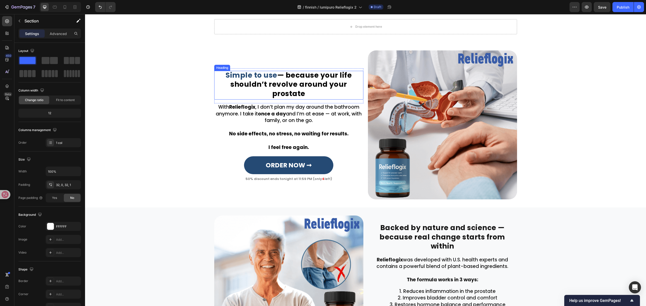
click at [313, 77] on h2 "Simple to use — because your life shouldn’t revolve around your prostate" at bounding box center [288, 85] width 149 height 29
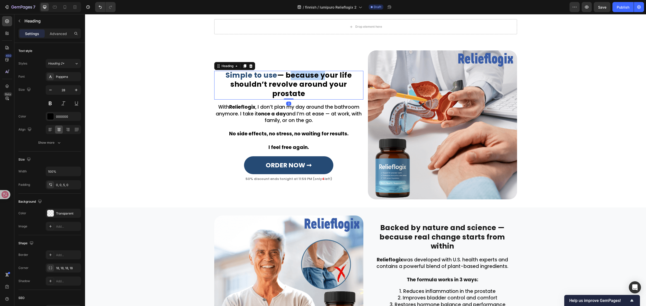
click at [313, 77] on h2 "Simple to use — because your life shouldn’t revolve around your prostate" at bounding box center [288, 85] width 149 height 29
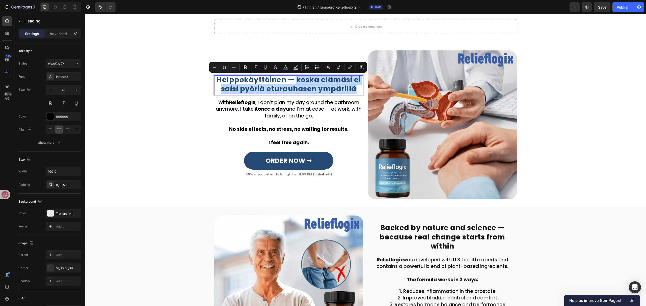
drag, startPoint x: 294, startPoint y: 80, endPoint x: 360, endPoint y: 93, distance: 67.7
click at [360, 93] on div "Helppokäyttöinen — koska elämäsi ei saisi pyöriä eturauhasen ympärillä" at bounding box center [288, 85] width 149 height 20
click at [287, 68] on icon "Editor contextual toolbar" at bounding box center [285, 66] width 3 height 3
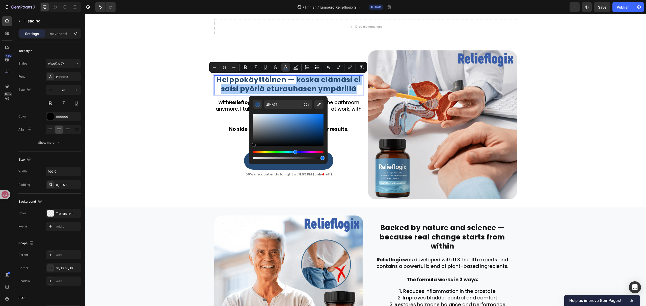
drag, startPoint x: 273, startPoint y: 141, endPoint x: 249, endPoint y: 145, distance: 23.8
click at [249, 145] on div "254A74 100 %" at bounding box center [288, 128] width 79 height 64
type input "070707"
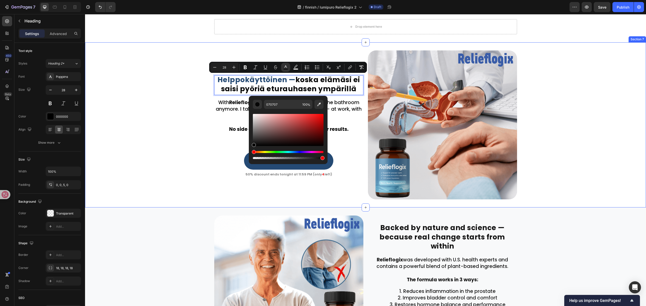
click at [182, 137] on div "Helppokäyttöinen — koska elämäsi ei saisi pyöriä eturauhasen ympärillä Heading …" at bounding box center [365, 124] width 561 height 149
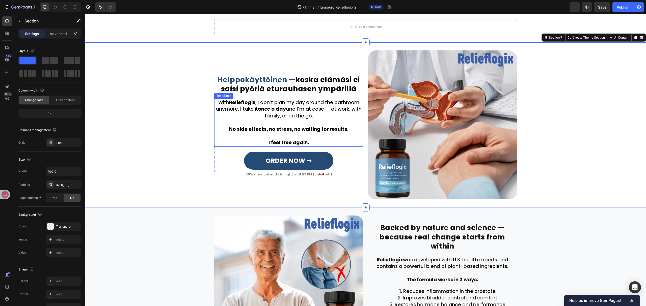
click at [314, 133] on p "I feel free again." at bounding box center [289, 139] width 148 height 13
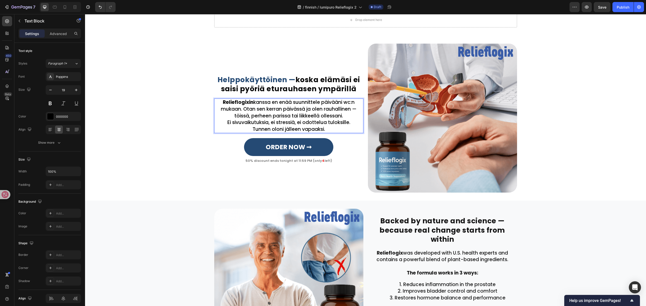
click at [347, 115] on p "Relieflogixin kanssa en enää suunnittele päivääni wc:n mukaan. Otan sen kerran …" at bounding box center [289, 109] width 148 height 20
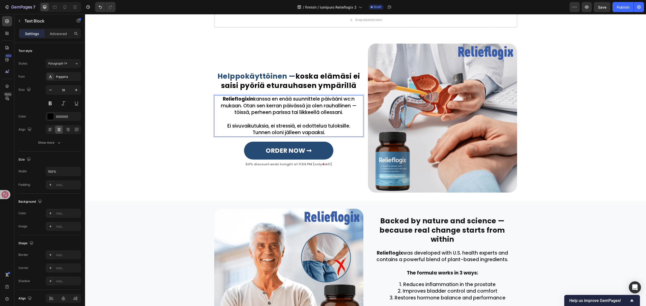
scroll to position [600, 0]
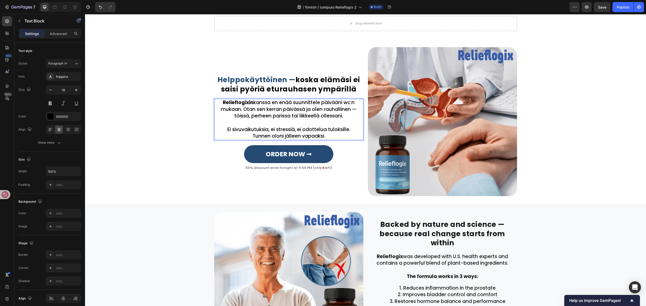
click at [348, 126] on p "Ei sivuvaikutuksia, ei stressiä, ei odottelua tuloksille." at bounding box center [289, 129] width 148 height 7
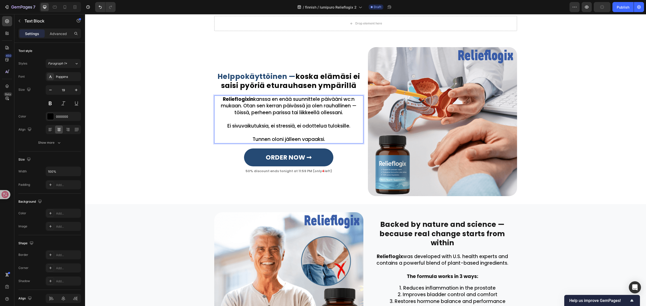
scroll to position [596, 0]
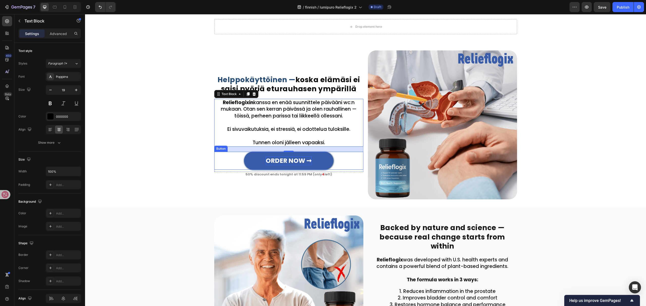
click at [273, 162] on strong "ORDER NOW ➞" at bounding box center [289, 160] width 46 height 9
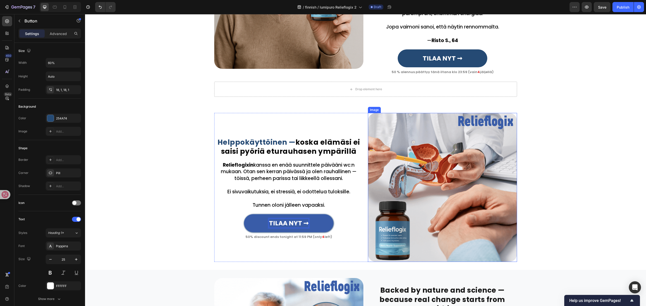
scroll to position [529, 0]
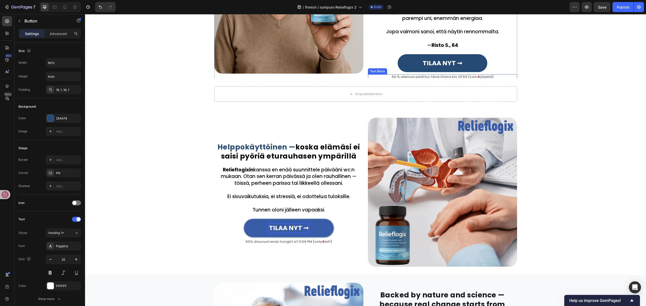
click at [444, 75] on p "50 % alennus päättyy tänä iltana klo 23:59 (vain 4 jäljellä)" at bounding box center [442, 77] width 148 height 4
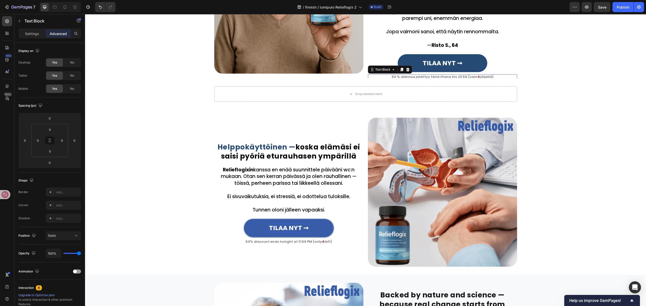
click at [444, 75] on p "50 % alennus päättyy tänä iltana klo 23:59 (vain 4 jäljellä)" at bounding box center [442, 77] width 148 height 4
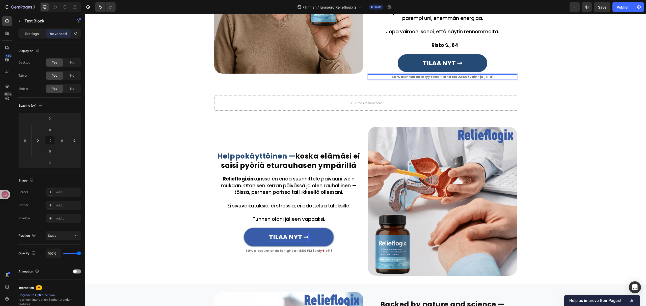
copy p "50 % alennus päättyy tänä iltana klo 23:59 (vain 4 jäljellä)"
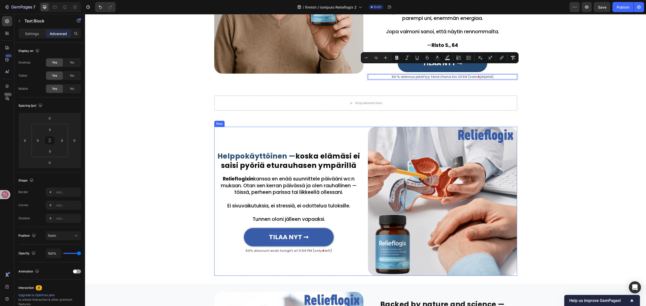
click at [300, 249] on p "50% discount ends tonight at 11:59 PM (only 4 left)" at bounding box center [289, 251] width 148 height 4
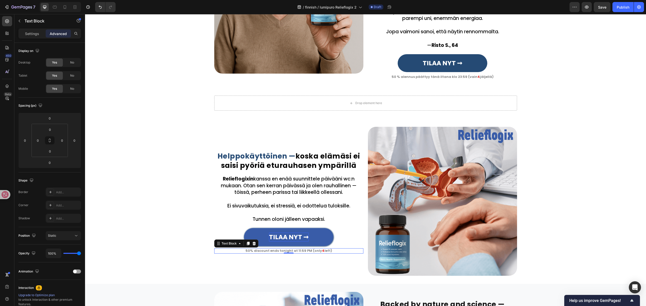
click at [300, 249] on p "50% discount ends tonight at 11:59 PM (only 4 left)" at bounding box center [289, 251] width 148 height 4
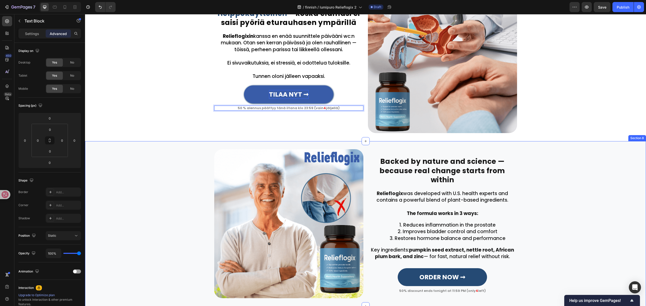
scroll to position [664, 0]
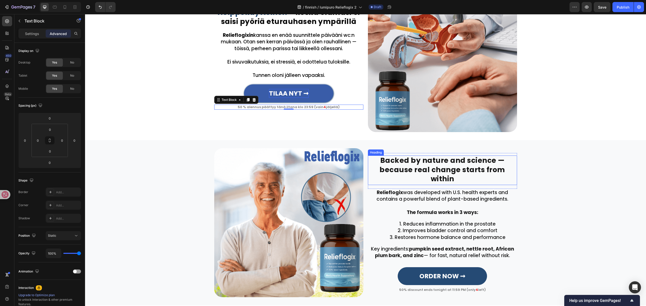
click at [477, 158] on div "Backed by nature and science — because real change starts from within [GEOGRAPH…" at bounding box center [442, 171] width 149 height 36
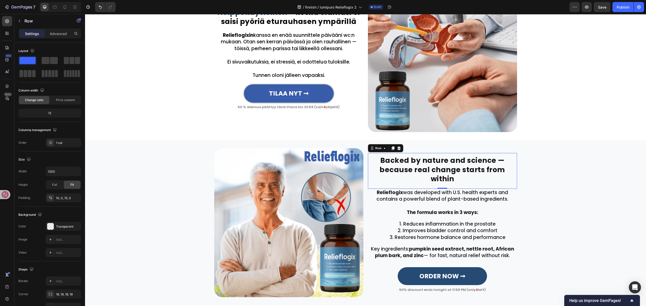
click at [477, 158] on div "Backed by nature and science — because real change starts from within Heading R…" at bounding box center [442, 171] width 149 height 36
click at [473, 167] on h2 "Backed by nature and science — because real change starts from within" at bounding box center [442, 170] width 149 height 29
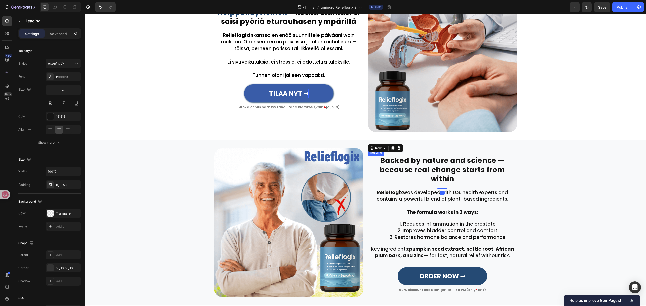
click at [473, 167] on h2 "Backed by nature and science — because real change starts from within" at bounding box center [442, 170] width 149 height 29
click at [425, 203] on p at bounding box center [442, 206] width 148 height 7
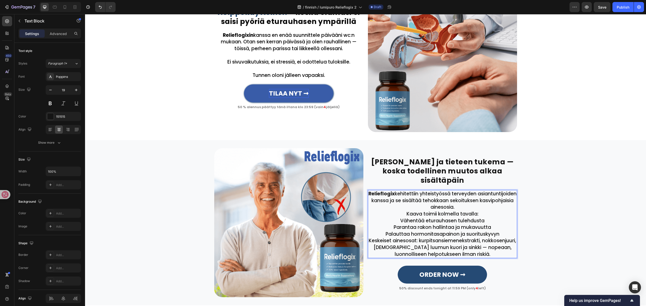
scroll to position [665, 0]
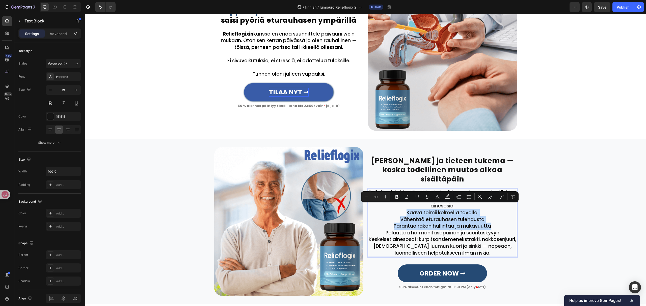
drag, startPoint x: 400, startPoint y: 207, endPoint x: 491, endPoint y: 217, distance: 92.1
click at [493, 218] on div "Relieflogix kehitettiin yhteistyössä terveyden asiantuntijoiden kanssa ja se si…" at bounding box center [442, 223] width 149 height 68
drag, startPoint x: 421, startPoint y: 214, endPoint x: 408, endPoint y: 212, distance: 13.1
click at [419, 216] on p "Vähentää eturauhasen tulehdusta" at bounding box center [442, 219] width 148 height 7
click at [392, 216] on p "Vähentää eturauhasen tulehdusta" at bounding box center [442, 219] width 148 height 7
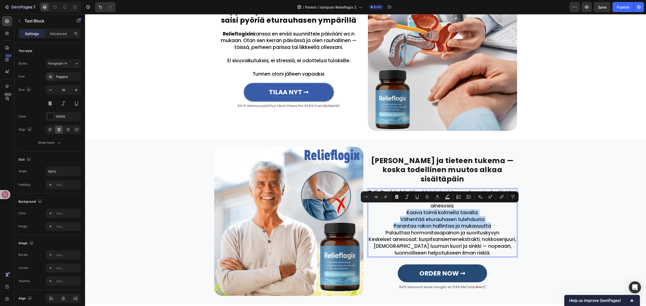
click at [393, 216] on p "Vähentää eturauhasen tulehdusta" at bounding box center [442, 219] width 148 height 7
click at [405, 216] on p "Vähentää eturauhasen tulehdusta" at bounding box center [442, 219] width 148 height 7
click at [396, 216] on p "Vähentää eturauhasen tulehdusta" at bounding box center [442, 219] width 148 height 7
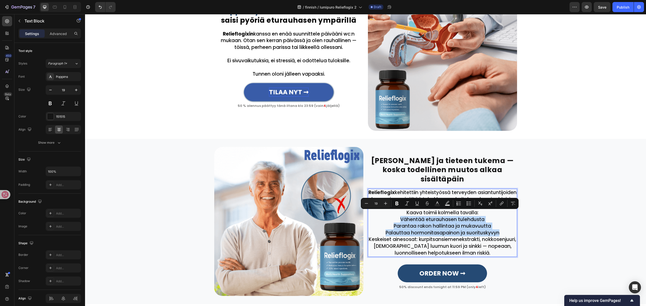
drag, startPoint x: 395, startPoint y: 213, endPoint x: 505, endPoint y: 228, distance: 111.0
click at [505, 228] on div "Relieflogix kehitettiin yhteistyössä terveyden asiantuntijoiden kanssa ja se si…" at bounding box center [442, 223] width 149 height 68
click at [467, 203] on icon "Editor contextual toolbar" at bounding box center [466, 203] width 1 height 1
type input "19"
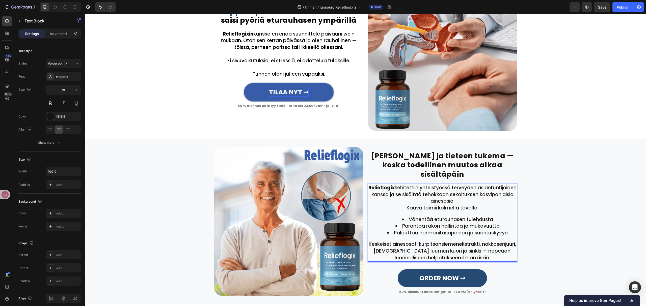
click at [493, 232] on div "Relieflogix kehitettiin yhteistyössä terveyden asiantuntijoiden kanssa ja se si…" at bounding box center [442, 223] width 149 height 78
click at [476, 195] on p "Relieflogix kehitettiin yhteistyössä terveyden asiantuntijoiden kanssa ja se si…" at bounding box center [442, 195] width 148 height 20
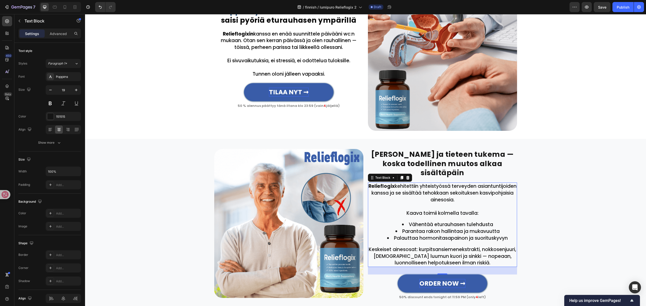
click at [430, 279] on strong "ORDER NOW ➞" at bounding box center [442, 283] width 46 height 9
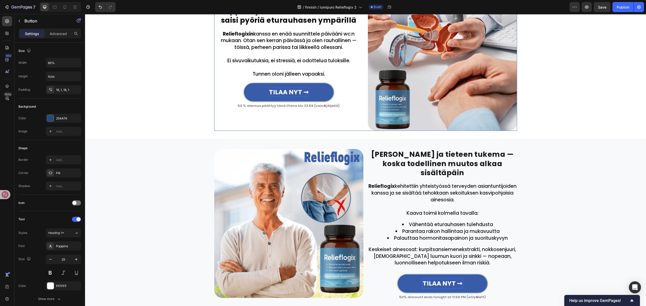
click at [328, 108] on div "⁠⁠⁠⁠⁠⁠⁠ Helppokäyttöinen — koska elämäsi ei saisi pyöriä eturauhasen ympärillä …" at bounding box center [288, 56] width 149 height 149
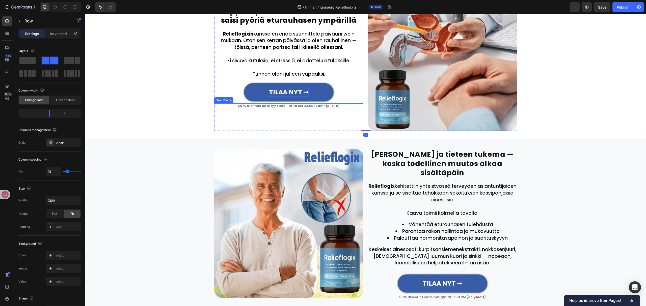
click at [327, 106] on p "50 % alennus päättyy tänä iltana klo 23:59 (vain 4 jäljellä)" at bounding box center [289, 106] width 148 height 4
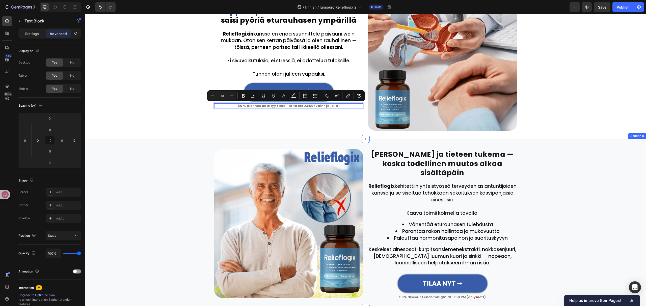
copy p "50 % alennus päättyy tänä iltana klo 23:59 (vain 4 jäljellä)"
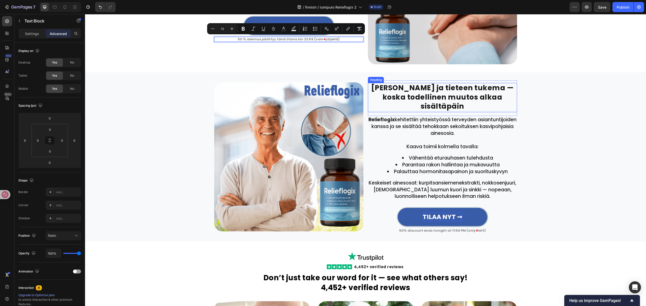
scroll to position [732, 0]
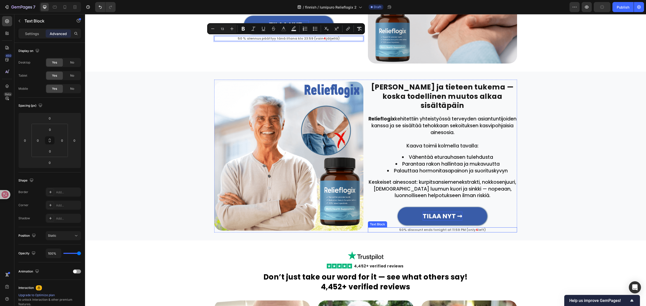
click at [470, 228] on p "50% discount ends tonight at 11:59 PM (only 4 left)" at bounding box center [442, 230] width 148 height 4
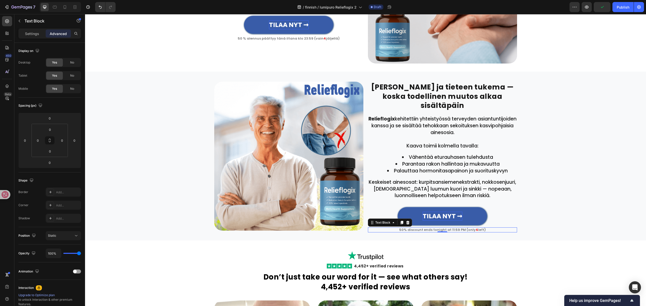
click at [470, 228] on p "50% discount ends tonight at 11:59 PM (only 4 left)" at bounding box center [442, 230] width 148 height 4
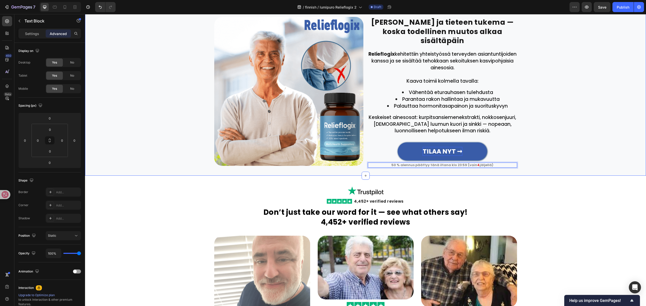
scroll to position [833, 0]
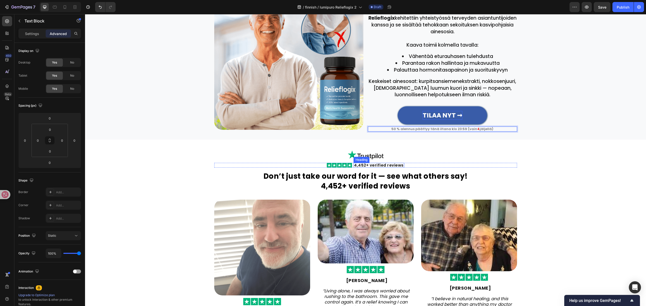
click at [378, 163] on h2 "4,452+ verified reviews" at bounding box center [378, 165] width 51 height 5
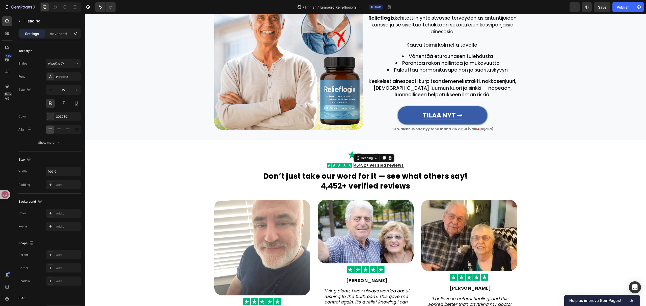
click at [378, 163] on h2 "4,452+ verified reviews" at bounding box center [378, 165] width 51 height 5
click at [411, 174] on strong "Don’t just take our word for it — see what others say!" at bounding box center [365, 176] width 204 height 10
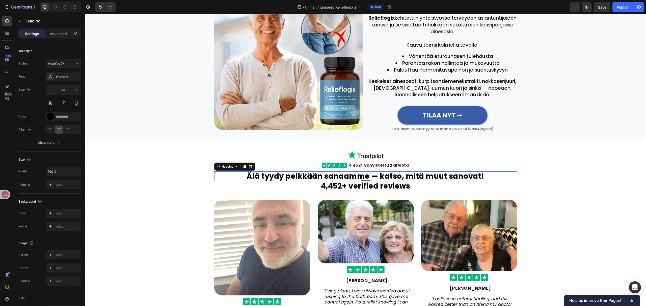
click at [393, 181] on strong "4,452+ verified reviews" at bounding box center [365, 186] width 89 height 10
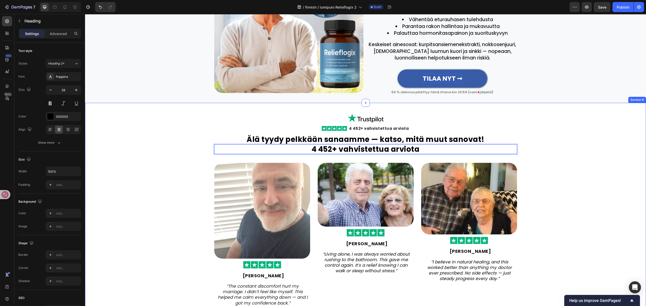
scroll to position [934, 0]
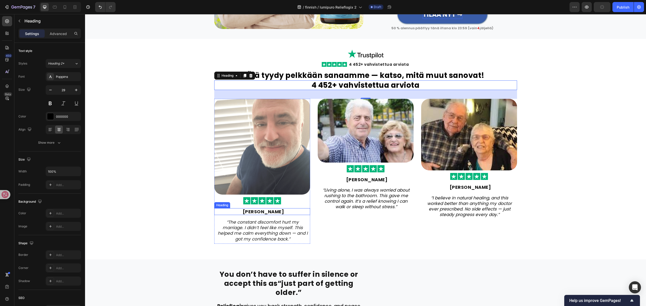
click at [264, 209] on strong "[PERSON_NAME]" at bounding box center [263, 212] width 41 height 6
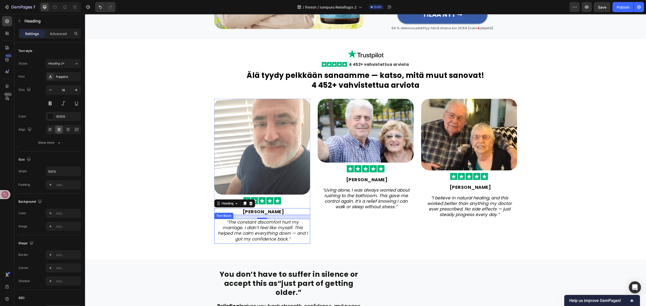
click at [293, 224] on icon "“The constant discomfort hurt my marriage. I didn’t feel like myself. This help…" at bounding box center [263, 230] width 90 height 23
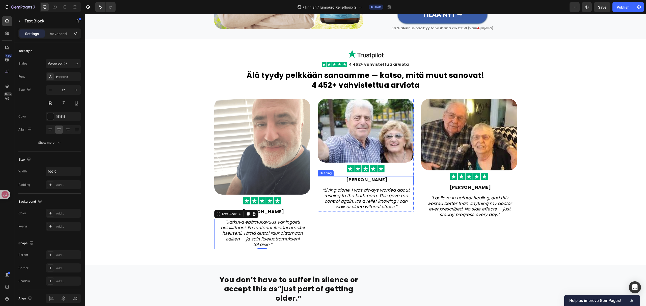
click at [368, 177] on strong "[PERSON_NAME]" at bounding box center [366, 180] width 41 height 6
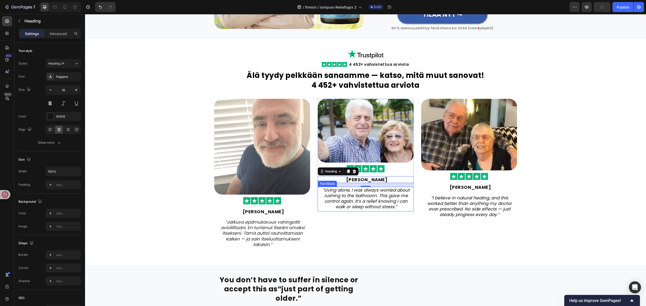
click at [366, 195] on icon "“Living alone, I was always worried about rushing to the bathroom. This gave me…" at bounding box center [366, 198] width 87 height 23
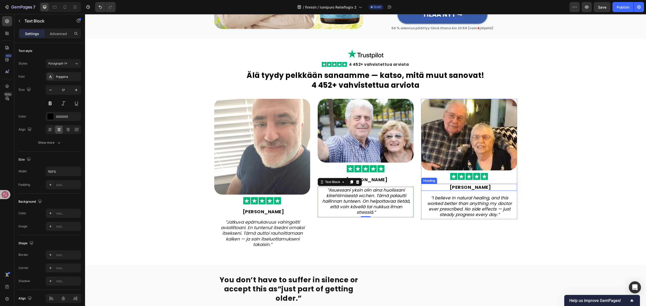
click at [470, 184] on strong "[PERSON_NAME]" at bounding box center [469, 187] width 41 height 6
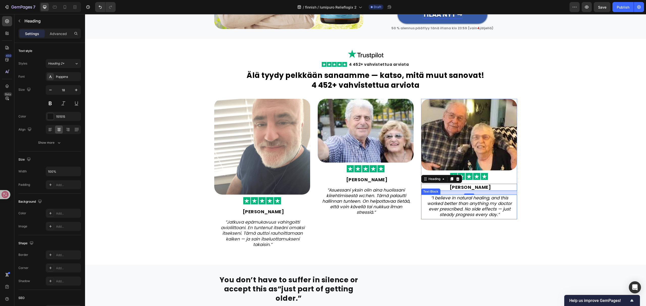
click at [462, 203] on icon "“I believe in natural healing, and this worked better than anything my doctor e…" at bounding box center [469, 206] width 84 height 23
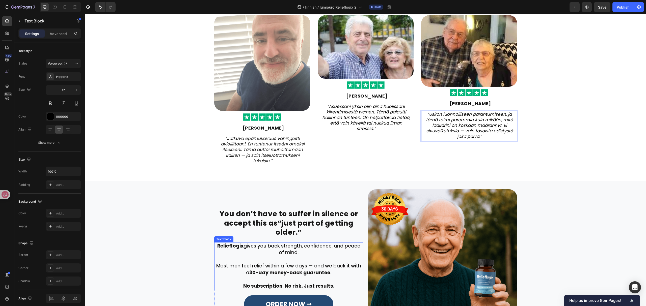
scroll to position [1102, 0]
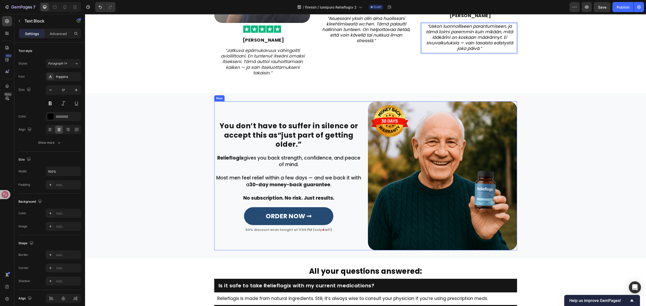
click at [273, 133] on h2 "You don’t have to suffer in silence or accept this as “just part of getting old…" at bounding box center [288, 136] width 149 height 29
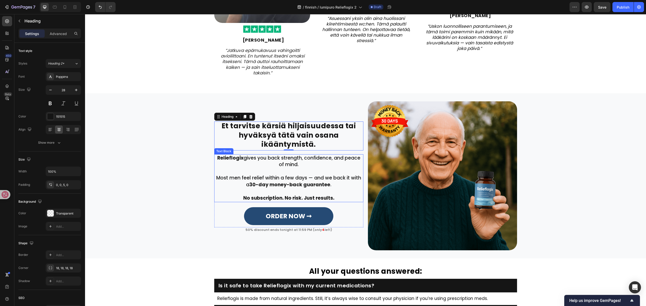
click at [290, 170] on p "Most men feel relief within a few days — and we back it with a 30-day money-bac…" at bounding box center [289, 178] width 148 height 20
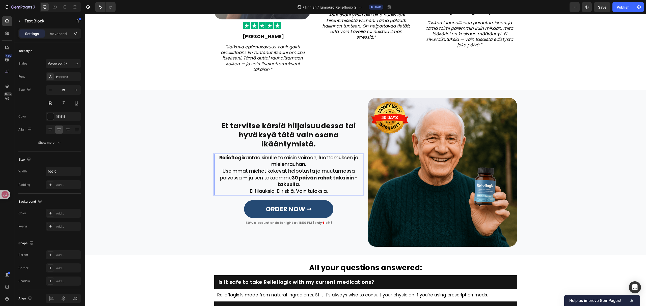
click at [318, 166] on p "Relieflogix antaa sinulle takaisin voiman, luottamuksen ja mielenrauhan." at bounding box center [289, 161] width 148 height 13
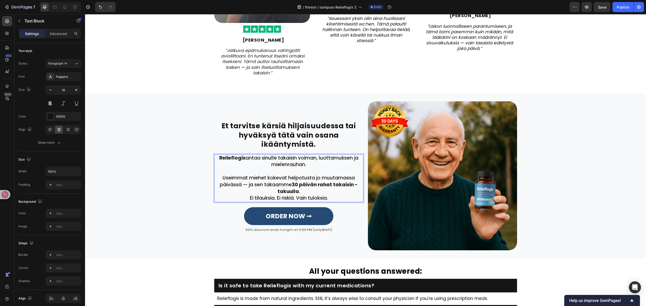
click at [317, 191] on p "Useimmat miehet kokevat helpotusta jo muutamassa päivässä — ja sen takaamme 30 …" at bounding box center [289, 185] width 148 height 20
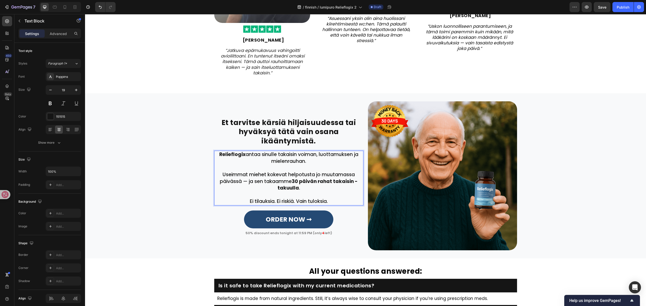
scroll to position [1099, 0]
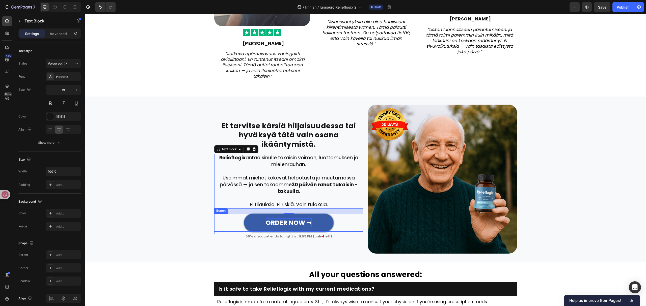
click at [296, 220] on strong "ORDER NOW ➞" at bounding box center [289, 222] width 46 height 9
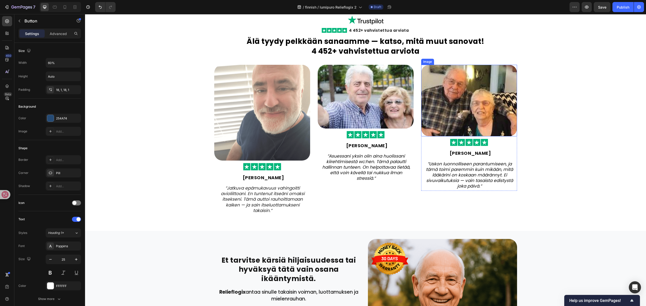
scroll to position [864, 0]
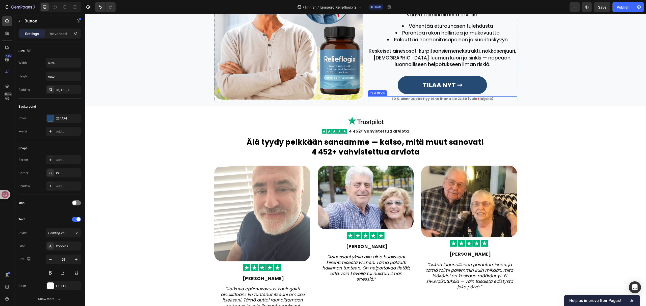
click at [459, 97] on p "50 % alennus päättyy tänä iltana klo 23:59 (vain 4 jäljellä)" at bounding box center [442, 99] width 148 height 4
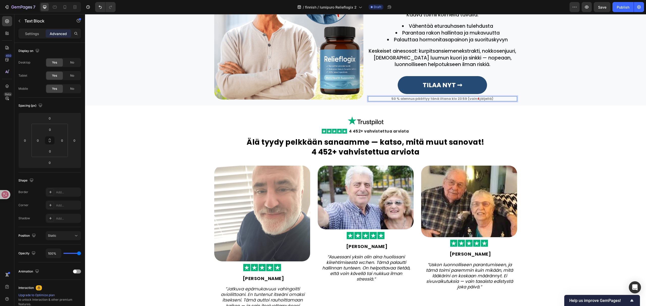
click at [459, 97] on p "50 % alennus päättyy tänä iltana klo 23:59 (vain 4 jäljellä)" at bounding box center [442, 99] width 148 height 4
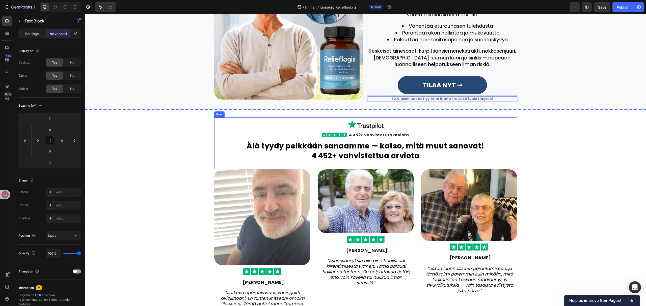
copy p "50 % alennus päättyy tänä iltana klo 23:59 (vain 4 jäljellä)"
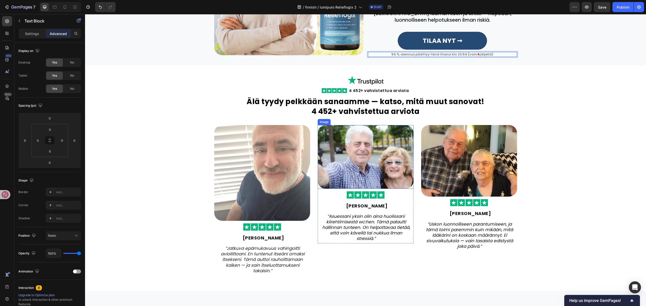
type input "16"
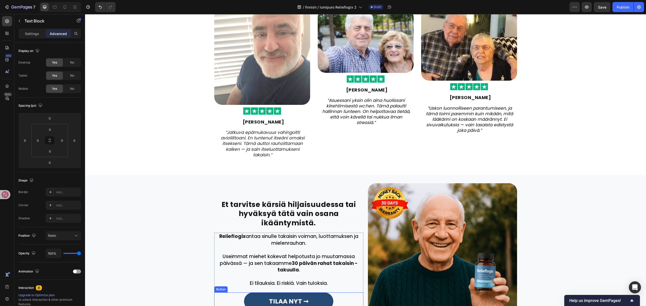
scroll to position [1099, 0]
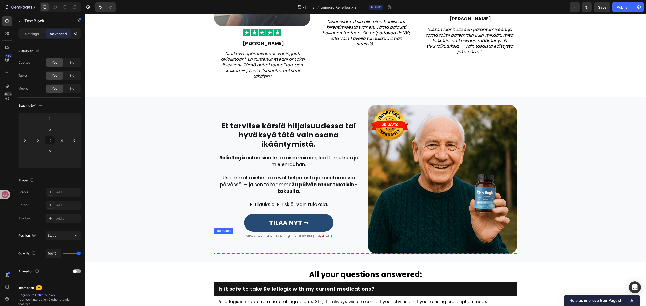
click at [322, 236] on span "4" at bounding box center [323, 236] width 3 height 5
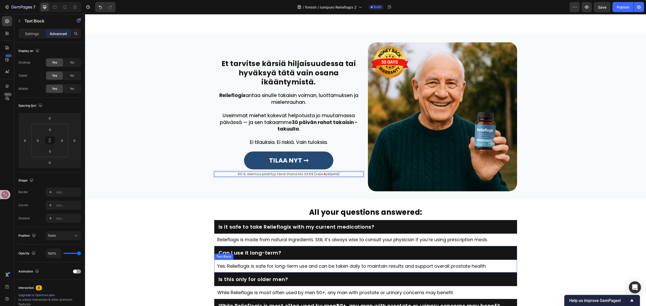
scroll to position [1200, 0]
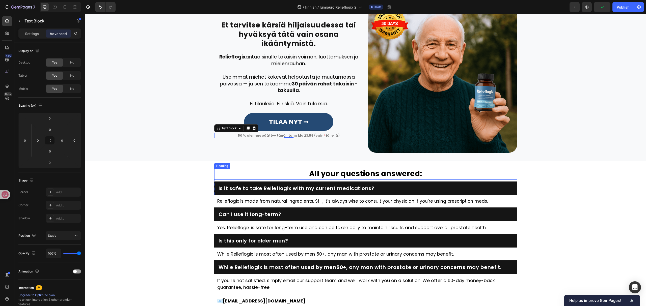
click at [394, 176] on strong "All your questions answered:" at bounding box center [365, 174] width 113 height 10
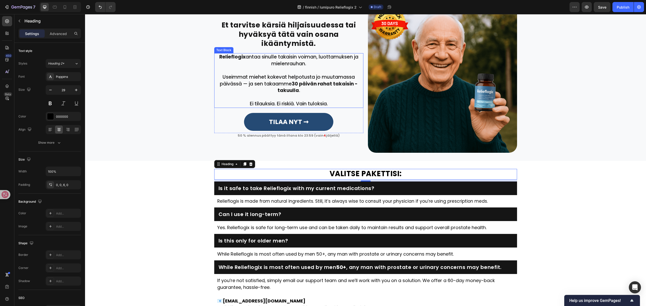
click at [328, 103] on p "Ei tilauksia. Ei riskiä. Vain tuloksia." at bounding box center [289, 104] width 148 height 7
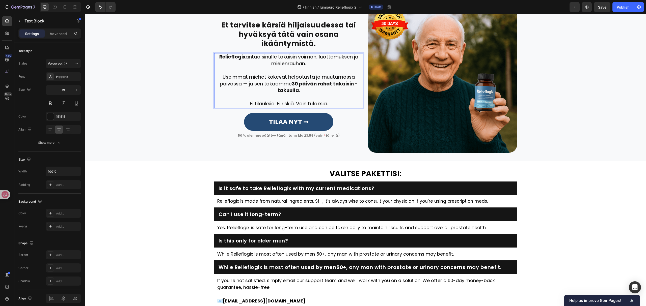
scroll to position [1197, 0]
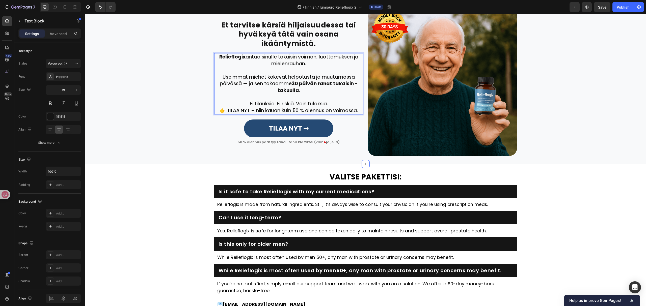
drag, startPoint x: 591, startPoint y: 105, endPoint x: 576, endPoint y: 108, distance: 15.4
click at [590, 105] on div "Et tarvitse kärsiä hiljaisuudessa tai hyväksyä tätä vain osana ikääntymistä. He…" at bounding box center [365, 81] width 553 height 149
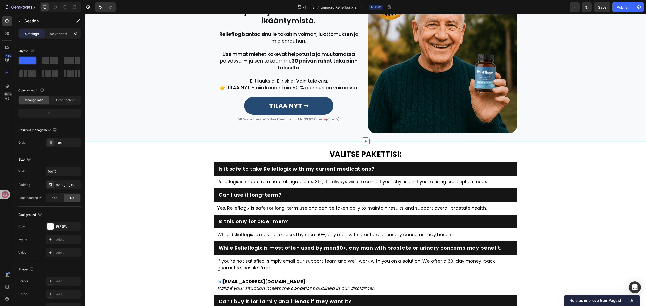
scroll to position [1264, 0]
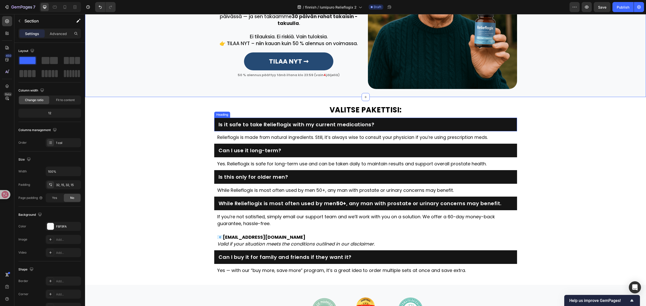
click at [257, 123] on h2 "Is it safe to take Relieflogix with my current medications?" at bounding box center [365, 124] width 295 height 7
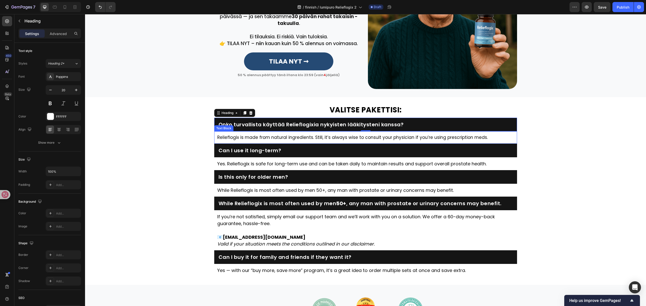
click at [328, 135] on p "Relieflogix is made from natural ingredients. Still, it’s always wise to consul…" at bounding box center [365, 137] width 297 height 7
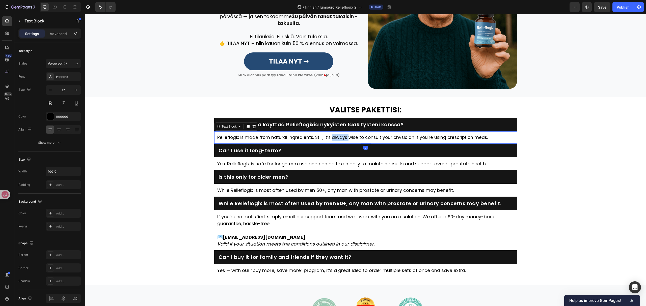
click at [328, 135] on p "Relieflogix is made from natural ingredients. Still, it’s always wise to consul…" at bounding box center [365, 137] width 297 height 7
click at [262, 148] on h2 "Can I use it long-term?" at bounding box center [365, 150] width 295 height 7
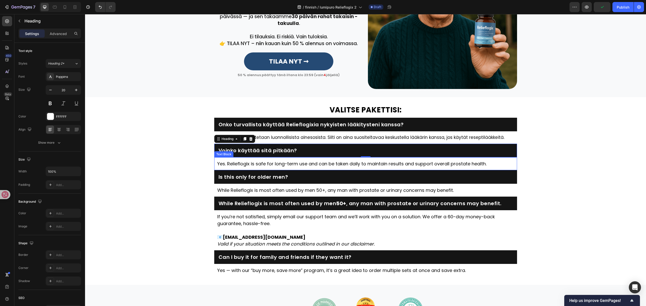
click at [298, 164] on p "Yes. Relieflogix is safe for long-term use and can be taken daily to maintain r…" at bounding box center [365, 163] width 297 height 7
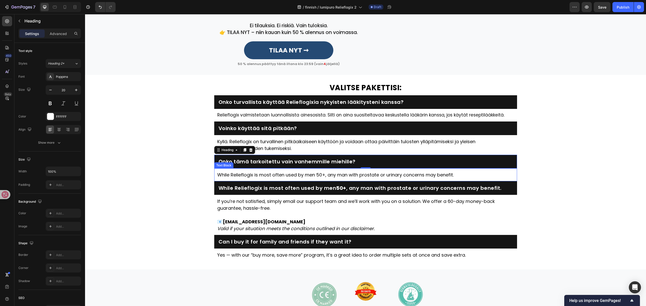
click at [330, 178] on p "While Relieflogix is most often used by men 50+, any man with prostate or urina…" at bounding box center [365, 175] width 297 height 7
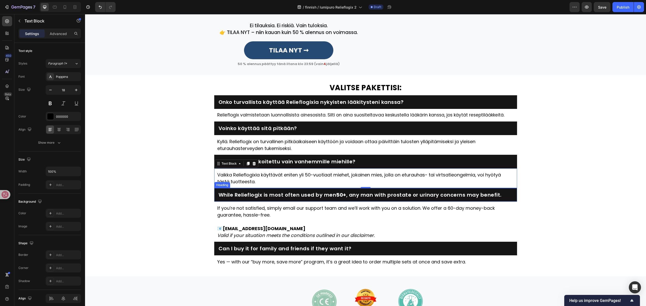
click at [289, 198] on h2 "While Relieflogix is most often used by men 50+ , any man with prostate or urin…" at bounding box center [365, 194] width 295 height 7
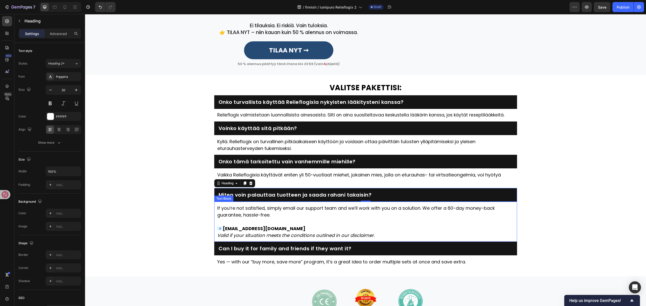
click at [283, 218] on p "If you’re not satisfied, simply email our support team and we’ll work with you …" at bounding box center [365, 212] width 297 height 14
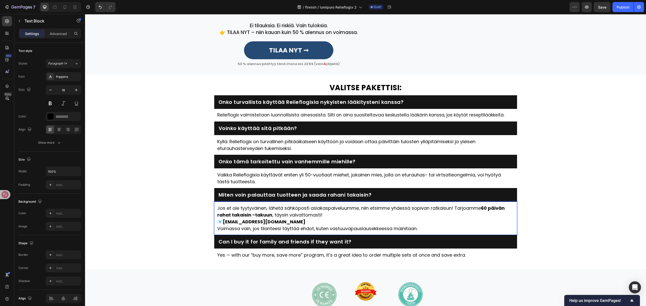
click at [335, 218] on p "Jos et ole tyytyväinen, lähetä sähköposti asiakaspalveluumme, niin etsimme yhde…" at bounding box center [365, 212] width 297 height 14
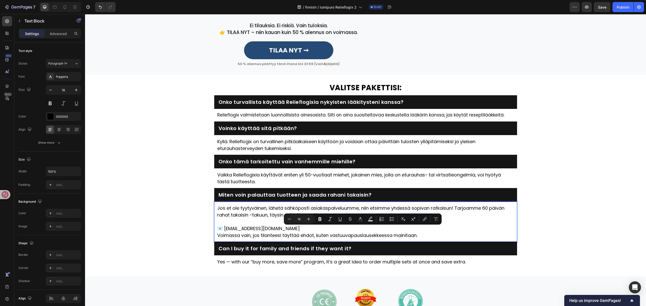
click at [276, 232] on p "📧 tuki@relieflogix.fi" at bounding box center [365, 228] width 297 height 7
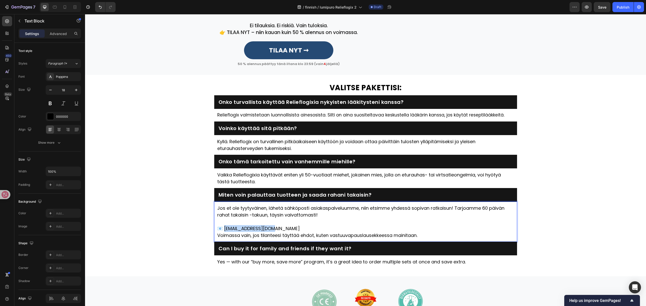
drag, startPoint x: 263, startPoint y: 249, endPoint x: 221, endPoint y: 251, distance: 42.0
click at [221, 232] on p "📧 tuki@relieflogix.fi" at bounding box center [365, 228] width 297 height 7
click at [326, 252] on h2 "Can I buy it for family and friends if they want it?" at bounding box center [365, 248] width 295 height 7
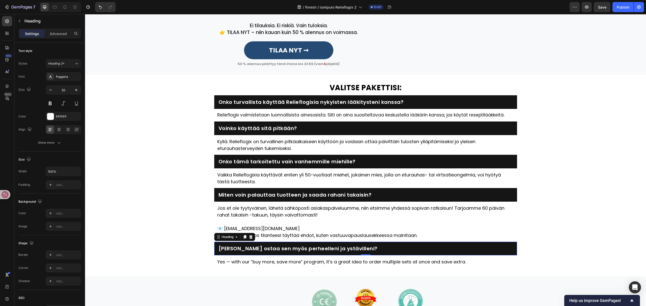
click at [543, 137] on div "⁠⁠⁠⁠⁠⁠⁠ VALITSE PAKETTISI: Heading Onko turvallista käyttää Relieflogixia nykyi…" at bounding box center [365, 175] width 561 height 185
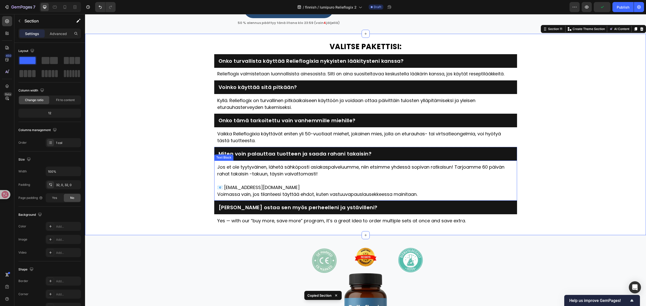
scroll to position [1365, 0]
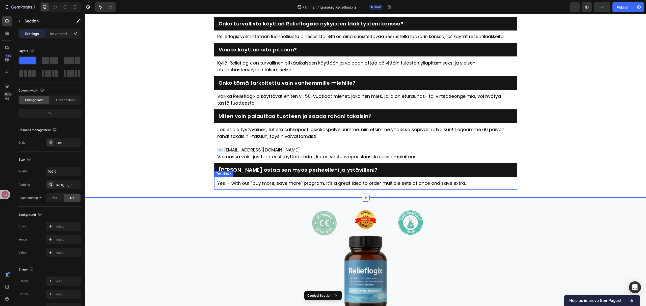
click at [340, 182] on p "Yes — with our “buy more, save more” program, it’s a great idea to order multip…" at bounding box center [365, 183] width 297 height 7
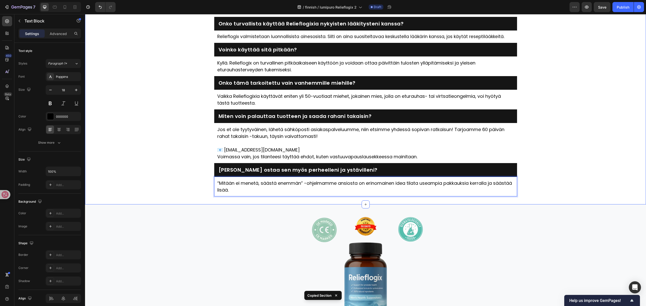
click at [559, 163] on div "⁠⁠⁠⁠⁠⁠⁠ VALITSE PAKETTISI: Heading Onko turvallista käyttää Relieflogixia nykyi…" at bounding box center [365, 100] width 561 height 192
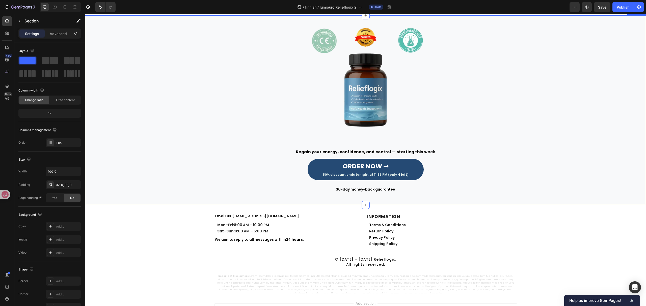
scroll to position [1566, 0]
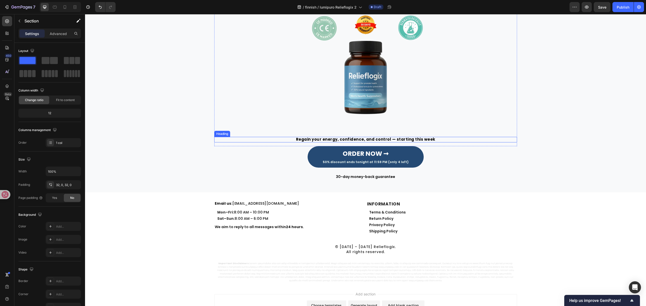
click at [381, 139] on h2 "Regain your energy, confidence, and control — starting this week" at bounding box center [365, 140] width 303 height 6
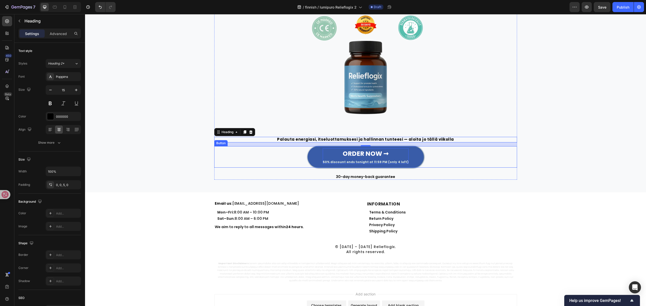
drag, startPoint x: 370, startPoint y: 155, endPoint x: 381, endPoint y: 154, distance: 11.9
click at [370, 155] on strong "ORDER NOW ➞" at bounding box center [366, 153] width 46 height 9
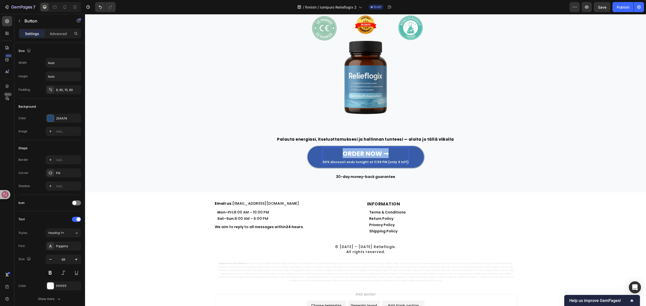
drag, startPoint x: 386, startPoint y: 154, endPoint x: 331, endPoint y: 153, distance: 54.7
click at [331, 153] on p "ORDER NOW ➞ 50% discount ends tonight at 11:59 PM (only 4 left)" at bounding box center [366, 156] width 86 height 16
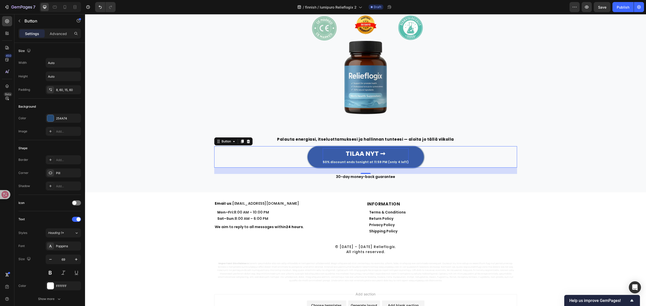
click at [325, 161] on span "50% discount ends tonight at 11:59 PM (only 4 left)" at bounding box center [366, 162] width 86 height 4
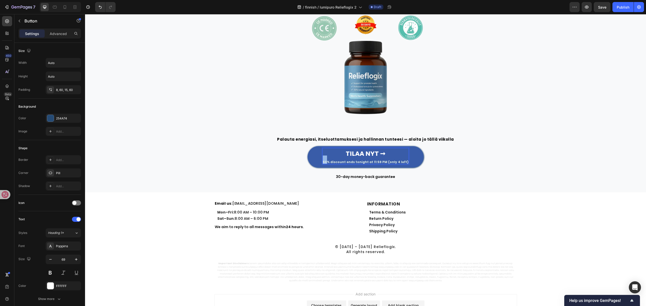
click at [325, 161] on span "50% discount ends tonight at 11:59 PM (only 4 left)" at bounding box center [366, 162] width 86 height 4
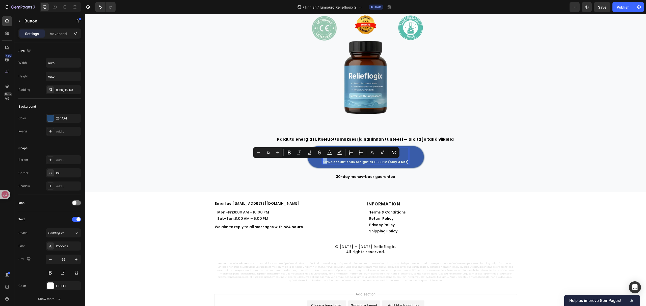
click at [324, 162] on span "50% discount ends tonight at 11:59 PM (only 4 left)" at bounding box center [366, 162] width 86 height 4
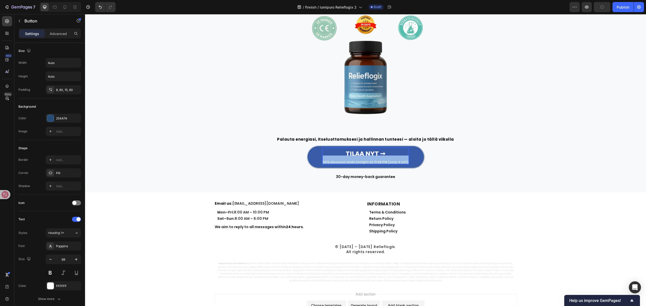
drag, startPoint x: 325, startPoint y: 162, endPoint x: 404, endPoint y: 160, distance: 78.7
click at [404, 160] on link "TILAA NYT ➞ 50% discount ends tonight at 11:59 PM (only 4 left)" at bounding box center [365, 156] width 116 height 21
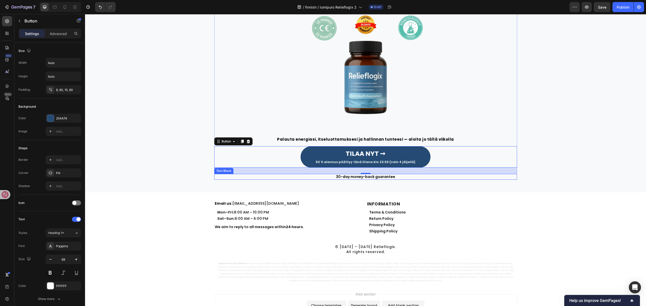
click at [373, 178] on p "30-day money-back guarantee" at bounding box center [366, 177] width 302 height 5
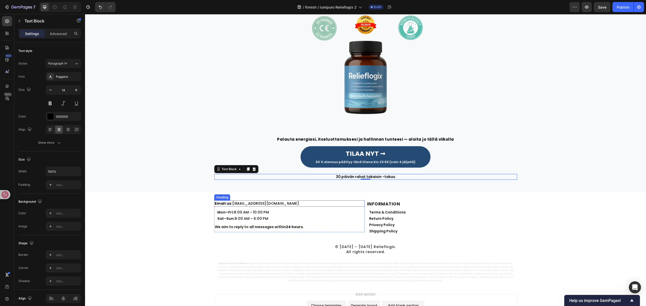
click at [239, 202] on link "[EMAIL_ADDRESS][DOMAIN_NAME]" at bounding box center [265, 203] width 67 height 5
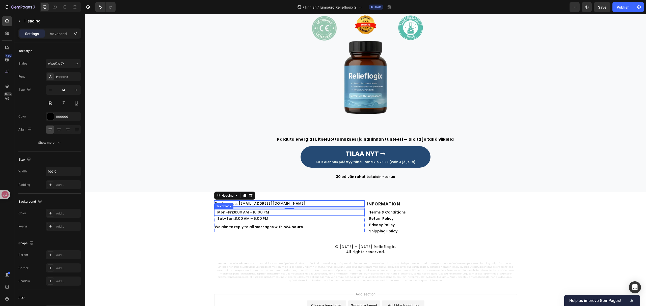
click at [248, 211] on p "Mon–Fri: 8:00 AM – 10:00 PM" at bounding box center [290, 212] width 147 height 5
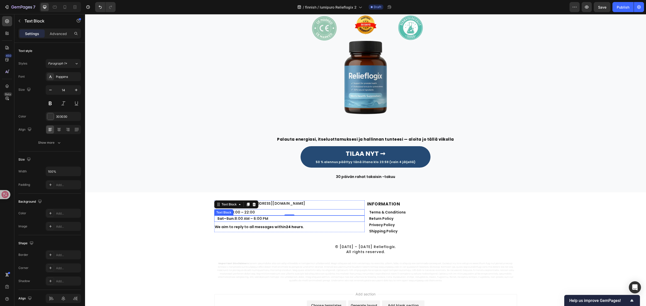
click at [264, 217] on p "Sat–Sun: 8:00 AM – 6:00 PM" at bounding box center [290, 218] width 147 height 5
click at [269, 225] on p "We aim to reply to all messages within 24 hours ." at bounding box center [289, 226] width 149 height 5
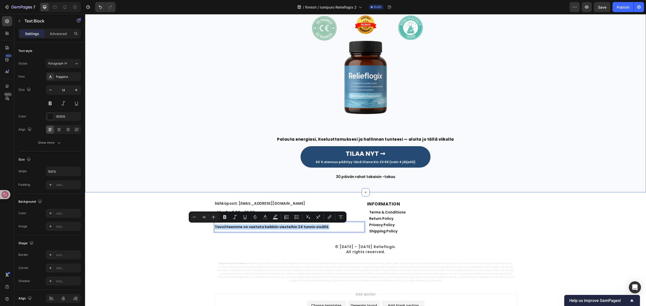
click at [519, 184] on div "Image Palauta energiasi, itseluottamuksesi ja hallinnan tunteesi — aloita jo tä…" at bounding box center [365, 98] width 561 height 190
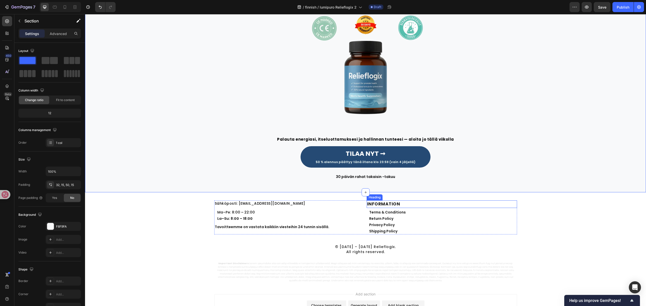
click at [376, 204] on strong "INFORMATION" at bounding box center [383, 204] width 33 height 6
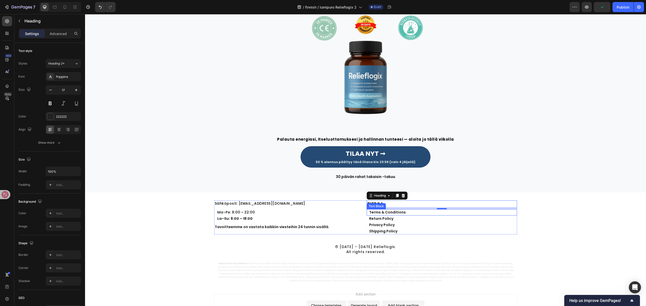
click at [398, 213] on link "Terms & Conditions" at bounding box center [387, 212] width 37 height 5
click at [383, 221] on link "Return Policy" at bounding box center [381, 218] width 24 height 5
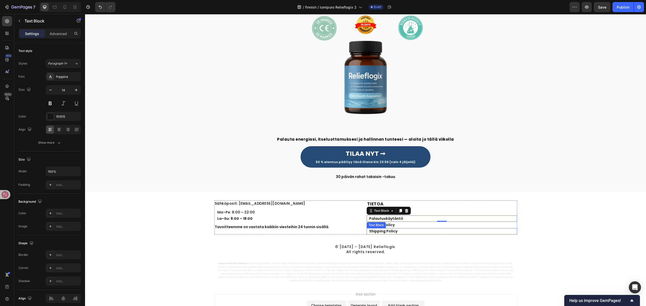
click at [385, 230] on link "Shipping Policy" at bounding box center [383, 231] width 28 height 5
click at [392, 225] on div "Text Block" at bounding box center [388, 223] width 44 height 8
click at [430, 219] on p "Palautuskäytäntö" at bounding box center [442, 218] width 147 height 5
click at [404, 224] on p "Privacy Policy" at bounding box center [442, 224] width 147 height 5
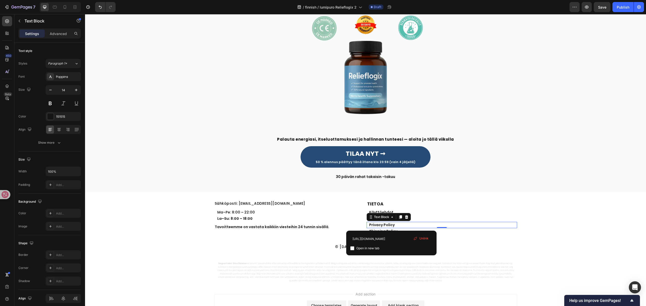
click at [404, 224] on p "Privacy Policy" at bounding box center [442, 224] width 147 height 5
click at [505, 220] on p "Palautuskäytäntö" at bounding box center [442, 218] width 147 height 5
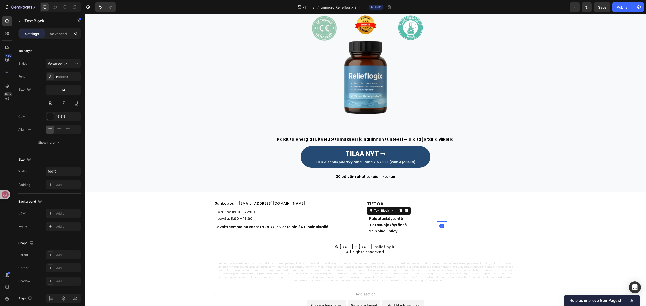
click at [468, 232] on p "Shipping Policy" at bounding box center [442, 231] width 147 height 5
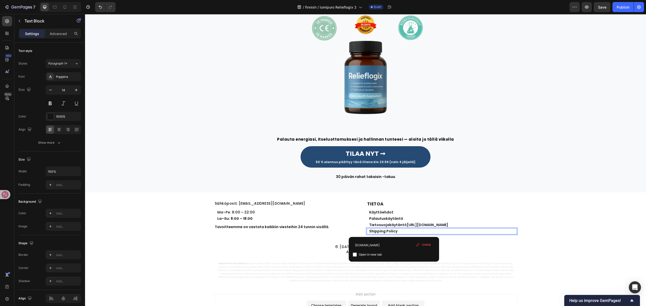
click at [432, 232] on p "Shipping Policy" at bounding box center [442, 231] width 147 height 5
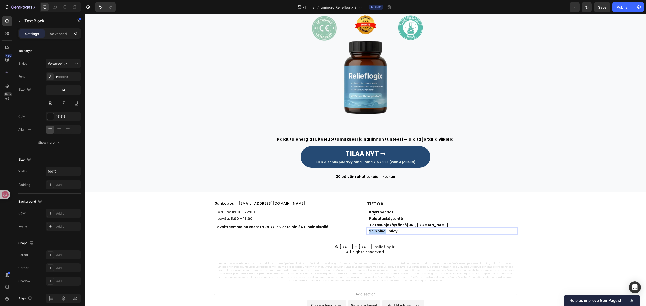
click at [432, 232] on p "Shipping Policy ⁠⁠⁠⁠⁠⁠⁠" at bounding box center [442, 231] width 147 height 5
click at [438, 229] on p "Toimitusehdot" at bounding box center [442, 231] width 147 height 5
click at [423, 227] on link "https://revibezen.com/pages/privacy-policy" at bounding box center [427, 224] width 41 height 5
drag, startPoint x: 402, startPoint y: 224, endPoint x: 523, endPoint y: 223, distance: 121.1
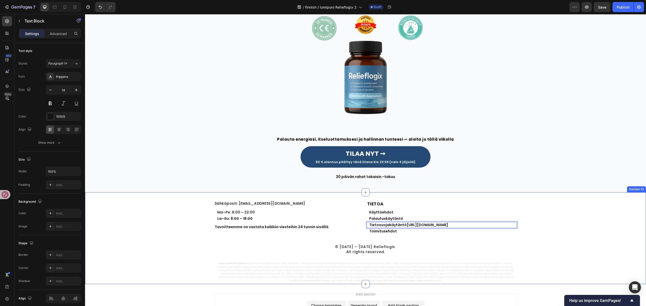
click at [520, 222] on div "Sähköposti: asiakaspalvelu@relieflogix.fi Heading Ma–Pe: 8:00 – 22:00 Text Bloc…" at bounding box center [365, 242] width 561 height 82
click at [352, 253] on p "© 2014 – 2025 Relieflogix. All rights reserved." at bounding box center [366, 249] width 298 height 10
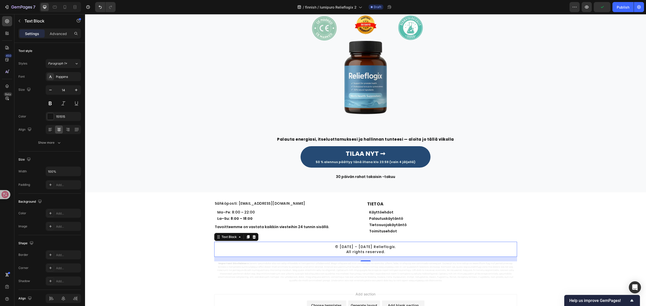
click at [352, 253] on p "© 2014 – 2025 Relieflogix. All rights reserved." at bounding box center [366, 249] width 298 height 10
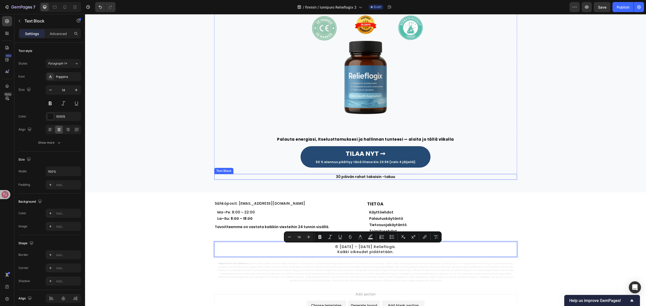
click at [466, 156] on div "TILAA NYT ➞ 50 % alennus päättyy tänä iltana klo 23:59 (vain 4 jäljellä) Button" at bounding box center [365, 156] width 303 height 21
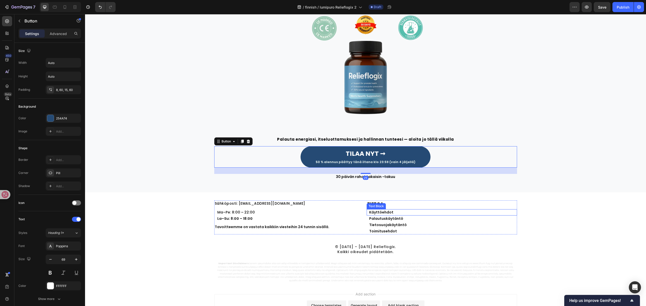
click at [406, 211] on p "Käyttöehdot" at bounding box center [442, 212] width 147 height 5
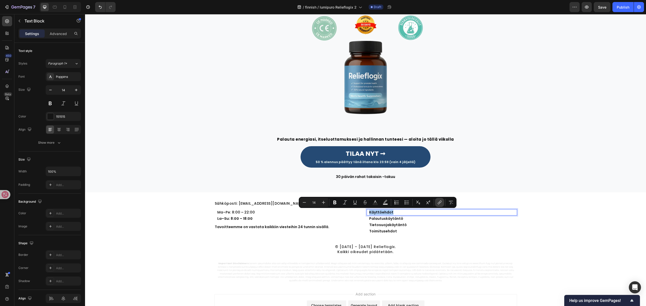
click at [440, 201] on icon "Editor contextual toolbar" at bounding box center [439, 202] width 5 height 5
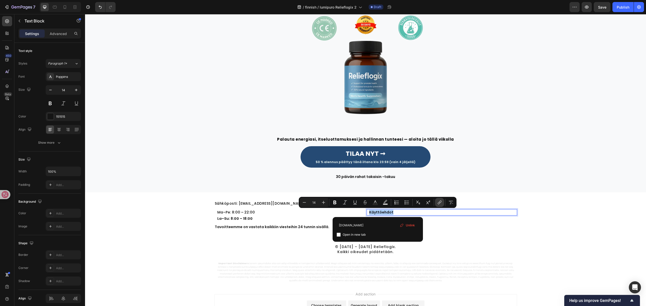
type input "example.com"
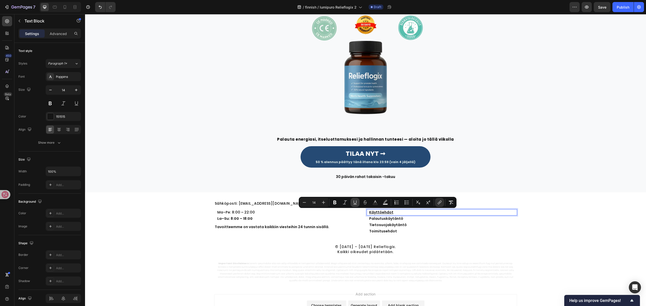
click at [353, 203] on icon "Editor contextual toolbar" at bounding box center [354, 202] width 5 height 5
click at [408, 217] on p "Palautuskäytäntö" at bounding box center [442, 218] width 147 height 5
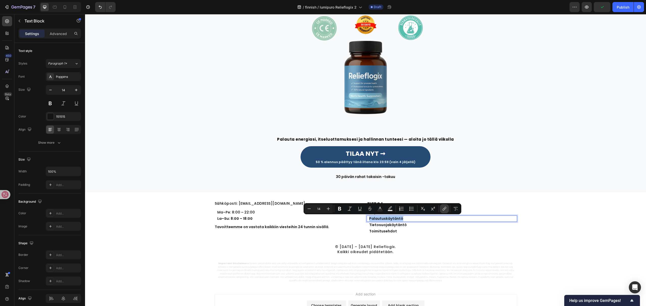
click at [448, 209] on button "link" at bounding box center [444, 208] width 9 height 9
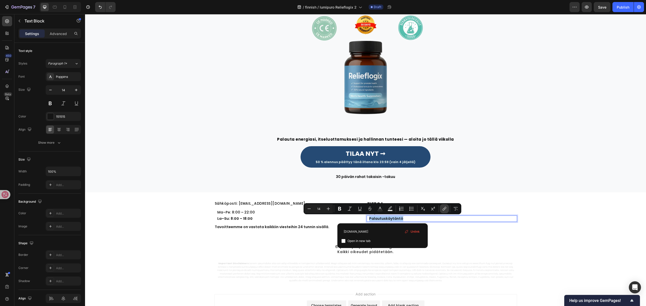
type input "example.com"
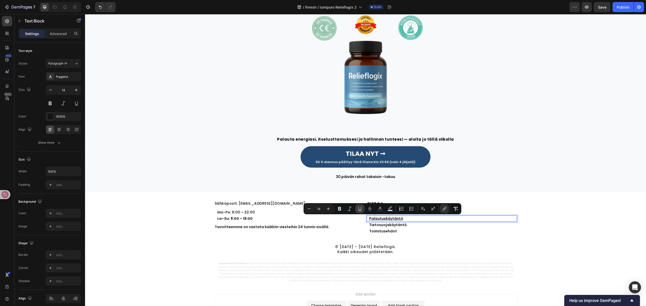
click at [358, 206] on button "Underline" at bounding box center [359, 208] width 9 height 9
click at [396, 226] on p "Tietosuojakäytäntö" at bounding box center [442, 224] width 147 height 5
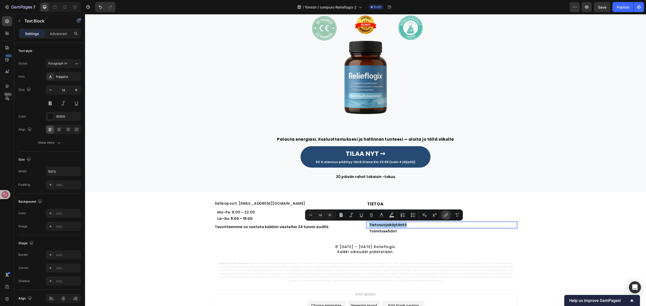
click at [448, 212] on button "link" at bounding box center [445, 215] width 9 height 9
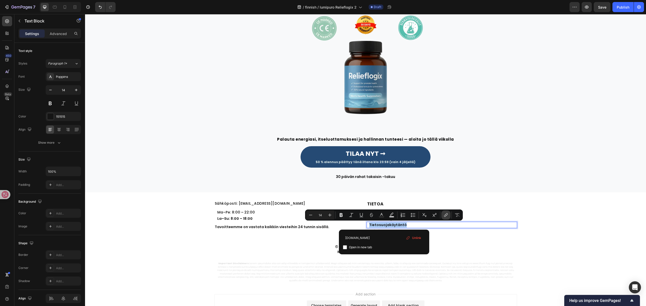
type input "example.com"
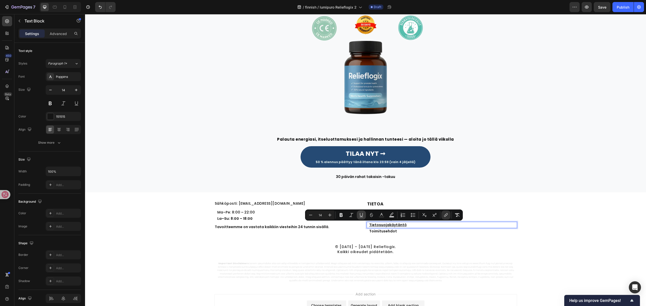
click at [360, 216] on icon "Editor contextual toolbar" at bounding box center [361, 215] width 5 height 5
click at [404, 233] on p "Toimitusehdot" at bounding box center [442, 231] width 147 height 5
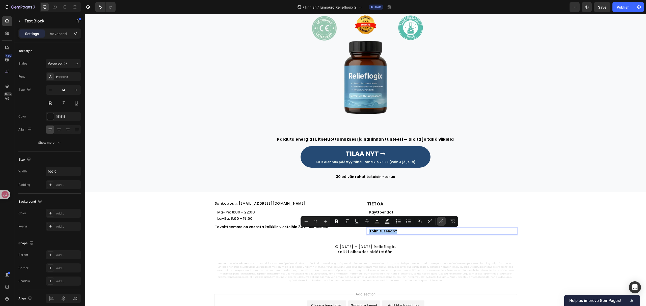
click at [443, 220] on button "link" at bounding box center [441, 221] width 9 height 9
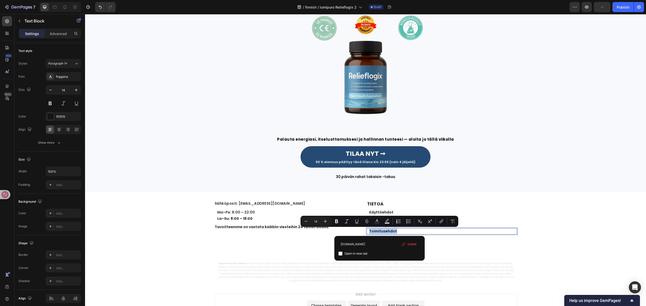
type input "example.com"
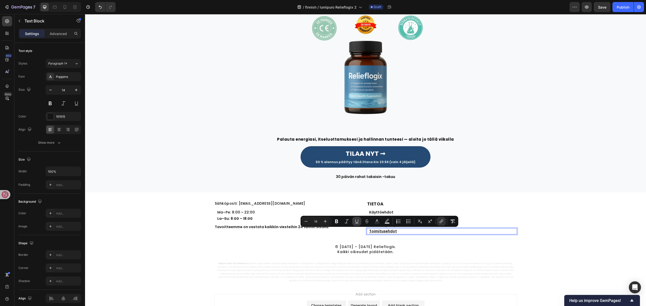
click at [354, 222] on icon "Editor contextual toolbar" at bounding box center [356, 221] width 5 height 5
click at [556, 164] on div "Image Palauta energiasi, itseluottamuksesi ja hallinnan tunteesi — aloita jo tä…" at bounding box center [365, 95] width 553 height 169
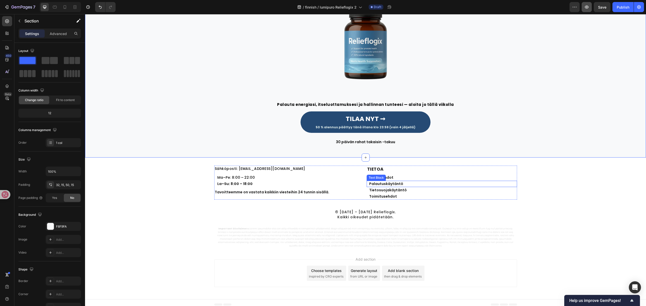
scroll to position [1602, 0]
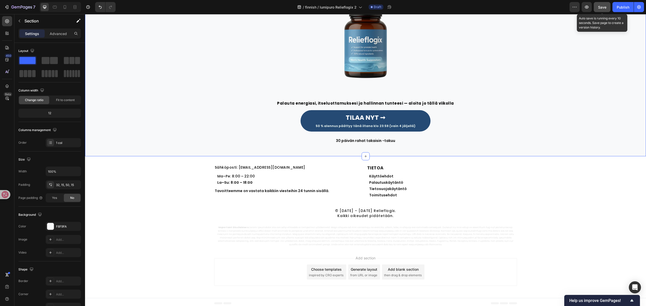
click at [602, 3] on button "Save" at bounding box center [601, 7] width 17 height 10
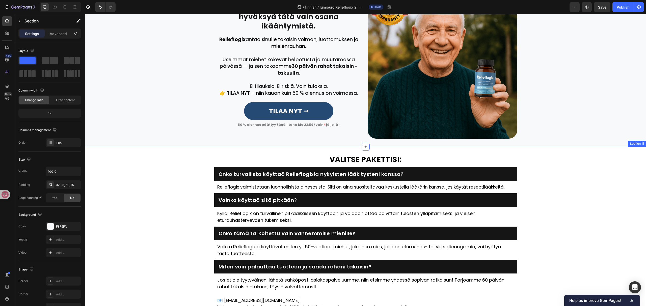
scroll to position [1199, 0]
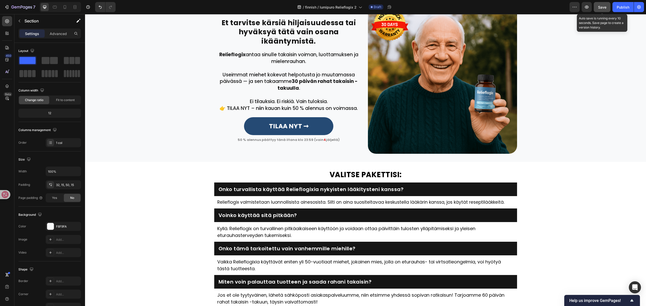
click at [596, 7] on button "Save" at bounding box center [601, 7] width 17 height 10
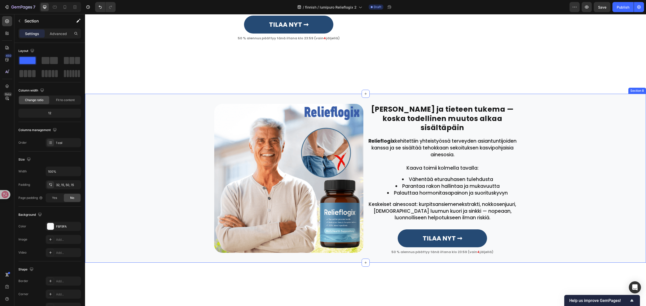
scroll to position [593, 0]
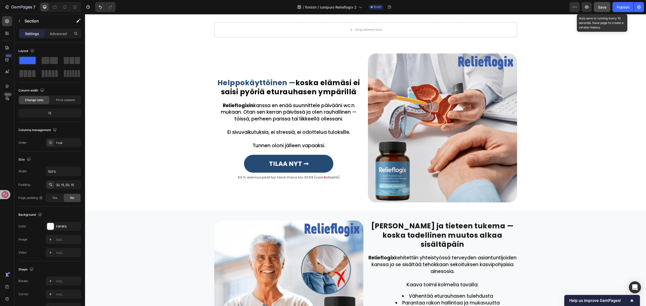
click at [600, 3] on button "Save" at bounding box center [601, 7] width 17 height 10
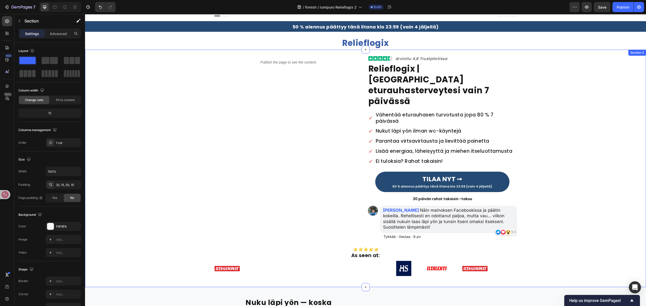
scroll to position [0, 0]
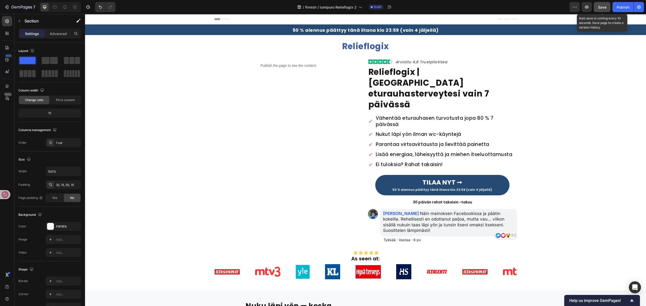
click at [600, 6] on span "Save" at bounding box center [602, 7] width 8 height 4
click at [56, 6] on icon at bounding box center [54, 7] width 5 height 5
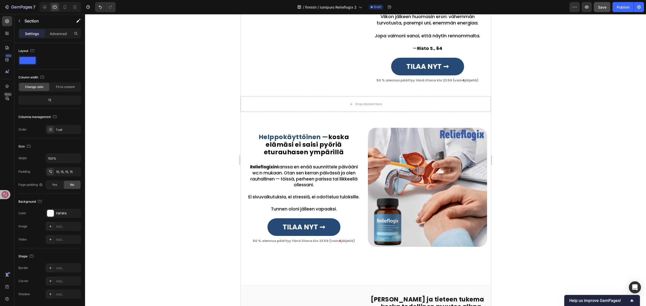
scroll to position [481, 0]
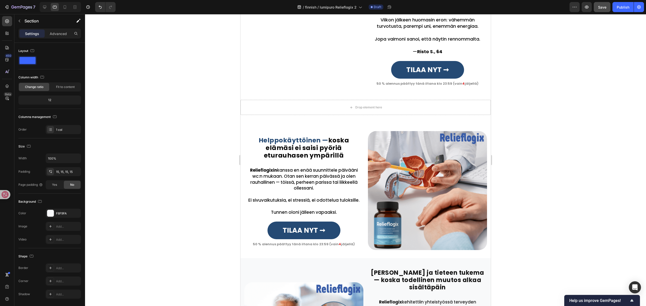
click at [599, 7] on span "Save" at bounding box center [602, 7] width 8 height 4
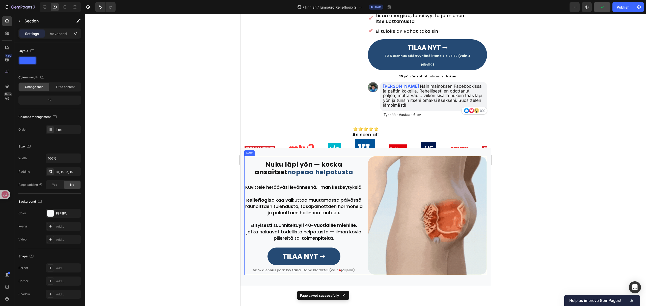
scroll to position [0, 0]
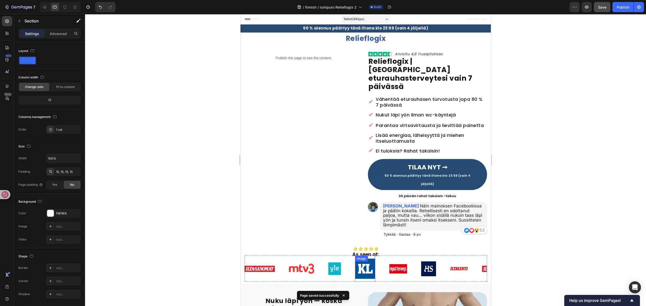
click at [362, 256] on div "Image" at bounding box center [365, 269] width 20 height 26
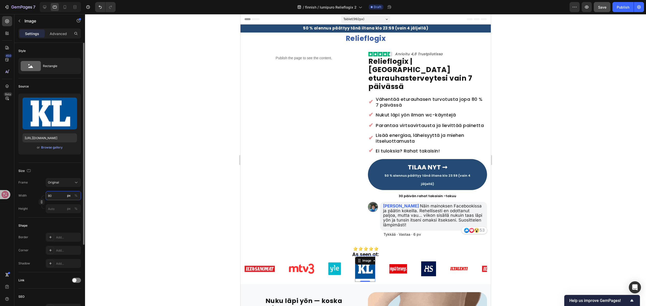
click at [58, 194] on input "80" at bounding box center [63, 195] width 35 height 9
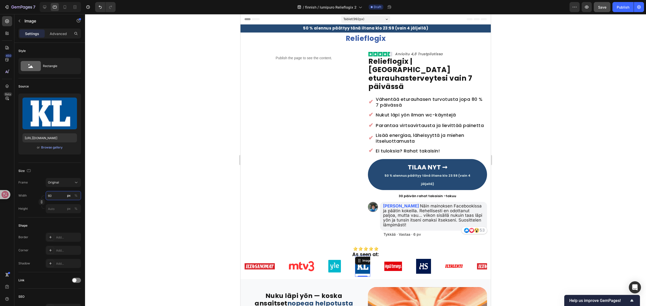
type input "60"
click at [172, 181] on div at bounding box center [365, 160] width 561 height 292
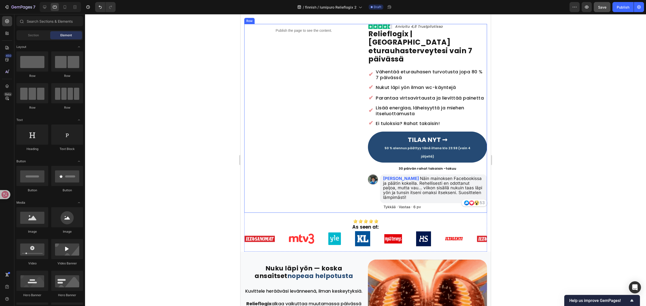
scroll to position [67, 0]
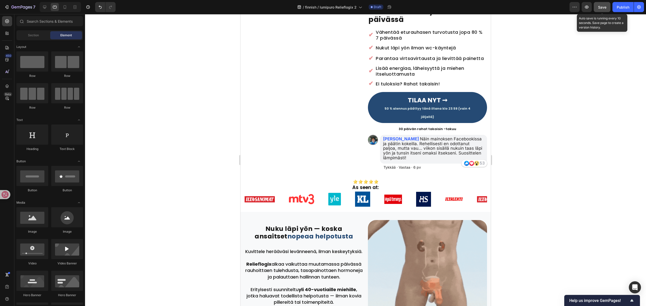
click at [600, 6] on span "Save" at bounding box center [602, 7] width 8 height 4
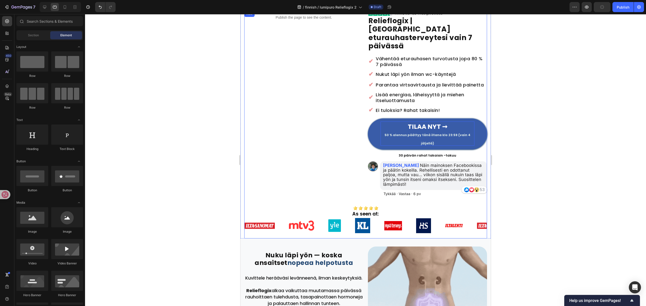
scroll to position [0, 0]
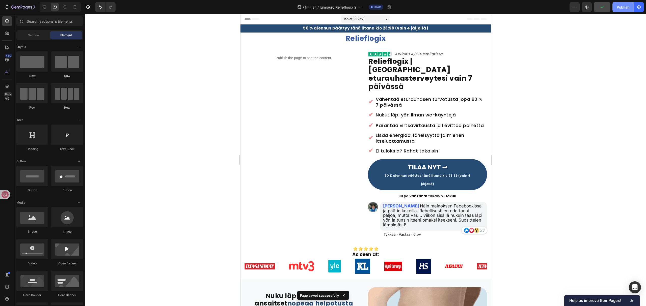
click at [632, 4] on button "Publish" at bounding box center [622, 7] width 21 height 10
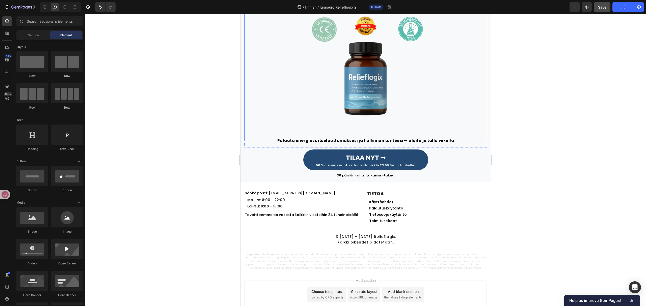
scroll to position [1470, 0]
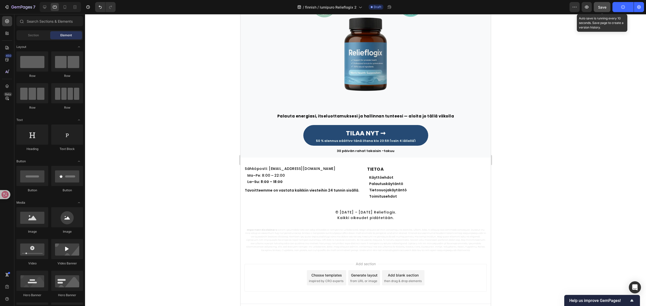
click at [603, 7] on span "Save" at bounding box center [602, 7] width 8 height 4
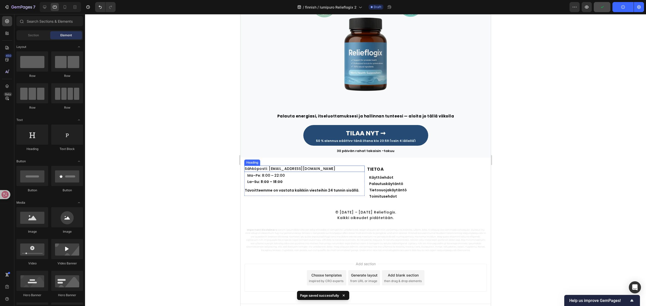
scroll to position [1479, 0]
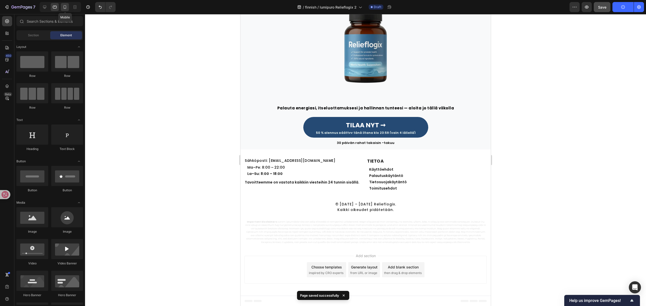
click at [66, 6] on icon at bounding box center [64, 7] width 5 height 5
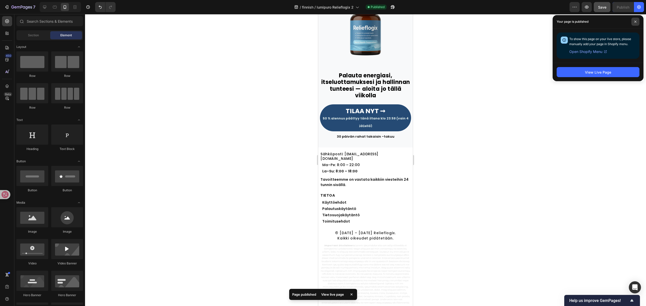
click at [637, 20] on span at bounding box center [635, 22] width 8 height 8
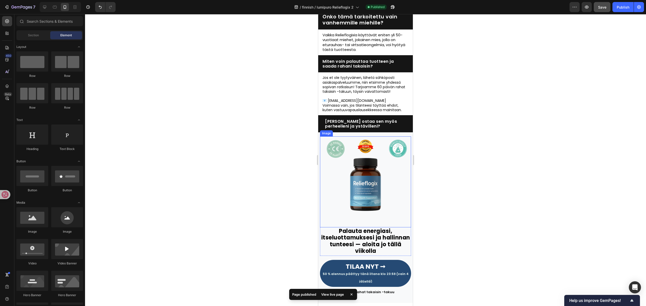
scroll to position [1228, 0]
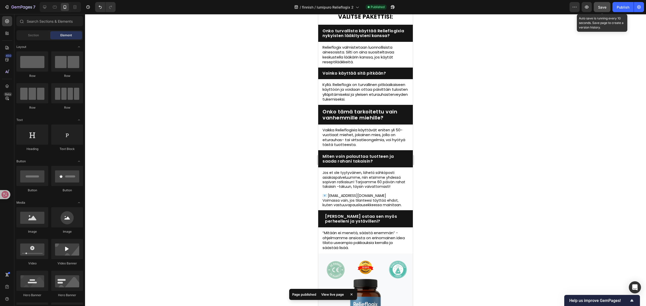
click at [604, 7] on span "Save" at bounding box center [602, 7] width 8 height 4
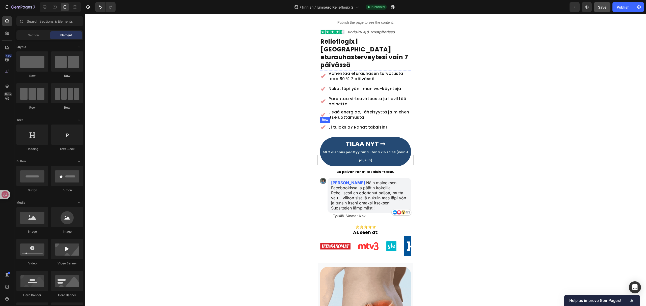
scroll to position [67, 0]
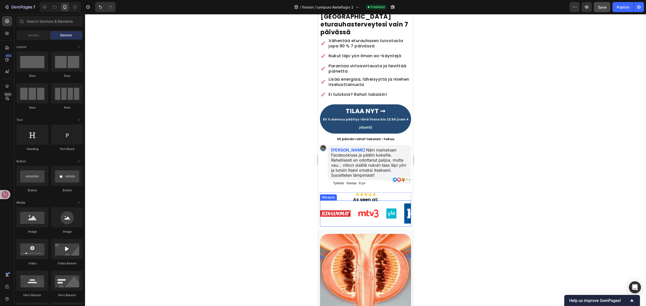
drag, startPoint x: 381, startPoint y: 203, endPoint x: 403, endPoint y: 201, distance: 21.5
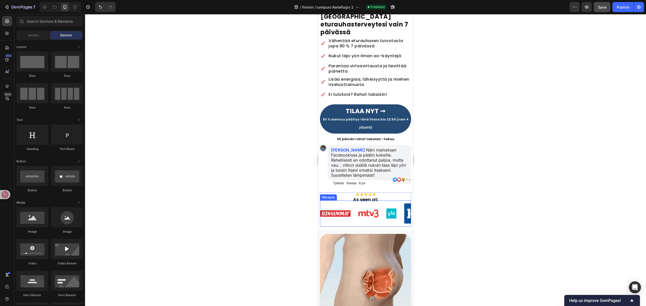
click at [381, 207] on div "Image" at bounding box center [372, 214] width 28 height 14
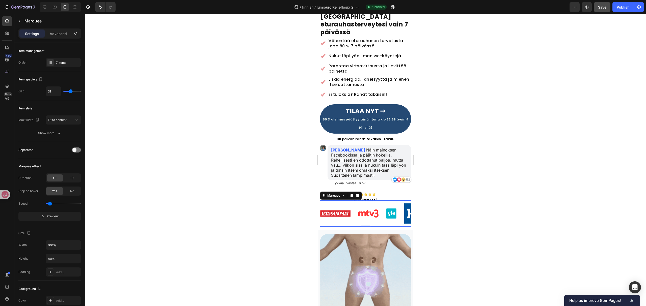
click at [403, 206] on div "Image" at bounding box center [395, 214] width 18 height 16
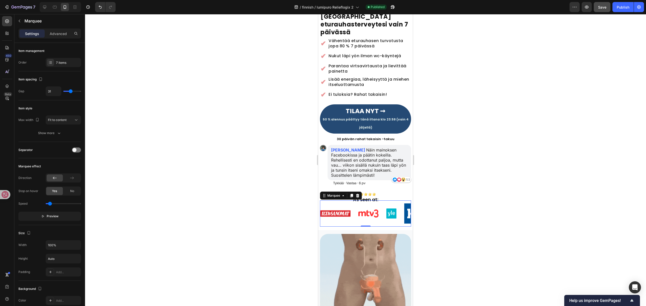
click at [347, 209] on img at bounding box center [335, 214] width 30 height 10
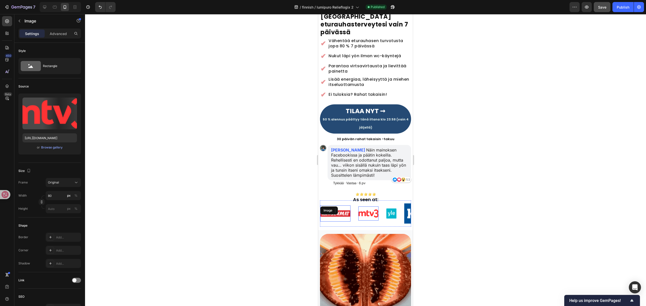
click at [371, 210] on img at bounding box center [368, 214] width 20 height 8
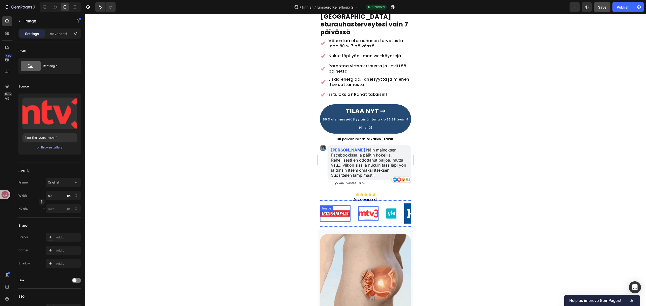
click at [348, 209] on img at bounding box center [335, 214] width 30 height 10
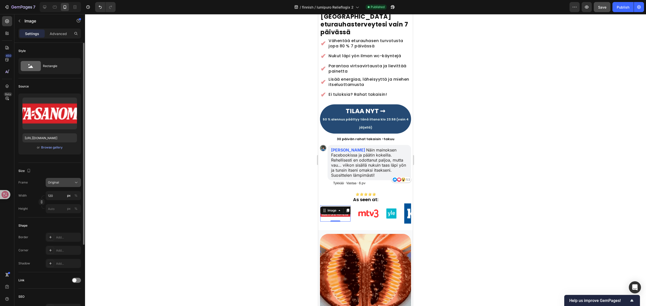
click at [79, 183] on button "Original" at bounding box center [63, 182] width 35 height 9
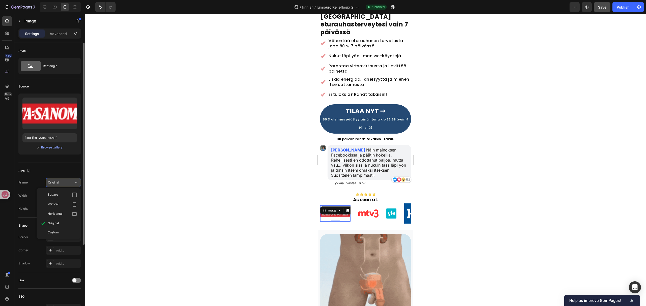
click at [79, 183] on button "Original" at bounding box center [63, 182] width 35 height 9
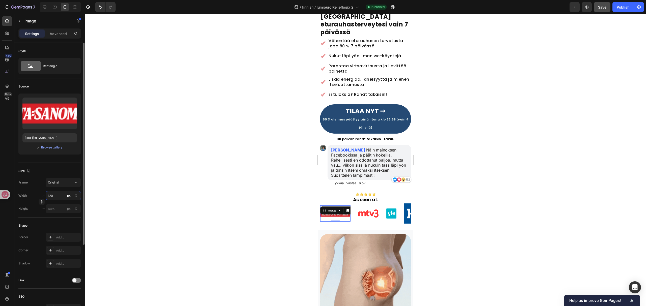
click at [65, 197] on input "120" at bounding box center [63, 195] width 35 height 9
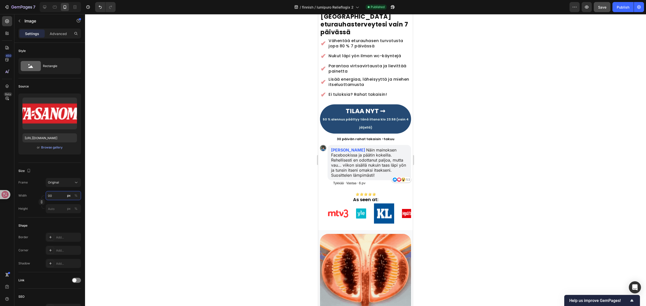
type input "0"
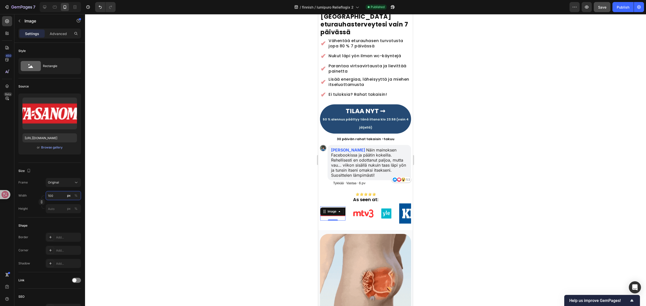
type input "100"
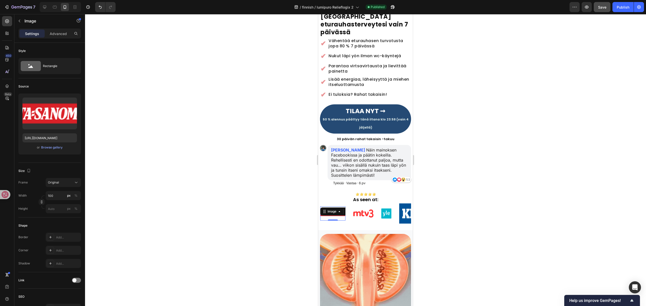
click at [200, 214] on div at bounding box center [365, 160] width 561 height 292
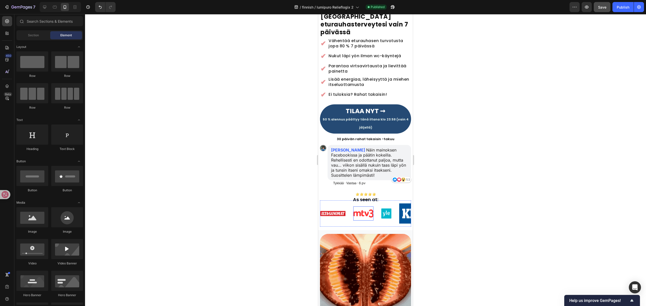
click at [372, 210] on img at bounding box center [363, 214] width 20 height 8
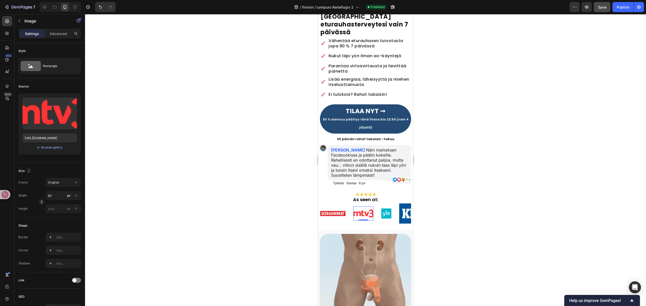
click at [364, 210] on img at bounding box center [363, 214] width 20 height 8
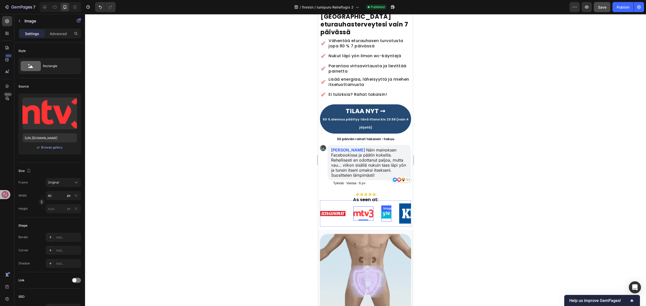
click at [386, 206] on div "Image" at bounding box center [386, 214] width 10 height 16
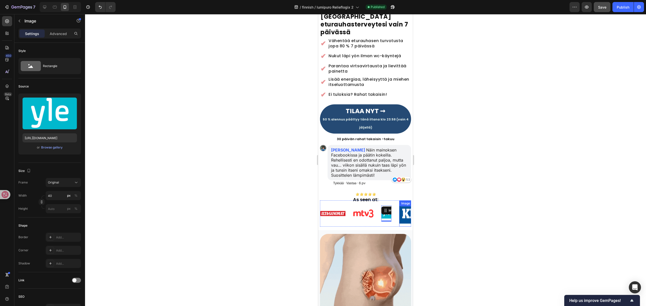
click at [406, 206] on div "Publish the page to see the content. Custom Code Image Arvioitu 4,8 Trustpiloti…" at bounding box center [365, 106] width 95 height 248
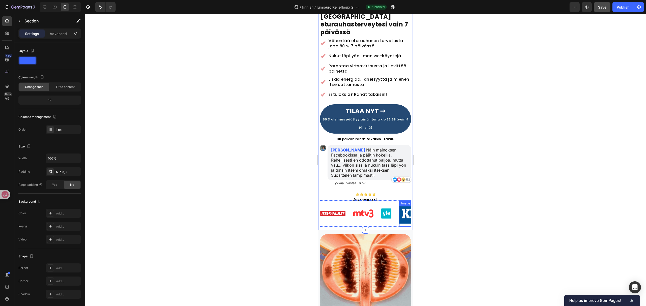
click at [401, 206] on img at bounding box center [409, 214] width 20 height 20
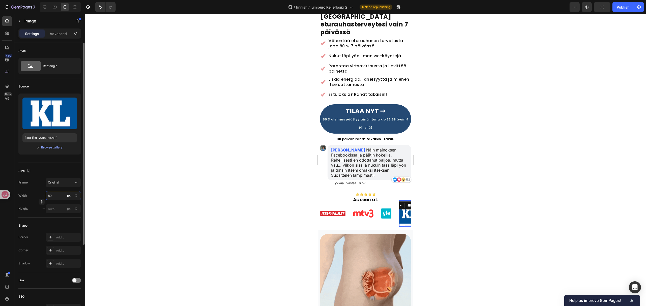
click at [62, 193] on input "80" at bounding box center [63, 195] width 35 height 9
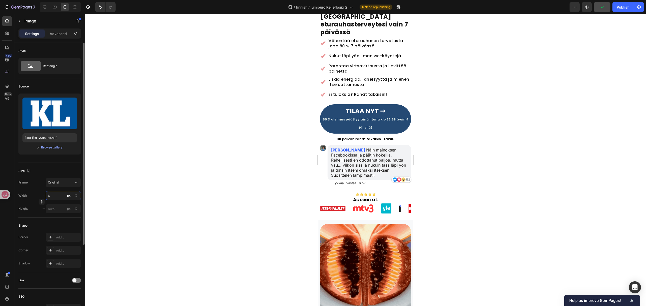
type input "60"
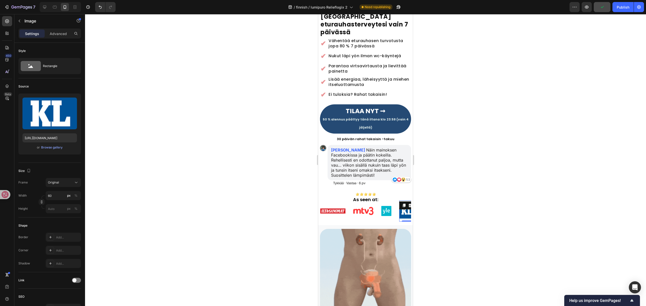
click at [213, 191] on div at bounding box center [365, 160] width 561 height 292
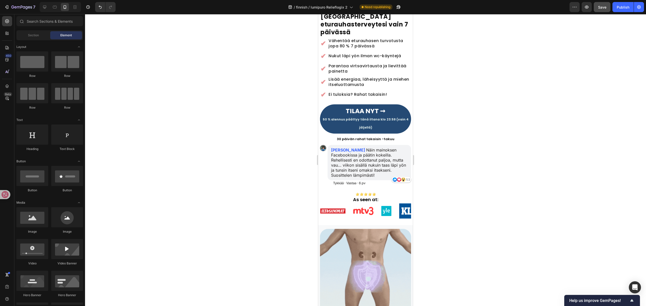
click at [217, 193] on div at bounding box center [365, 160] width 561 height 292
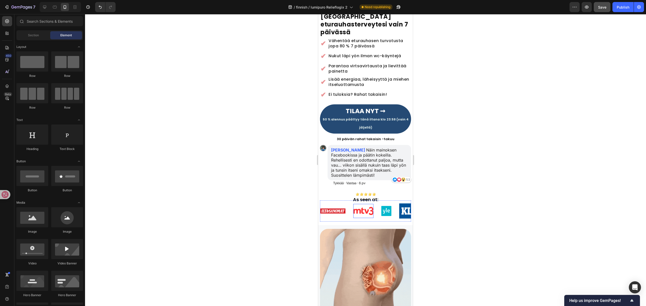
click at [363, 207] on img at bounding box center [363, 211] width 20 height 8
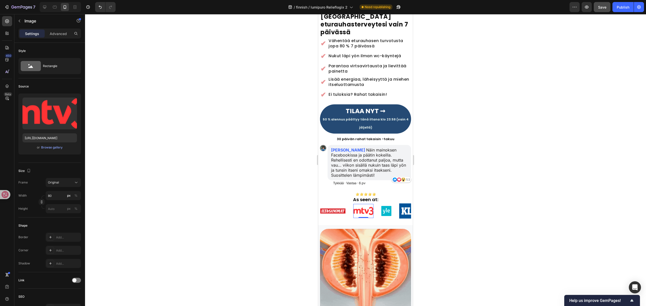
click at [378, 204] on div "Image 0" at bounding box center [367, 211] width 28 height 14
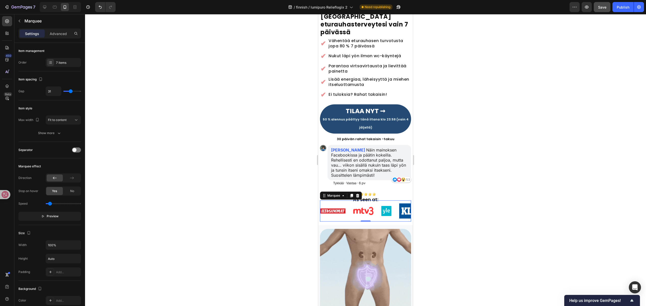
click at [378, 212] on div "Image Image Image Image Image Image Image" at bounding box center [404, 211] width 168 height 21
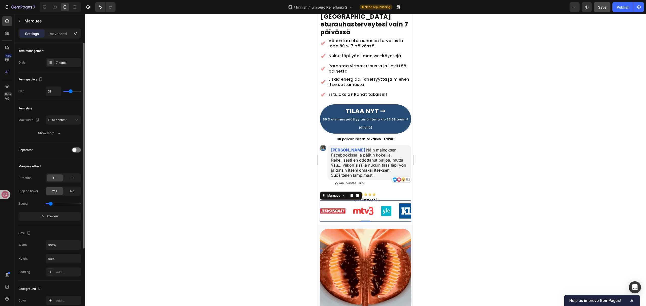
type input "0.4"
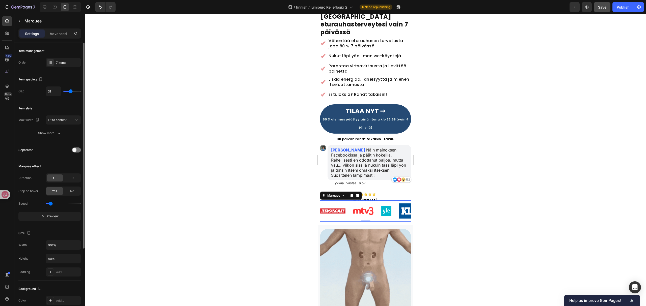
click at [51, 204] on input "range" at bounding box center [63, 203] width 35 height 1
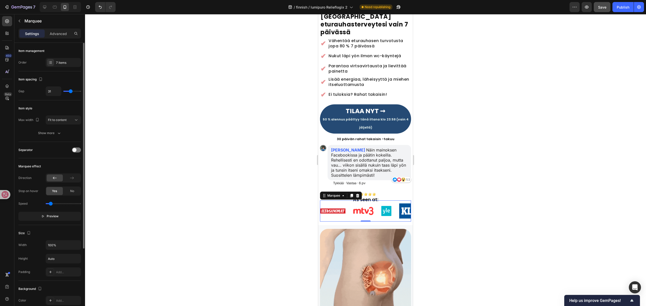
type input "23"
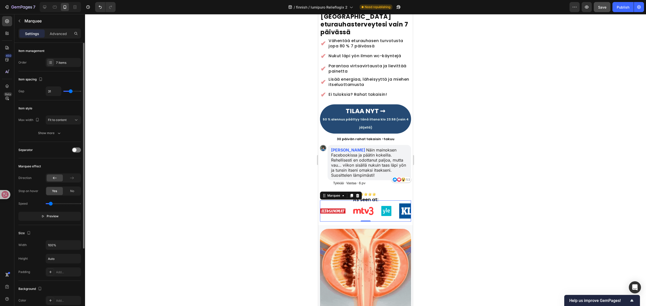
type input "23"
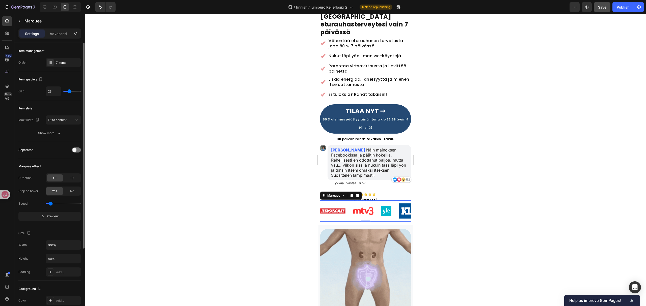
type input "13"
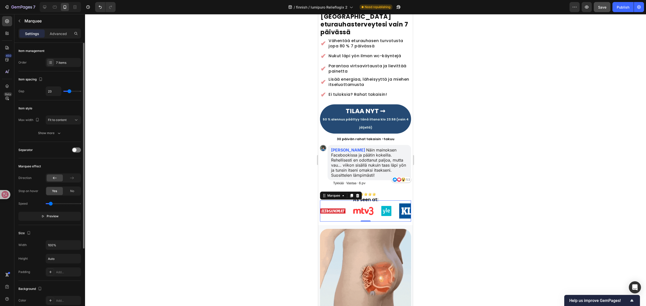
type input "13"
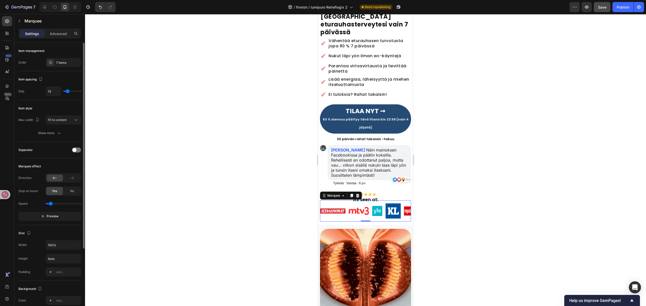
type input "17"
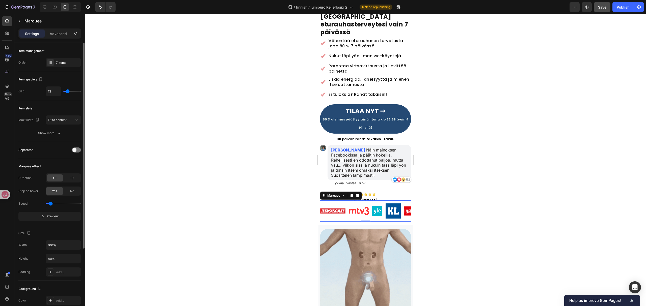
type input "17"
type input "29"
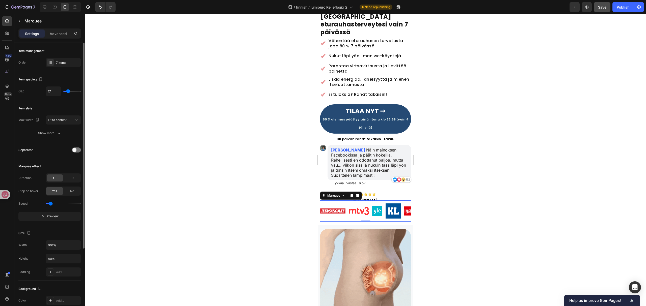
type input "29"
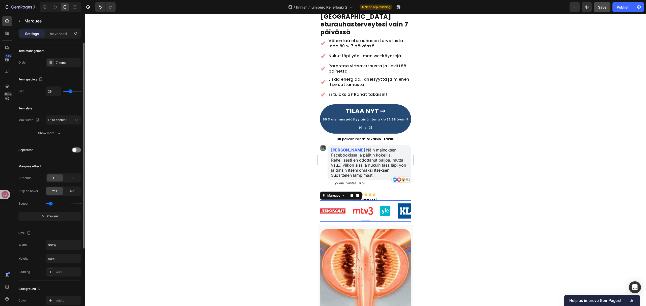
type input "31"
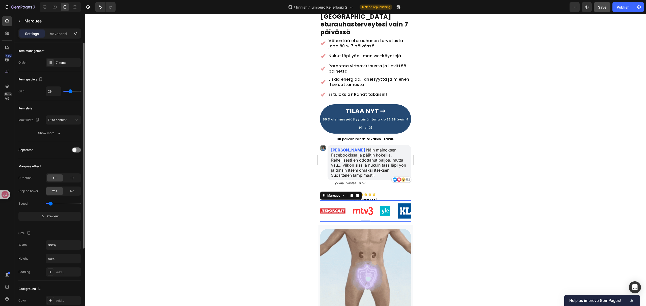
type input "31"
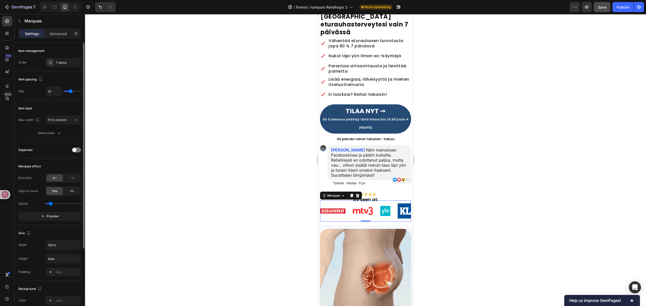
type input "35"
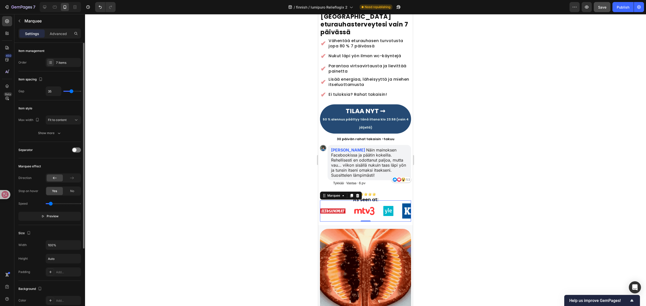
type input "35"
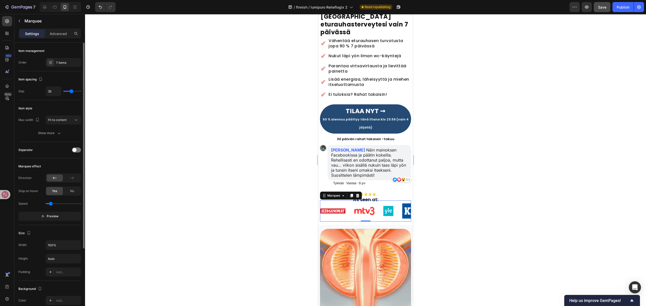
click at [71, 92] on input "range" at bounding box center [72, 91] width 18 height 1
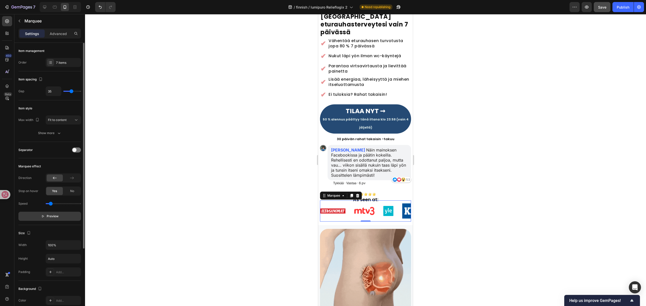
click at [57, 217] on span "Preview" at bounding box center [53, 216] width 12 height 5
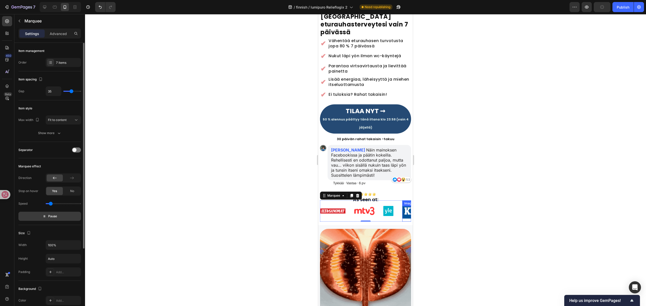
click at [402, 201] on div "Image" at bounding box center [409, 211] width 15 height 21
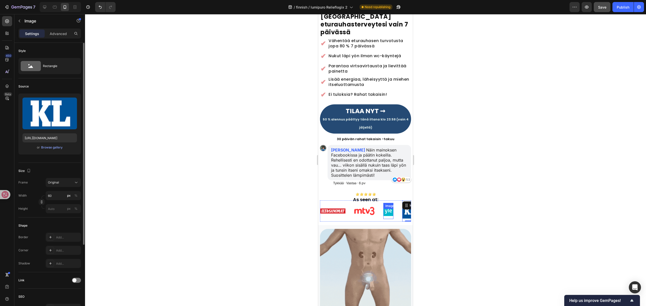
click at [383, 206] on img at bounding box center [388, 211] width 10 height 10
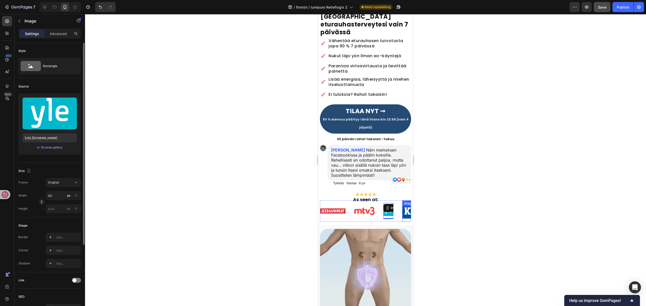
click at [402, 205] on img at bounding box center [409, 211] width 15 height 15
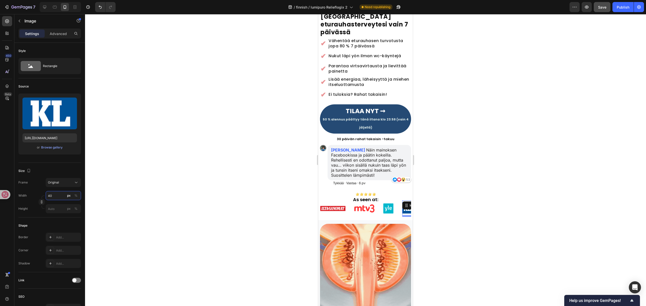
type input "40"
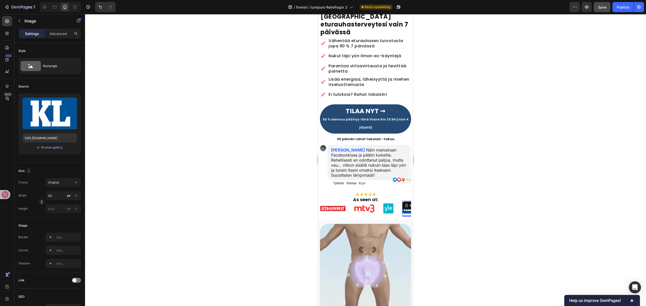
drag, startPoint x: 229, startPoint y: 212, endPoint x: 645, endPoint y: 23, distance: 456.9
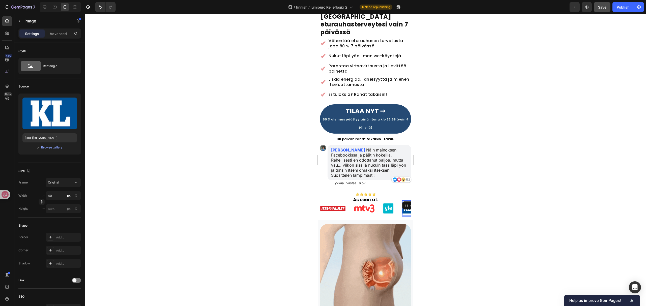
click at [229, 212] on div at bounding box center [365, 160] width 561 height 292
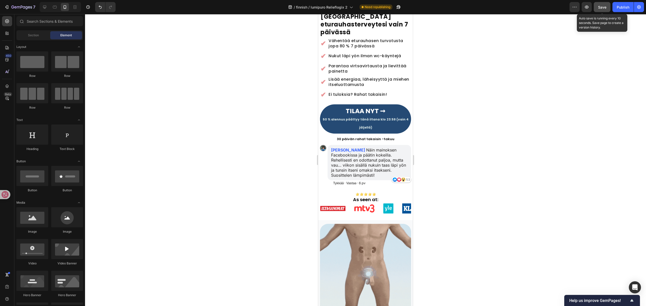
click at [598, 8] on span "Save" at bounding box center [602, 7] width 8 height 4
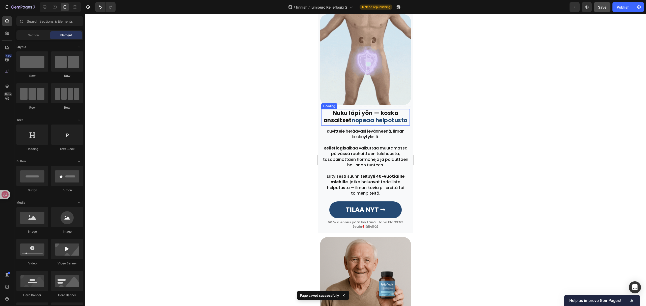
scroll to position [437, 0]
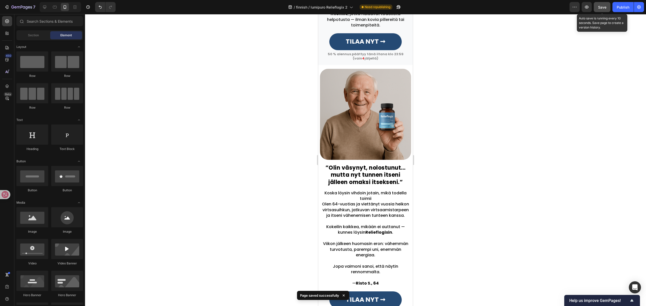
click at [595, 8] on button "Save" at bounding box center [601, 7] width 17 height 10
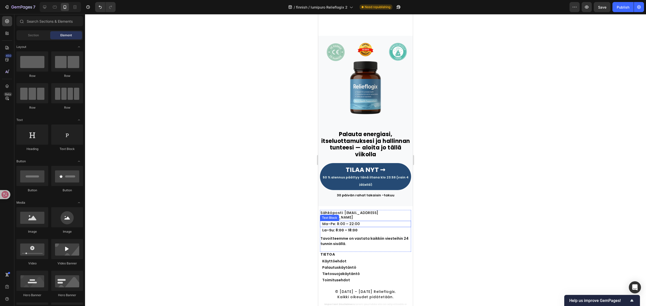
scroll to position [2220, 0]
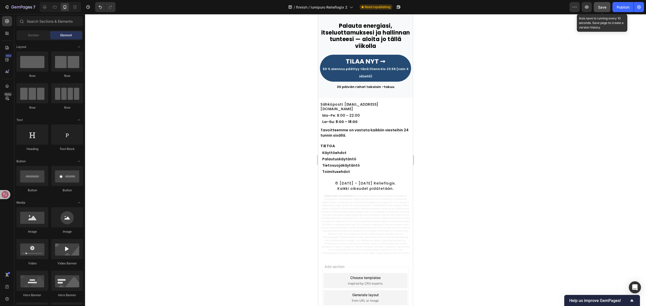
click at [601, 3] on button "Save" at bounding box center [601, 7] width 17 height 10
click at [601, 8] on span "Save" at bounding box center [602, 7] width 8 height 4
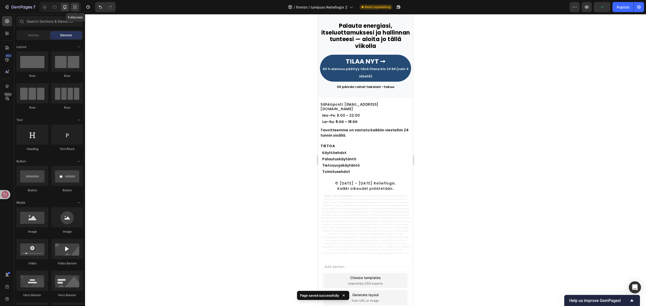
click at [78, 5] on div at bounding box center [75, 7] width 8 height 8
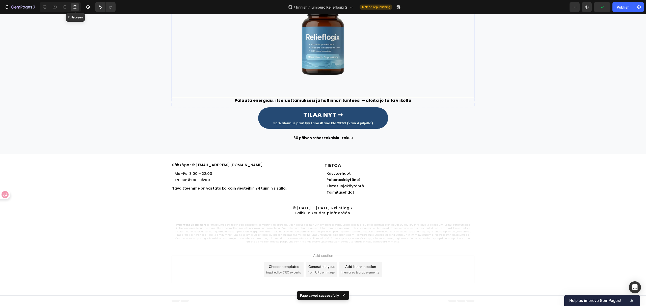
scroll to position [2182, 0]
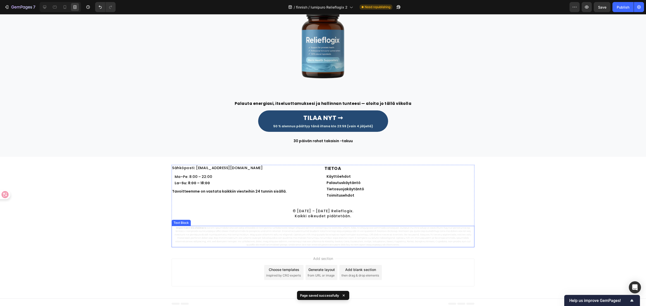
click at [339, 234] on p "Important Disclaimers:" at bounding box center [323, 236] width 302 height 20
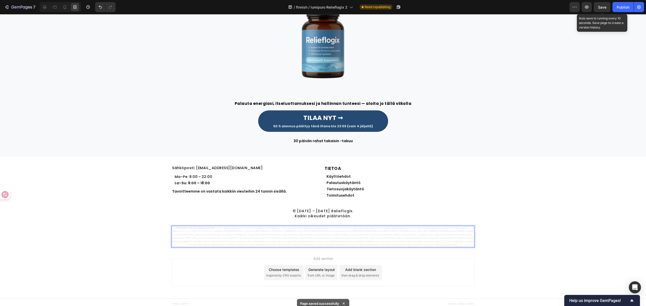
click at [601, 9] on div "Save" at bounding box center [602, 7] width 8 height 5
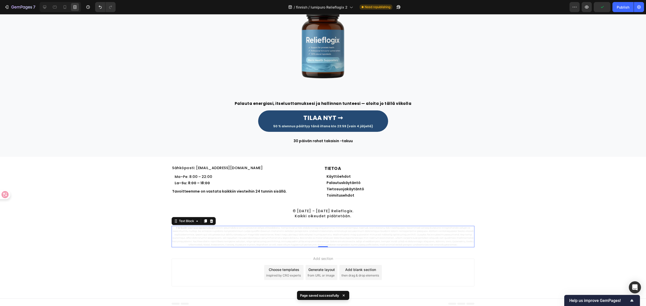
click at [39, 5] on div at bounding box center [59, 7] width 43 height 10
click at [47, 8] on div at bounding box center [45, 7] width 8 height 8
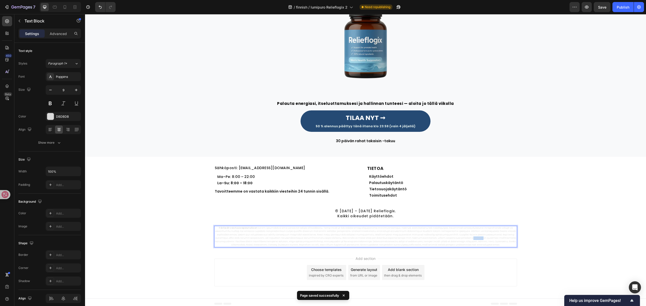
click at [358, 240] on p "Tärkeät vastuuvapautukset:" at bounding box center [366, 236] width 302 height 20
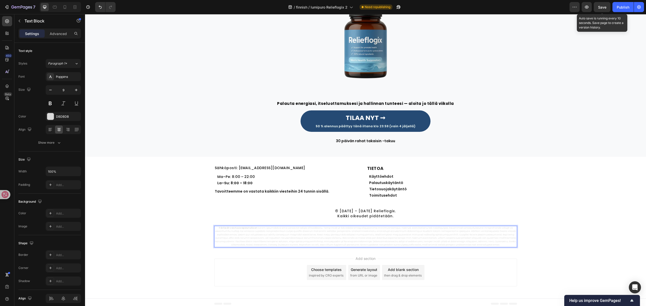
click at [604, 6] on span "Save" at bounding box center [602, 7] width 8 height 4
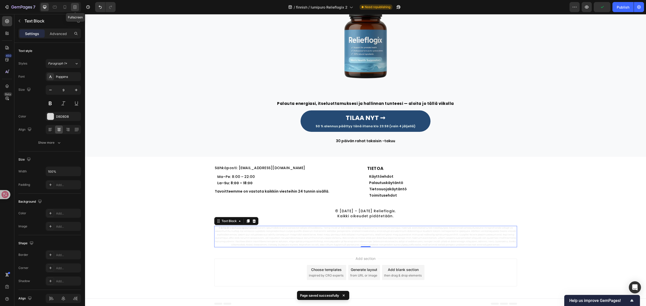
click at [75, 10] on div at bounding box center [75, 7] width 8 height 8
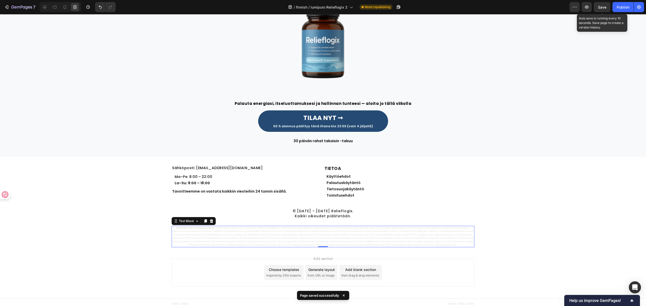
click at [605, 7] on span "Save" at bounding box center [602, 7] width 8 height 4
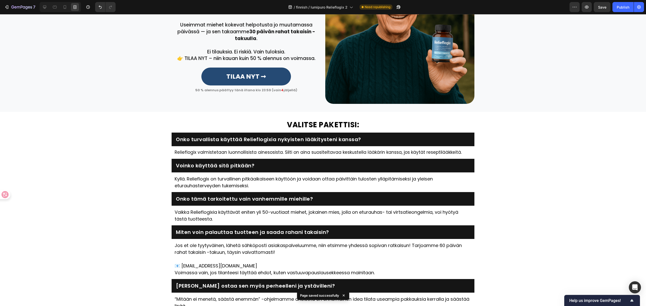
scroll to position [1711, 0]
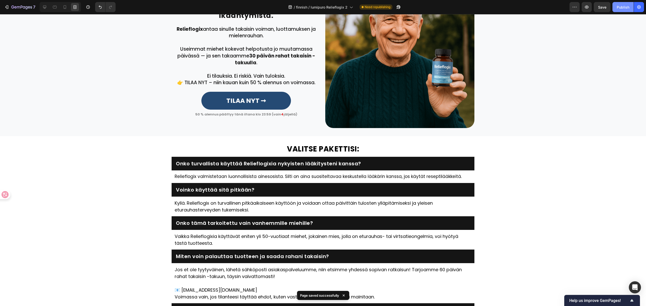
click at [623, 6] on div "Publish" at bounding box center [622, 7] width 13 height 5
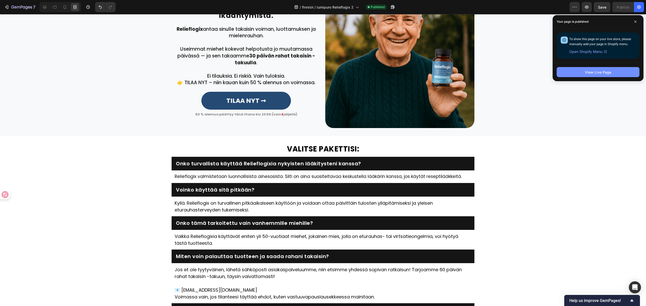
click at [577, 69] on button "View Live Page" at bounding box center [597, 72] width 83 height 10
